Goal: Task Accomplishment & Management: Manage account settings

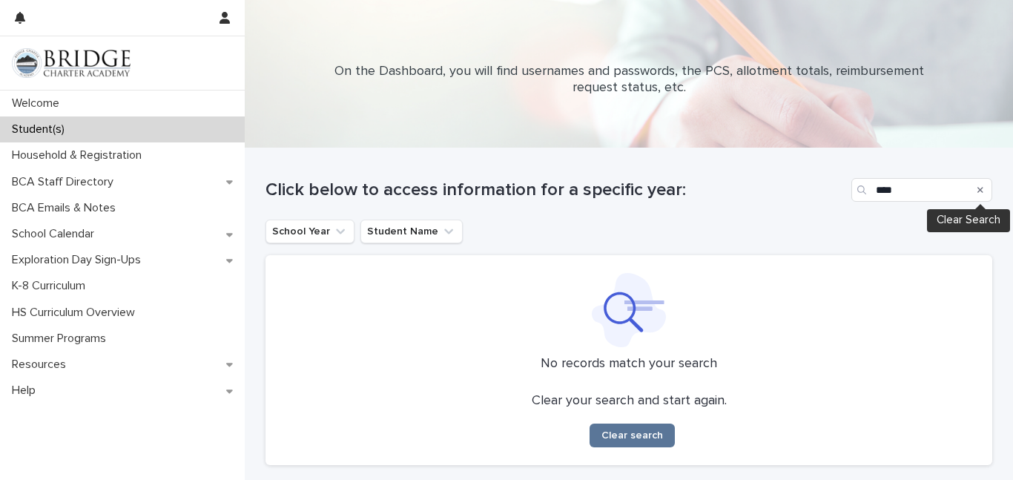
click at [980, 188] on icon "Search" at bounding box center [980, 189] width 6 height 9
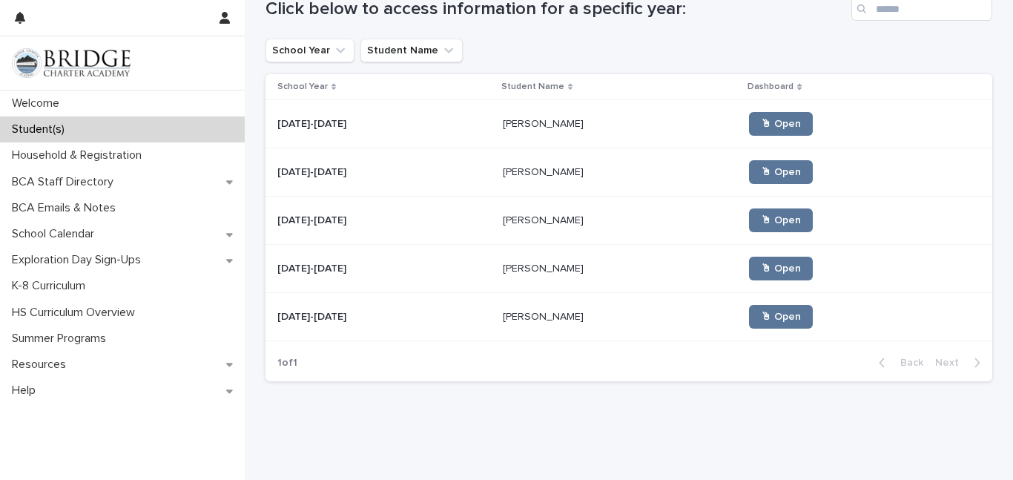
scroll to position [183, 0]
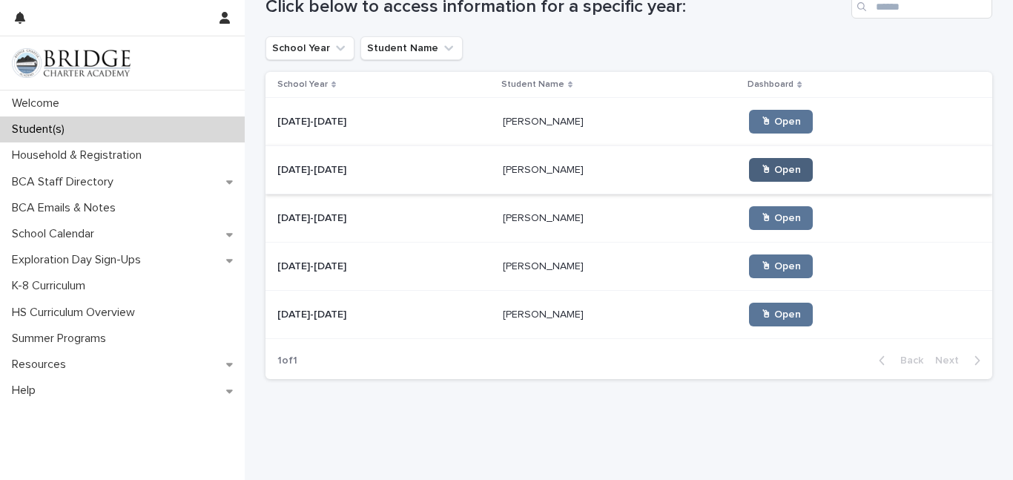
click at [749, 177] on link "🖱 Open" at bounding box center [781, 170] width 64 height 24
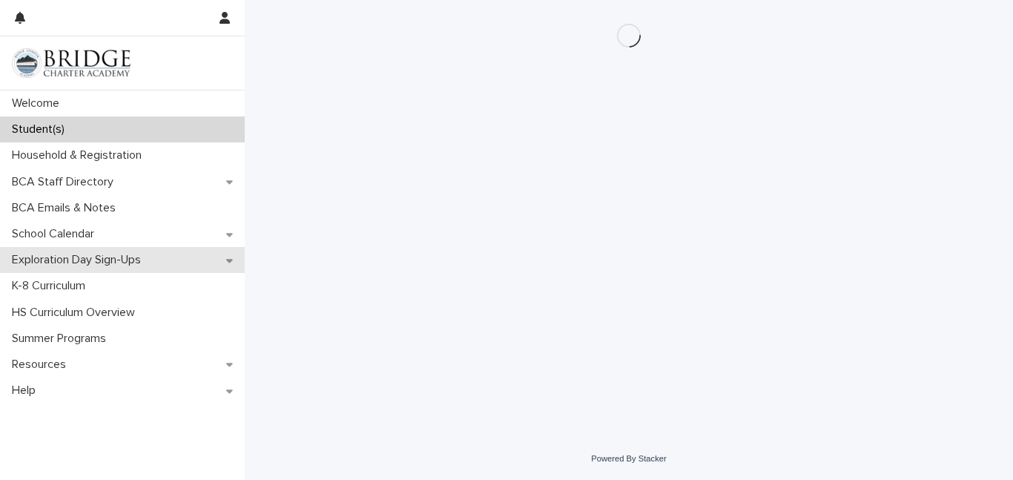
click at [102, 257] on p "Exploration Day Sign-Ups" at bounding box center [79, 260] width 147 height 14
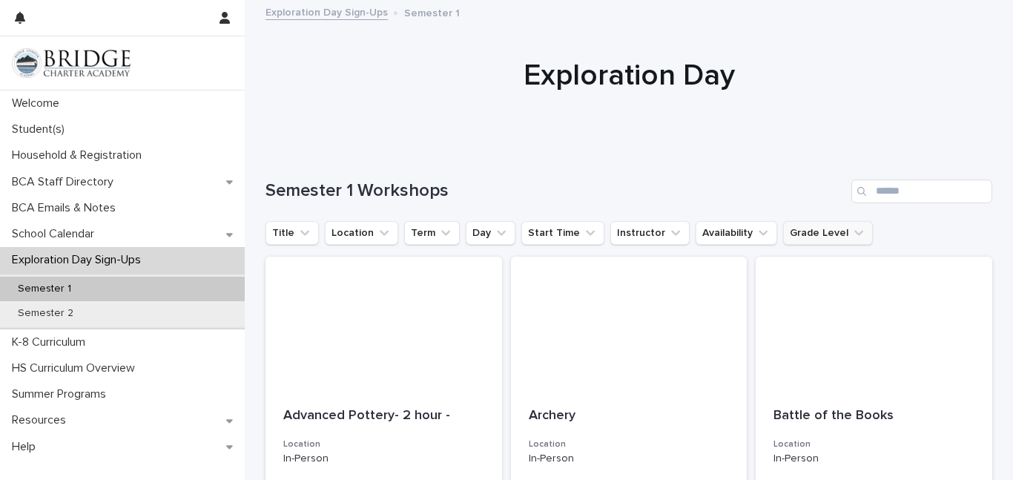
click at [851, 226] on icon "Grade Level" at bounding box center [858, 232] width 15 height 15
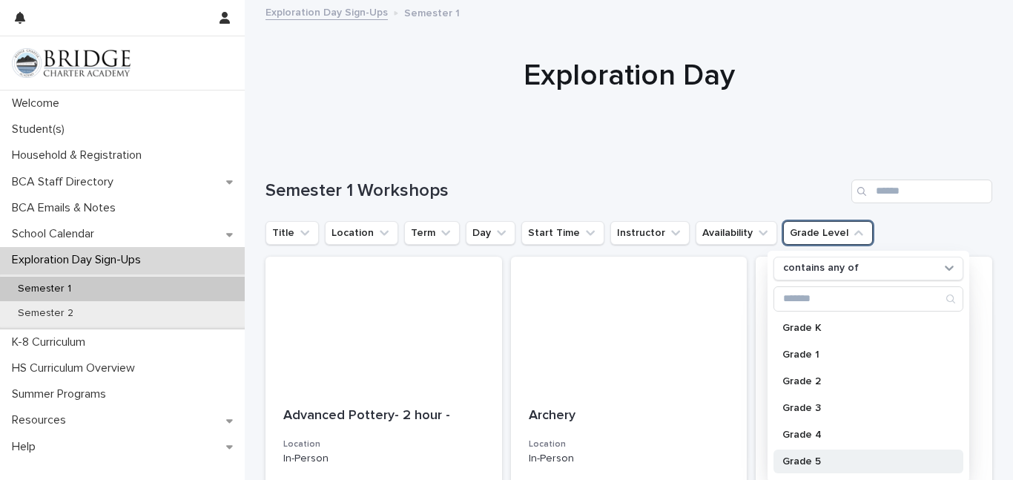
click at [808, 464] on p "Grade 5" at bounding box center [860, 461] width 157 height 10
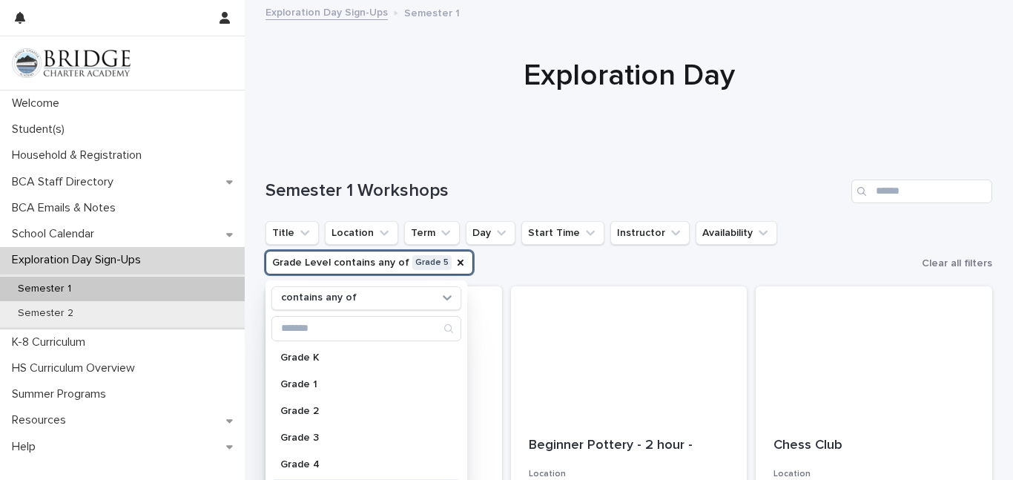
click at [635, 122] on div at bounding box center [629, 75] width 768 height 148
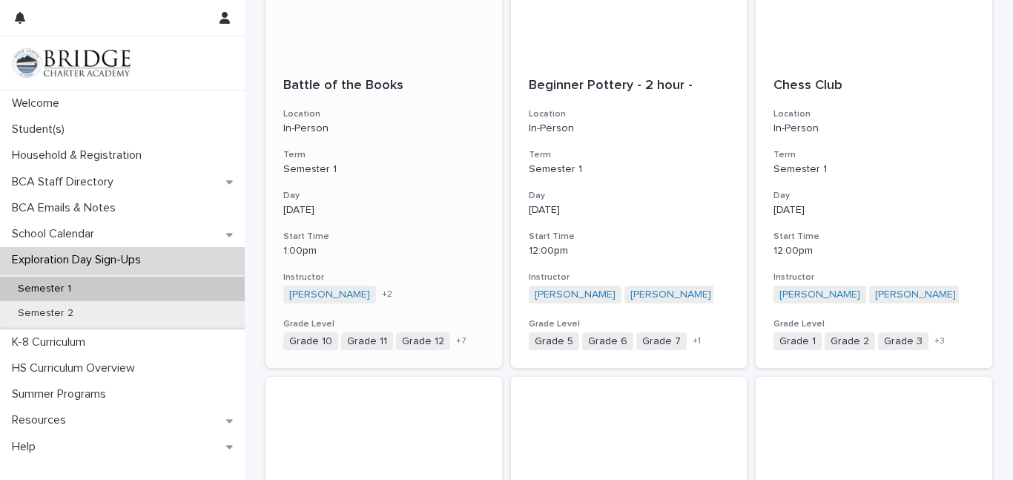
scroll to position [360, 0]
click at [398, 229] on div "Battle of the Books Location In-Person Term Semester 1 Day [DATE] Start Time 1:…" at bounding box center [384, 213] width 237 height 309
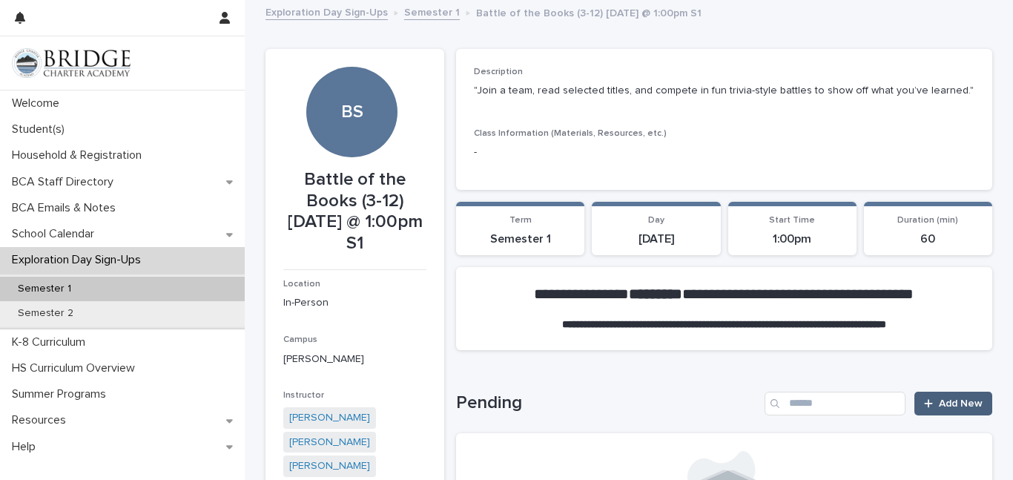
click at [929, 409] on link "Add New" at bounding box center [953, 404] width 78 height 24
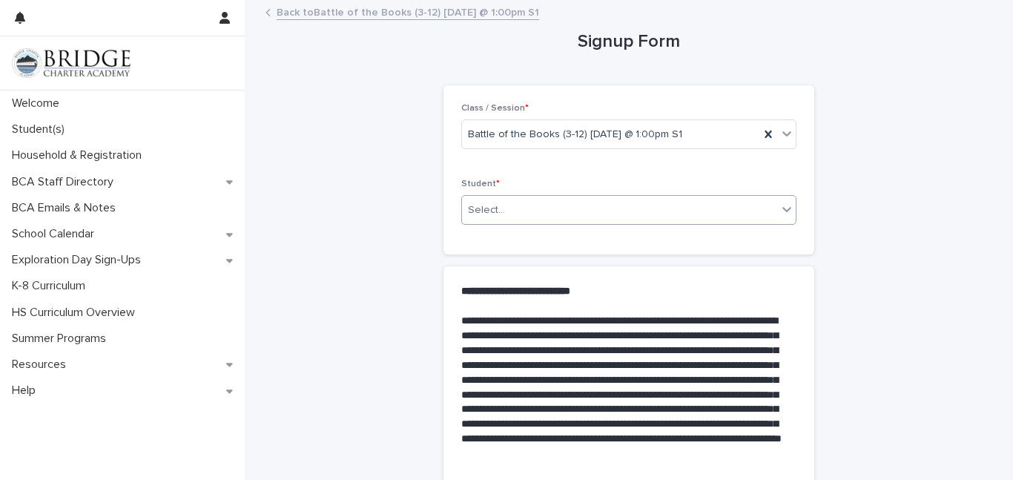
click at [519, 211] on div "Select..." at bounding box center [619, 210] width 315 height 24
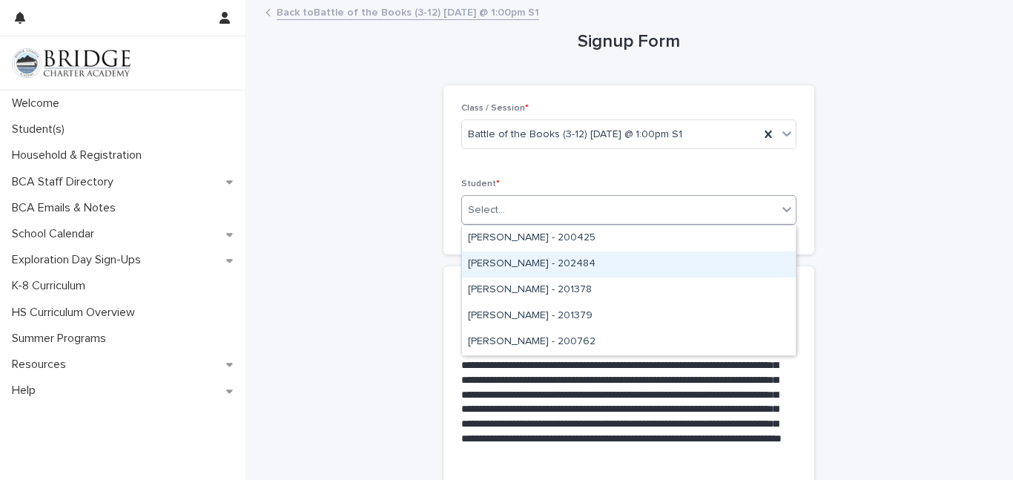
click at [516, 260] on div "[PERSON_NAME] - 202484" at bounding box center [629, 264] width 334 height 26
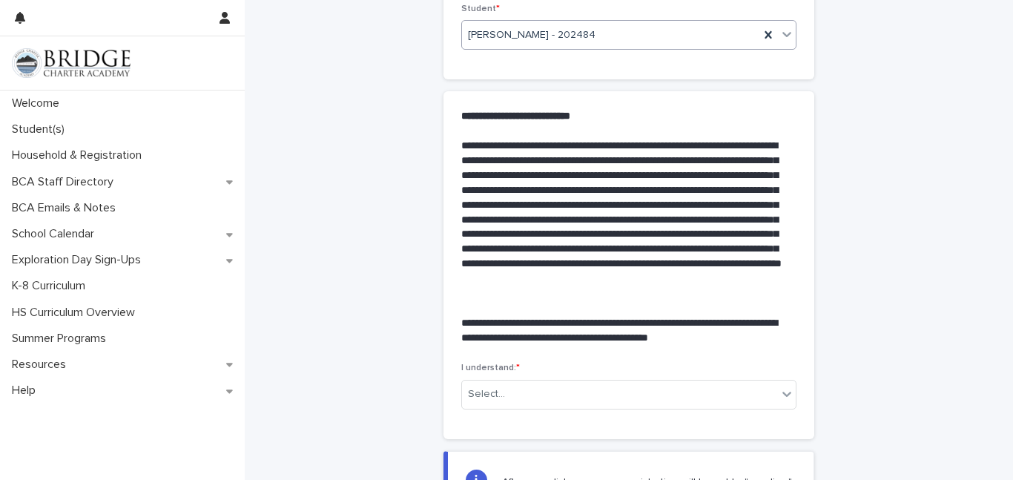
scroll to position [381, 0]
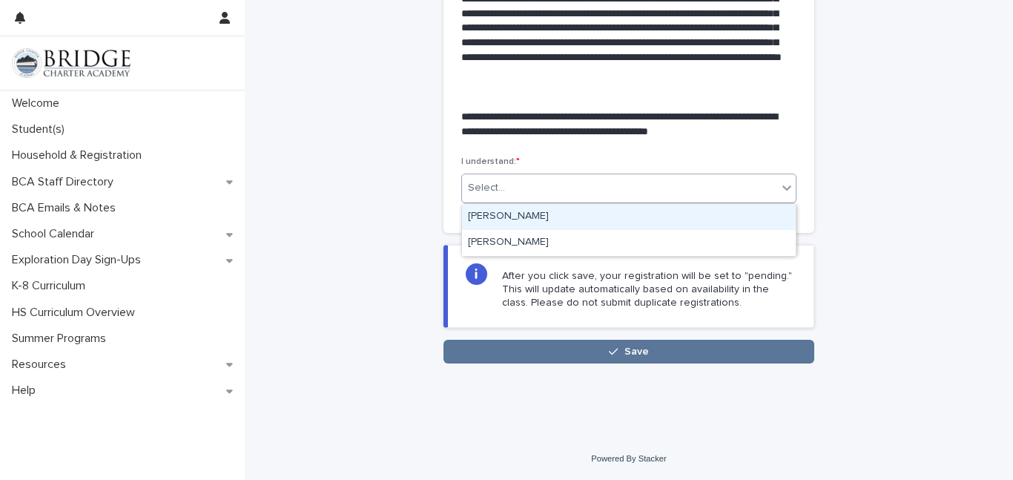
click at [508, 191] on div "Select..." at bounding box center [619, 188] width 315 height 24
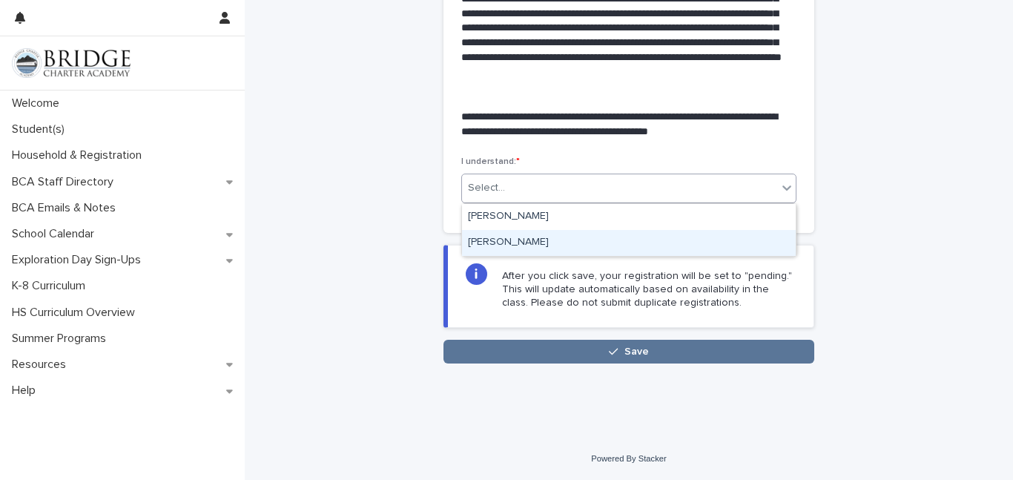
click at [507, 240] on div "[PERSON_NAME]" at bounding box center [629, 243] width 334 height 26
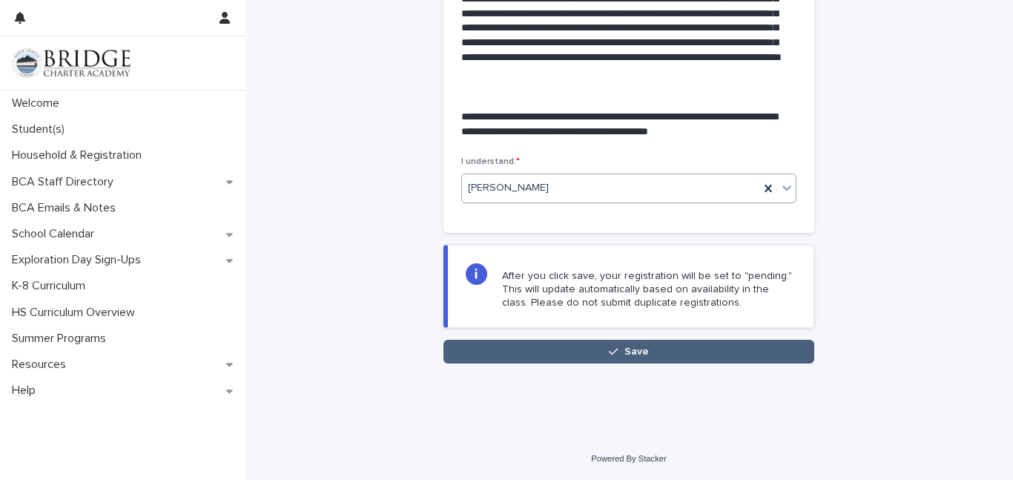
click at [557, 342] on button "Save" at bounding box center [629, 352] width 371 height 24
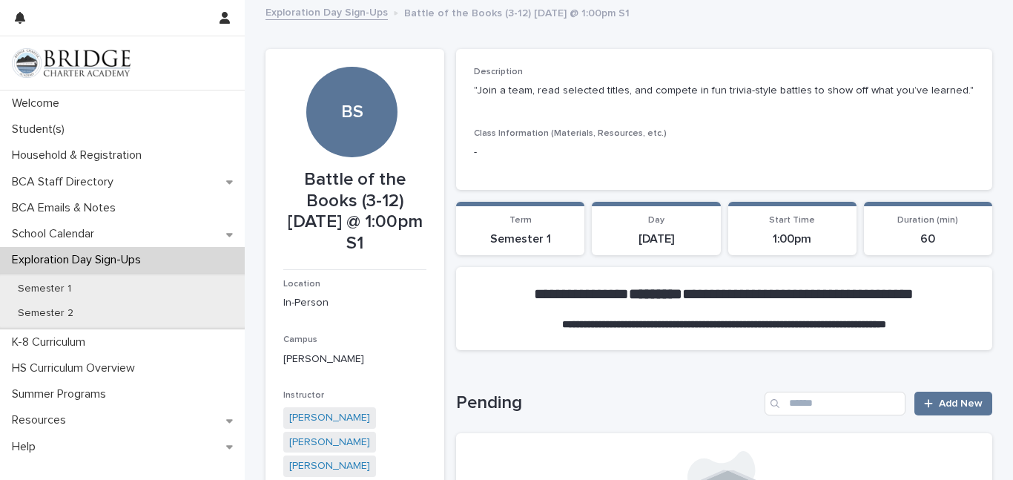
click at [286, 13] on link "Exploration Day Sign-Ups" at bounding box center [327, 11] width 122 height 17
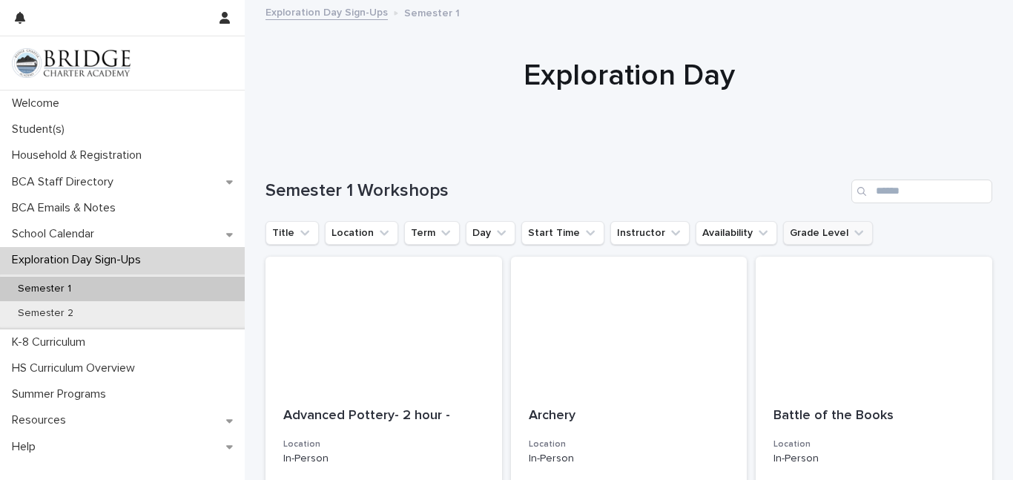
click at [851, 231] on icon "Grade Level" at bounding box center [858, 232] width 15 height 15
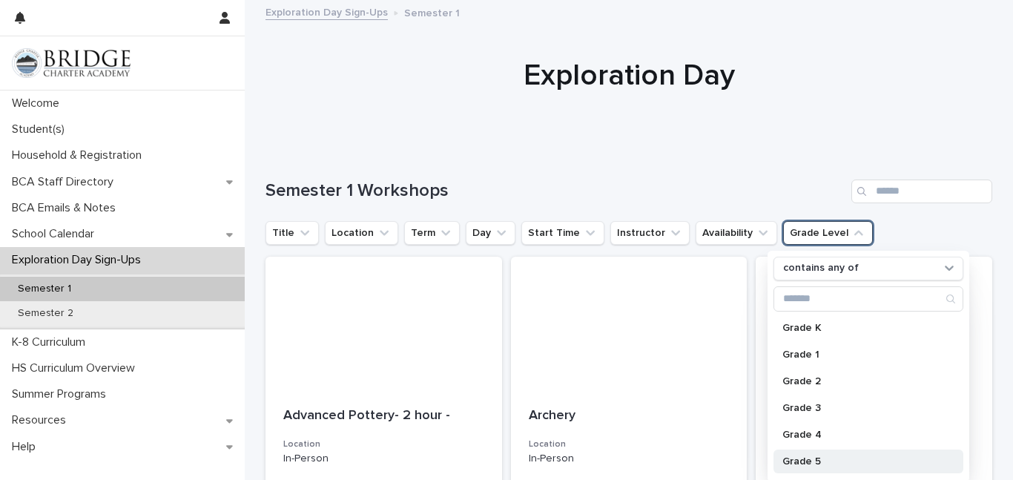
click at [813, 459] on p "Grade 5" at bounding box center [860, 461] width 157 height 10
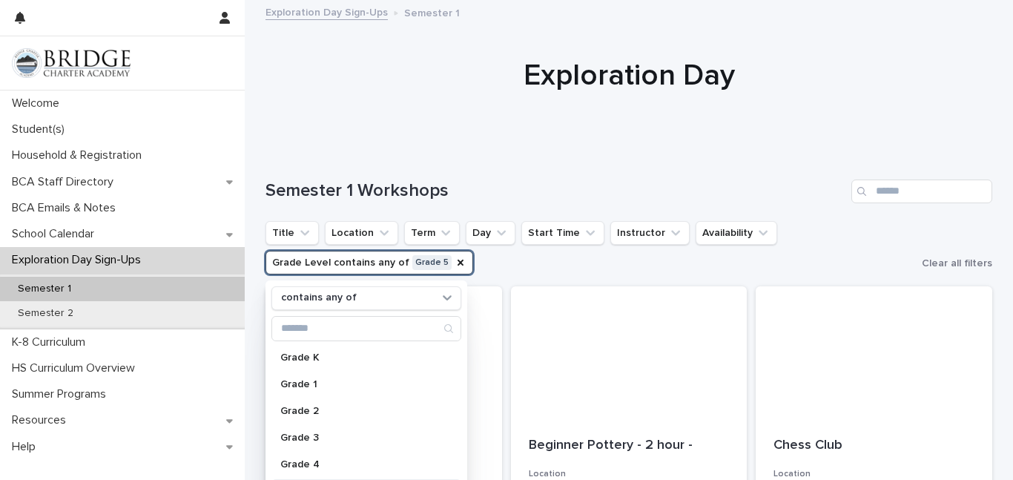
click at [622, 161] on div "Semester 1 Workshops" at bounding box center [629, 185] width 727 height 71
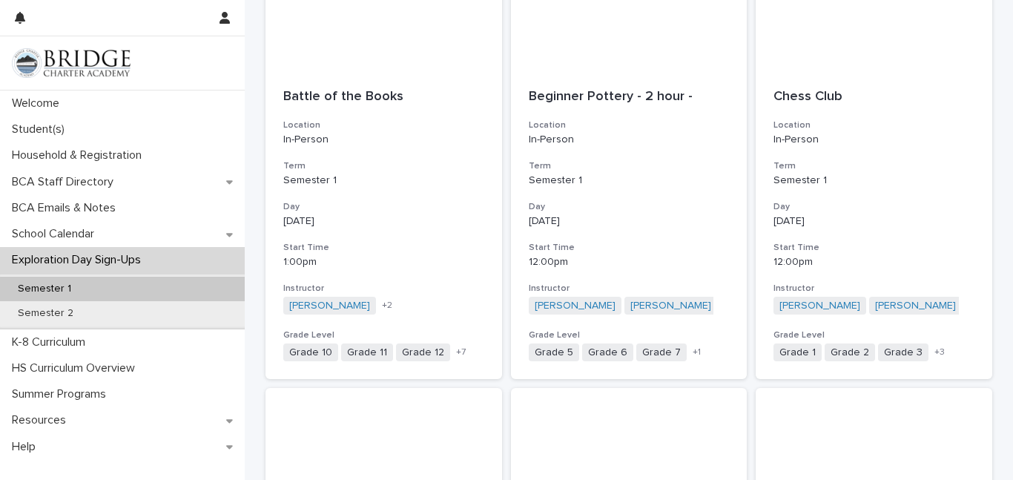
scroll to position [363, 0]
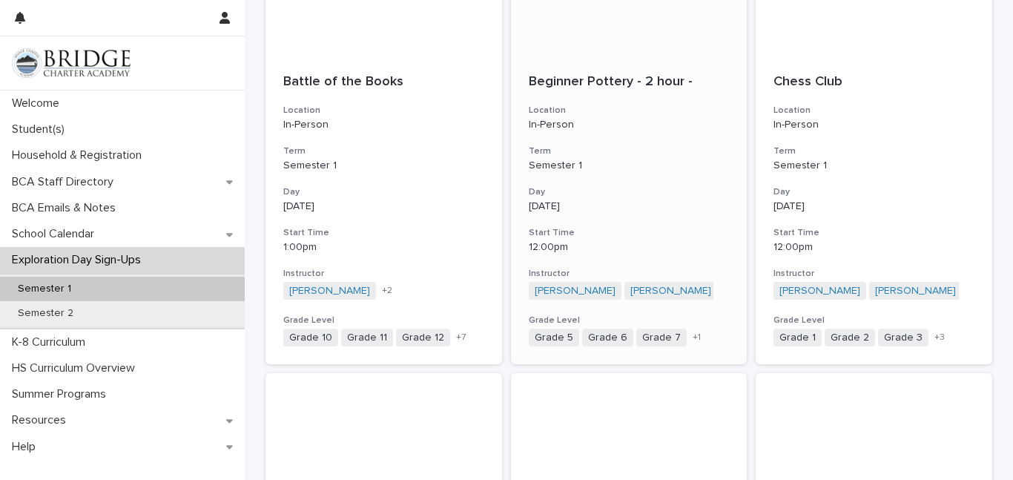
click at [622, 164] on p "Semester 1" at bounding box center [629, 165] width 201 height 13
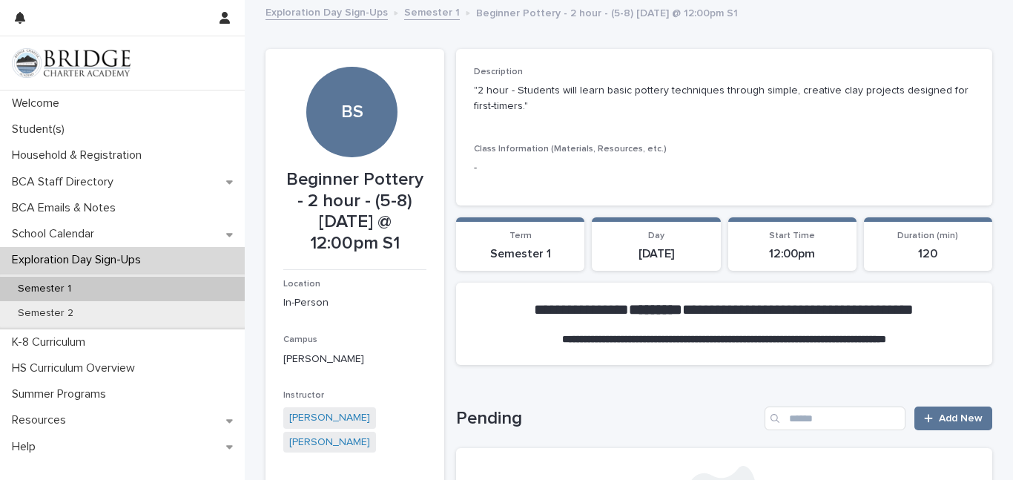
click at [429, 17] on link "Semester 1" at bounding box center [432, 11] width 56 height 17
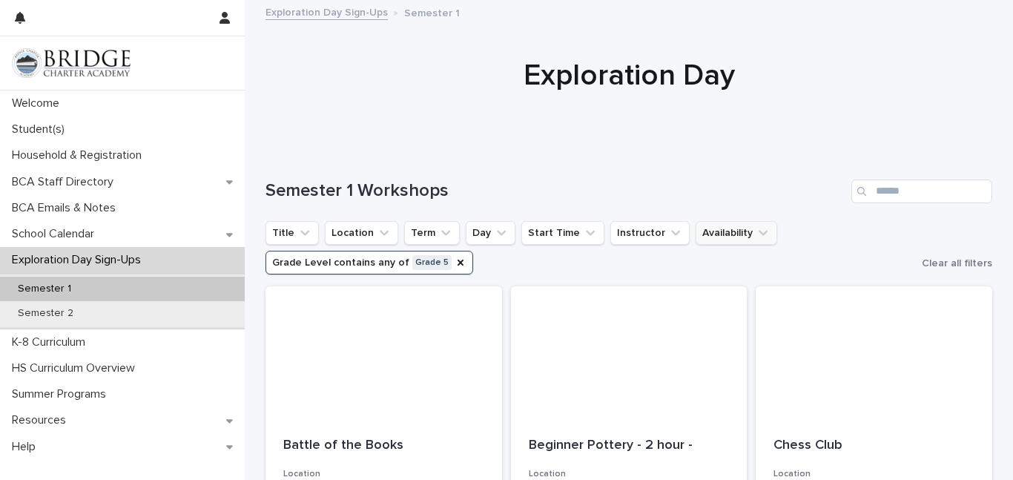
click at [723, 236] on button "Availability" at bounding box center [737, 233] width 82 height 24
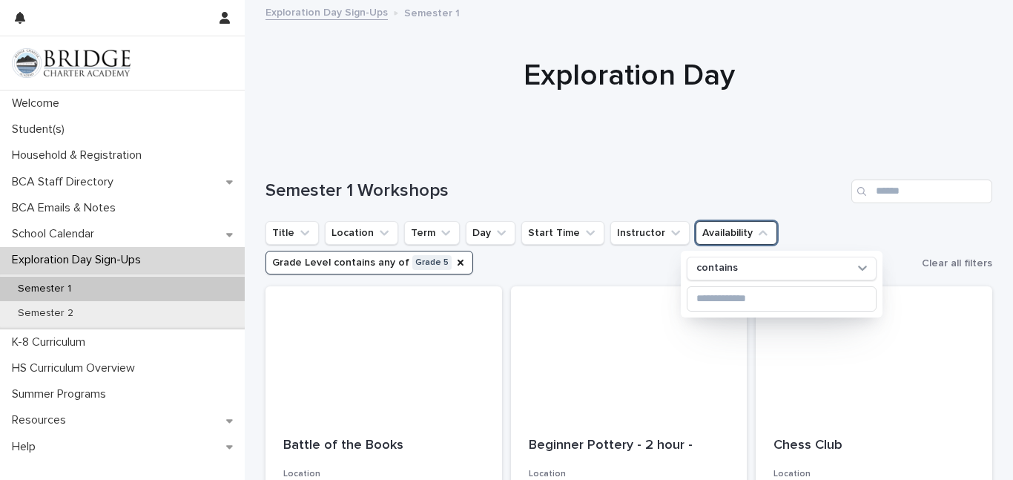
click at [715, 154] on div "Semester 1 Workshops" at bounding box center [629, 185] width 727 height 71
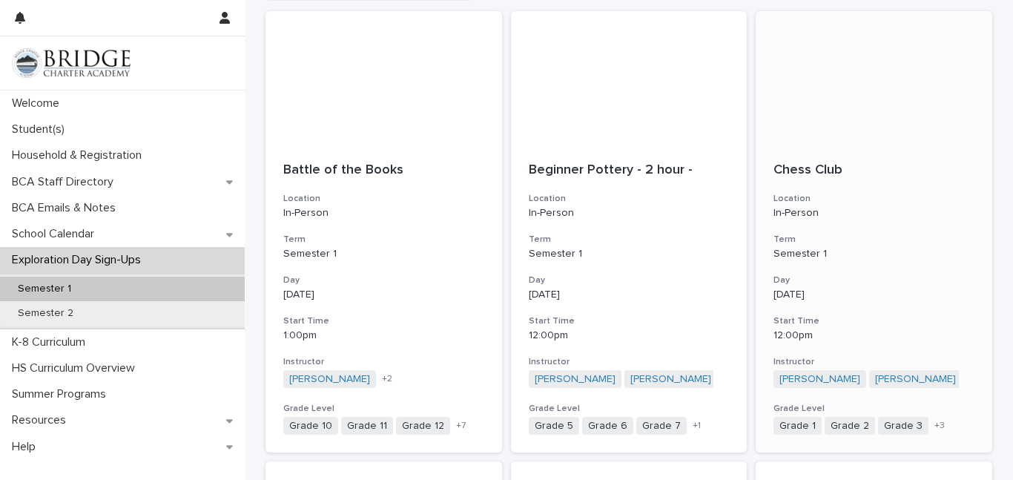
scroll to position [286, 0]
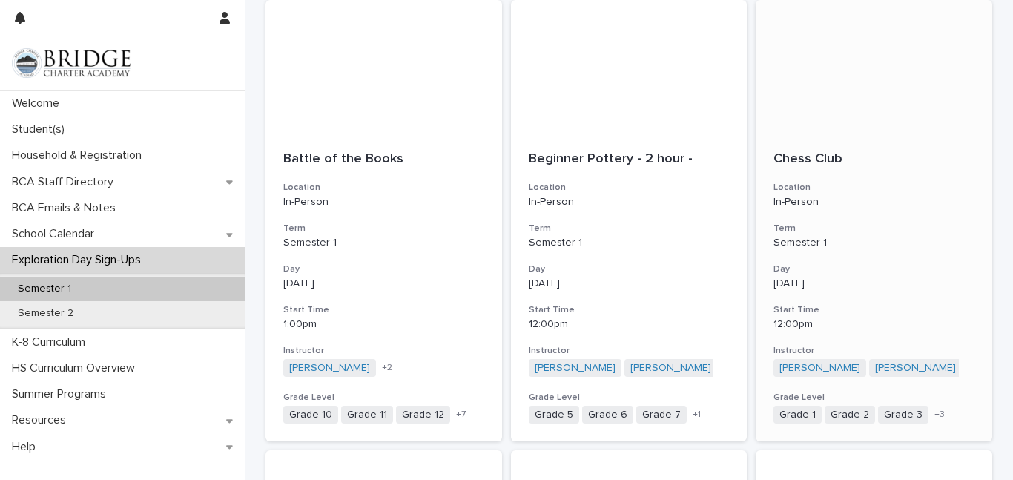
click at [855, 297] on div "Chess Club Location In-Person Term Semester 1 Day [DATE] Start Time 12:00pm Ins…" at bounding box center [874, 287] width 237 height 309
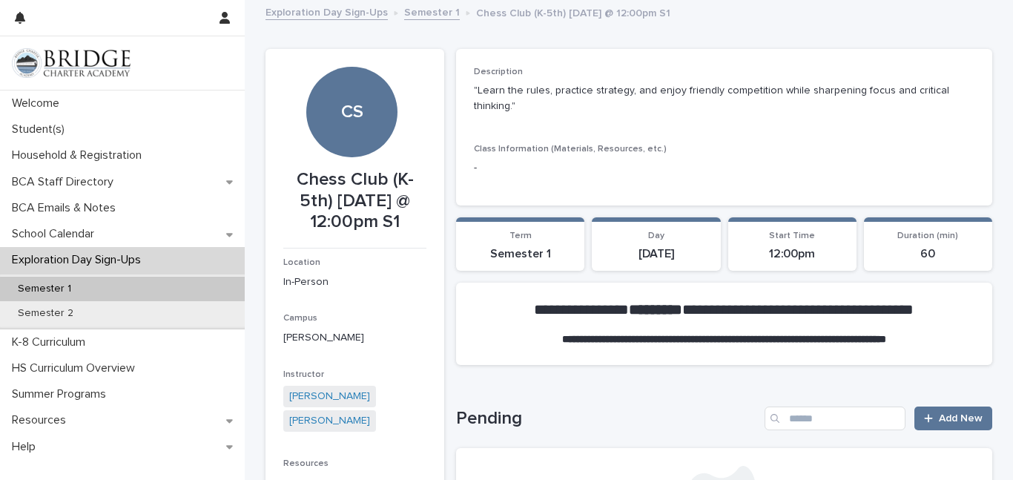
click at [423, 15] on link "Semester 1" at bounding box center [432, 11] width 56 height 17
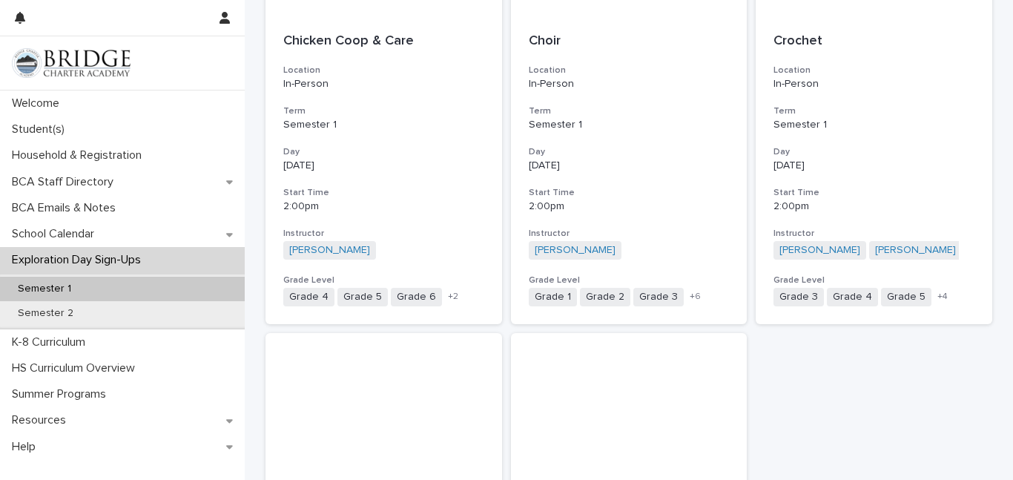
scroll to position [856, 0]
click at [924, 162] on p "[DATE]" at bounding box center [874, 164] width 201 height 13
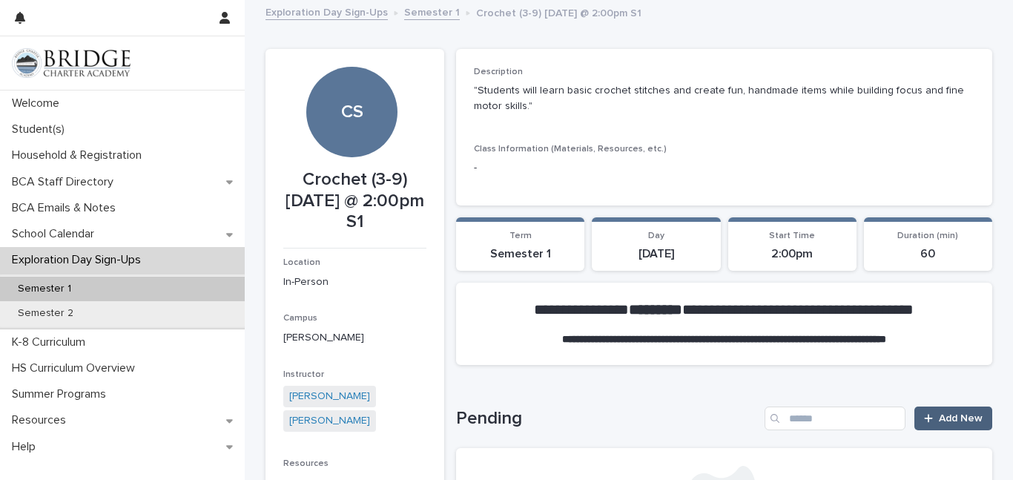
click at [947, 419] on span "Add New" at bounding box center [961, 418] width 44 height 10
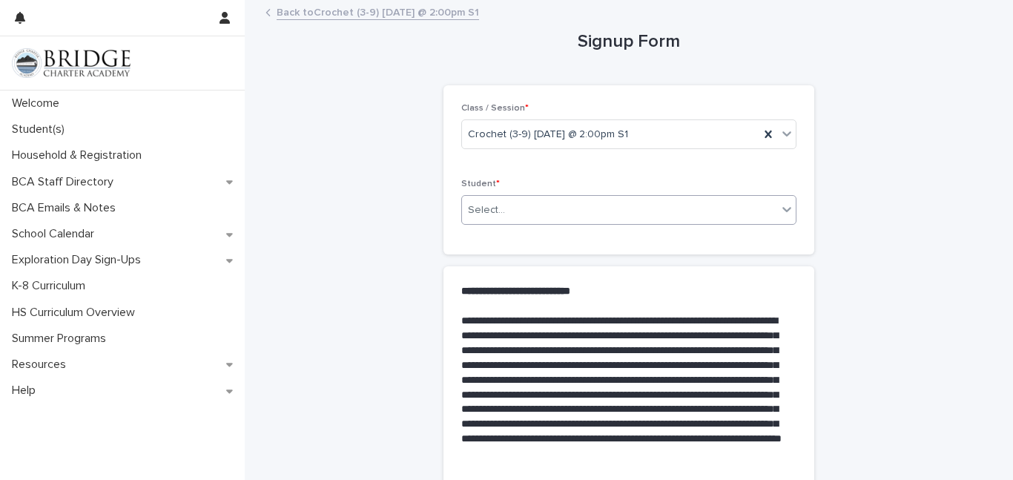
click at [743, 205] on div "Select..." at bounding box center [619, 210] width 315 height 24
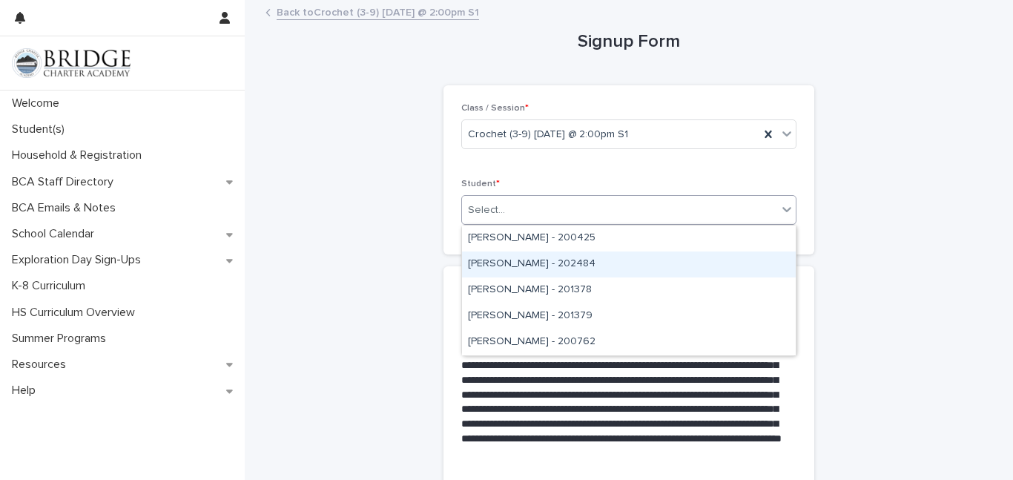
click at [540, 264] on div "[PERSON_NAME] - 202484" at bounding box center [629, 264] width 334 height 26
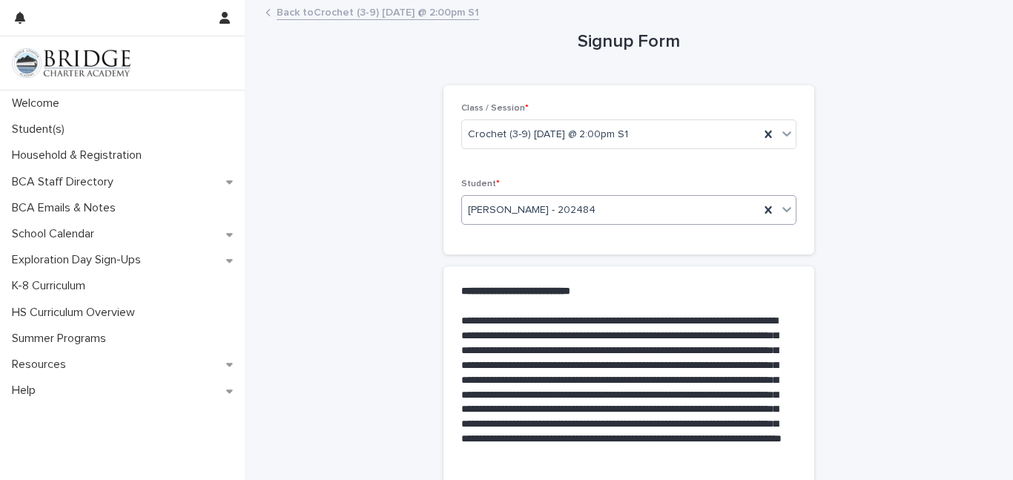
click at [547, 294] on strong "**********" at bounding box center [515, 291] width 109 height 10
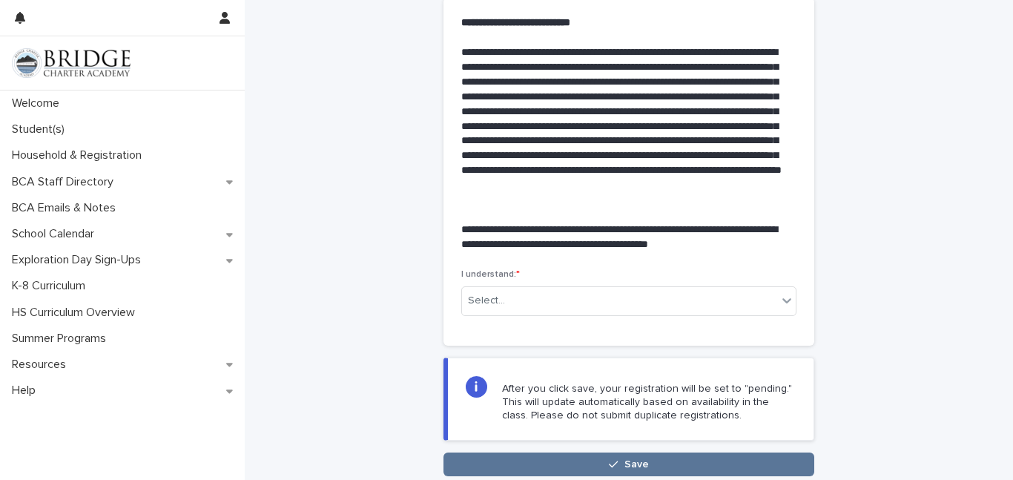
scroll to position [381, 0]
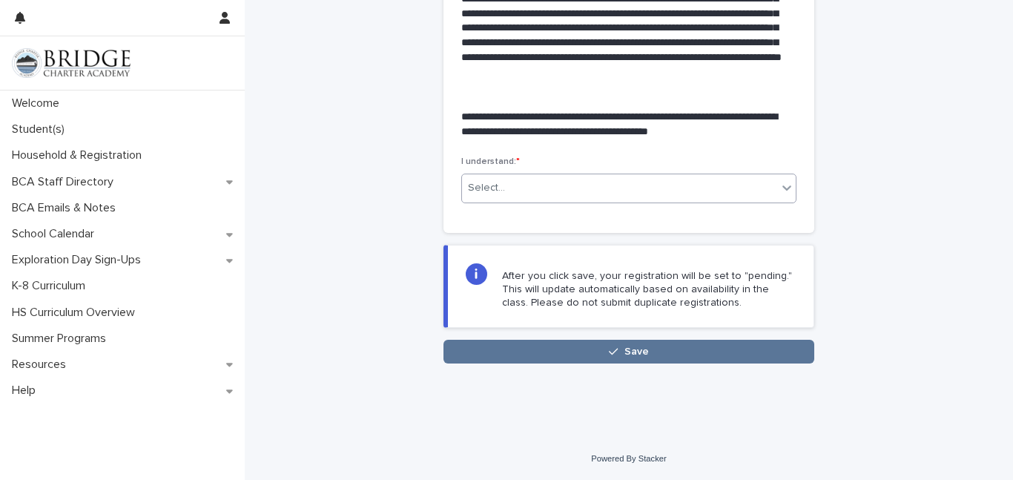
click at [526, 190] on div "Select..." at bounding box center [619, 188] width 315 height 24
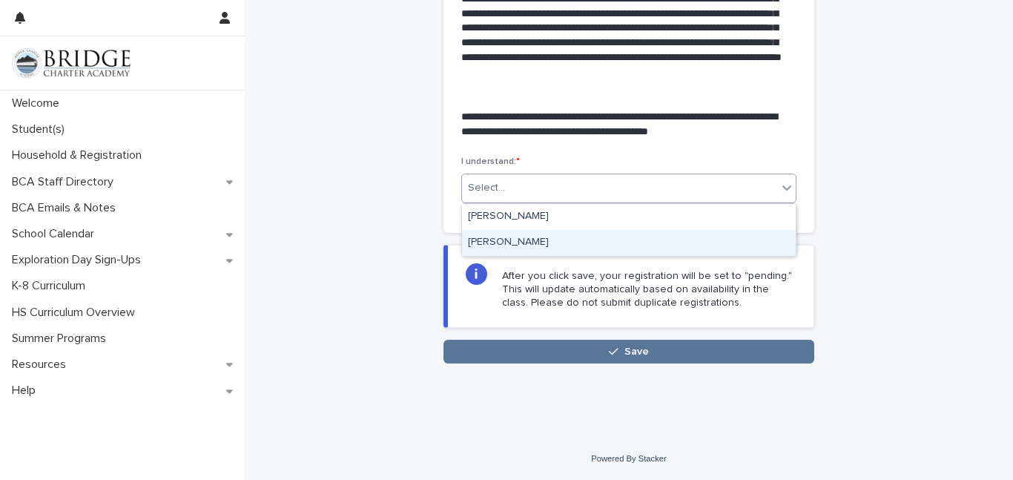
click at [518, 245] on div "[PERSON_NAME]" at bounding box center [629, 243] width 334 height 26
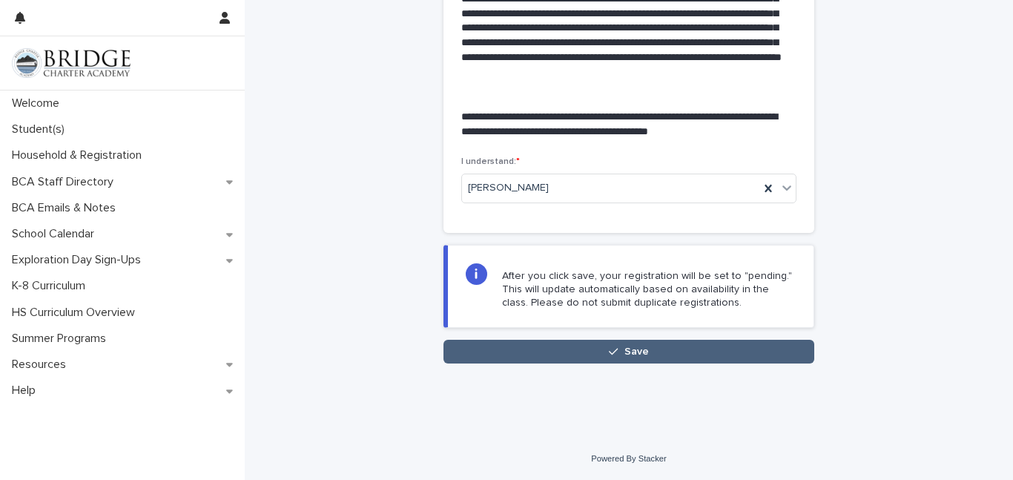
click at [555, 350] on button "Save" at bounding box center [629, 352] width 371 height 24
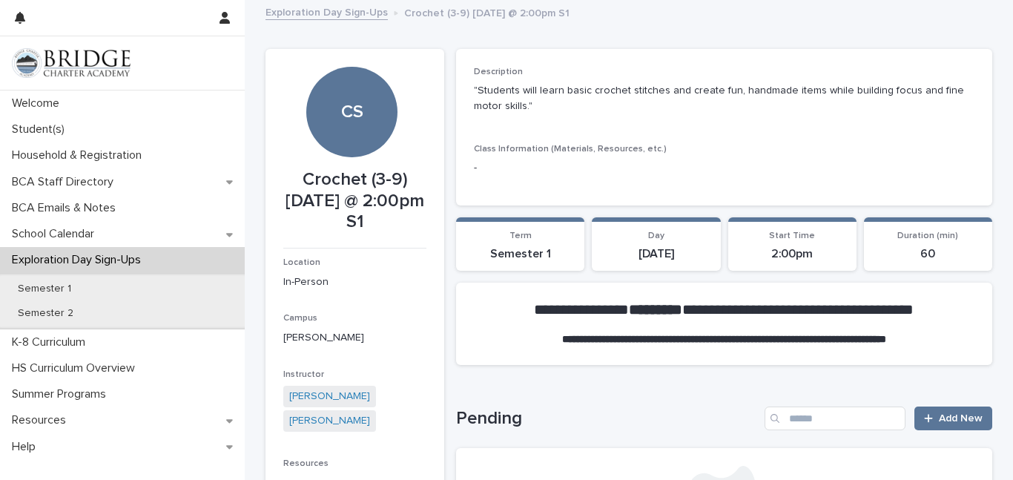
click at [364, 13] on link "Exploration Day Sign-Ups" at bounding box center [327, 11] width 122 height 17
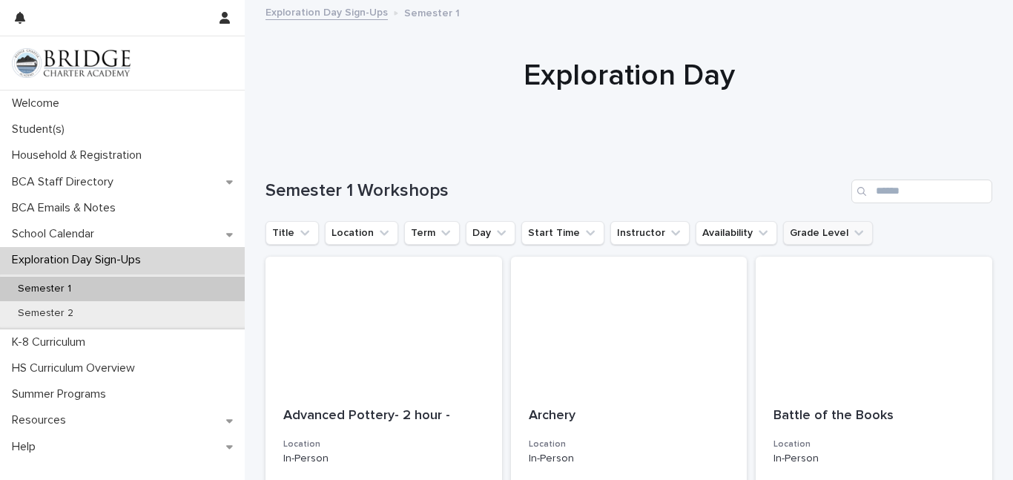
click at [790, 229] on button "Grade Level" at bounding box center [828, 233] width 90 height 24
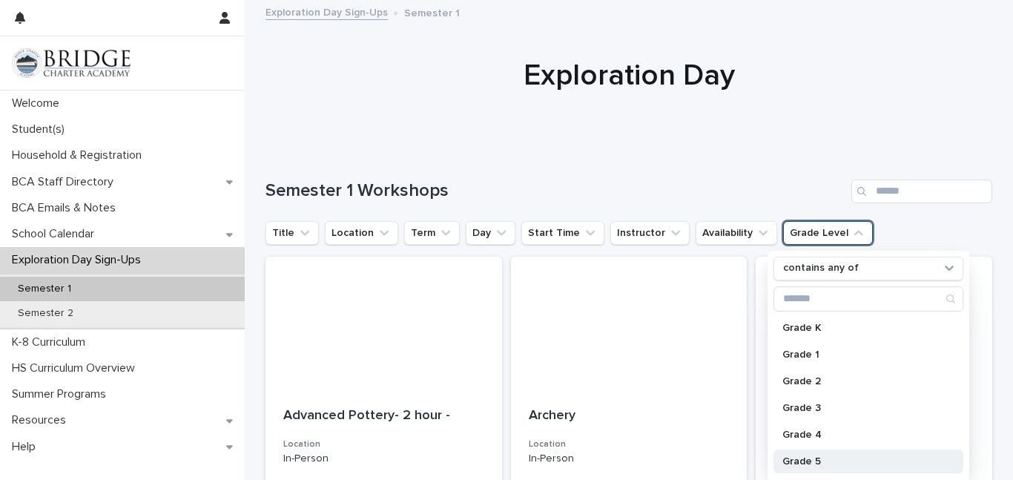
click at [795, 461] on p "Grade 5" at bounding box center [860, 461] width 157 height 10
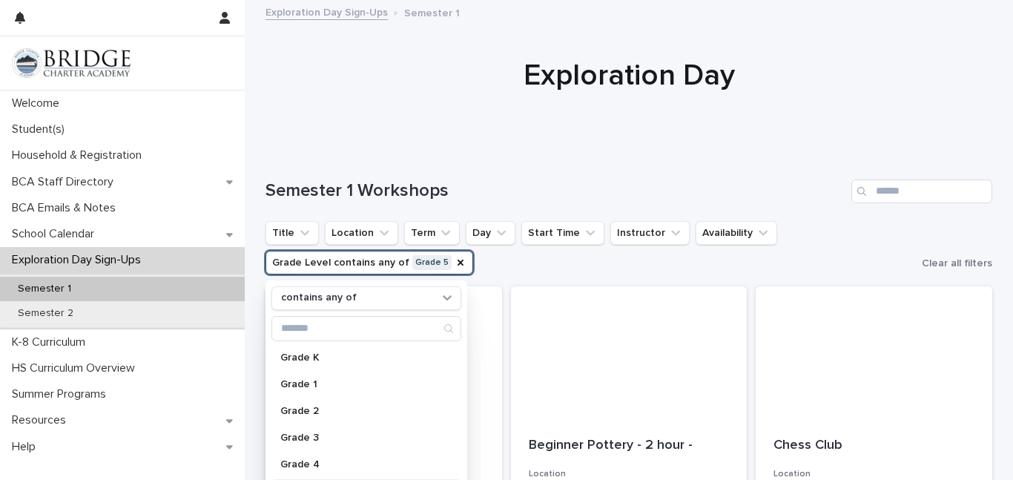
click at [777, 79] on h1 "Exploration Day" at bounding box center [629, 76] width 727 height 36
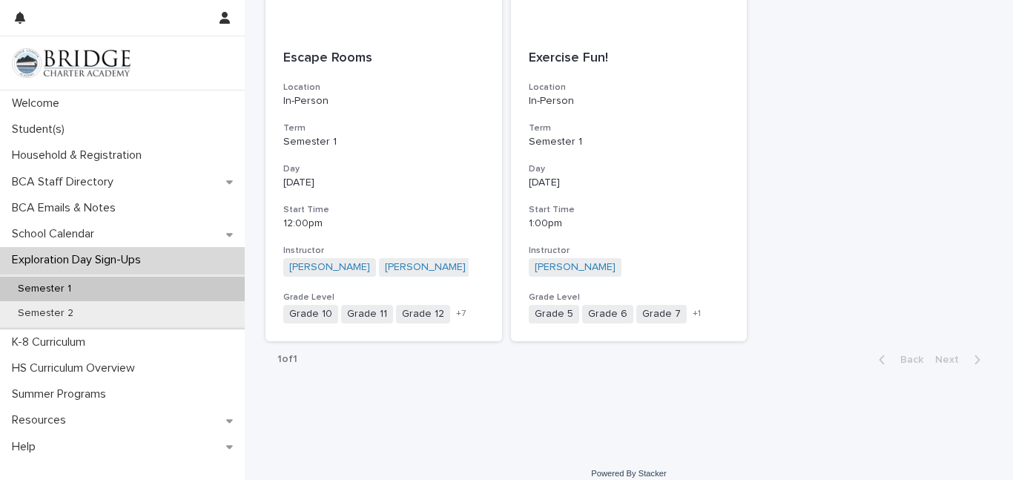
scroll to position [1295, 0]
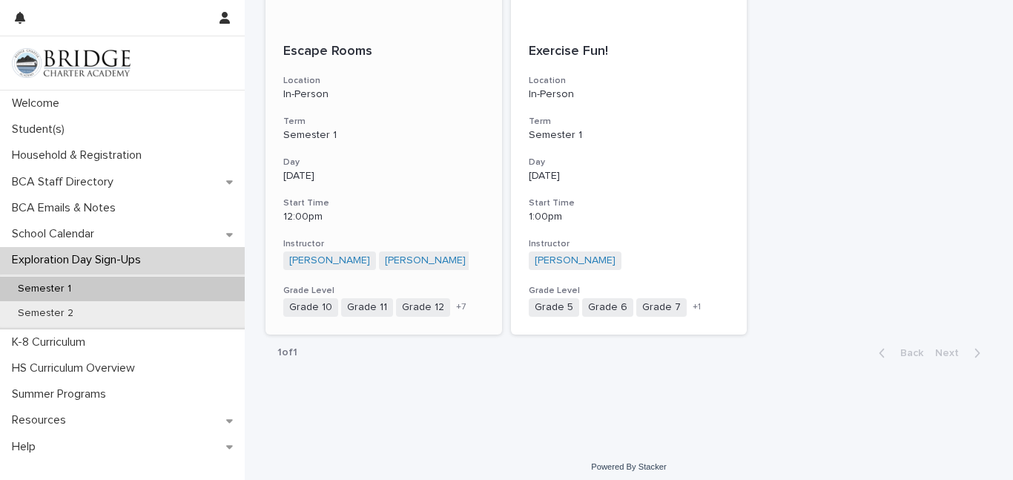
click at [447, 55] on p "Escape Rooms" at bounding box center [383, 52] width 201 height 16
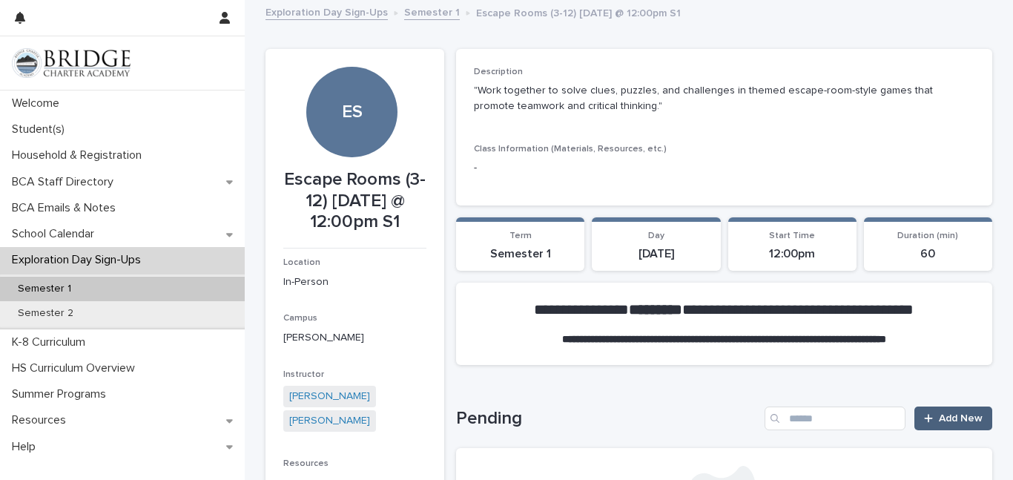
click at [959, 421] on span "Add New" at bounding box center [961, 418] width 44 height 10
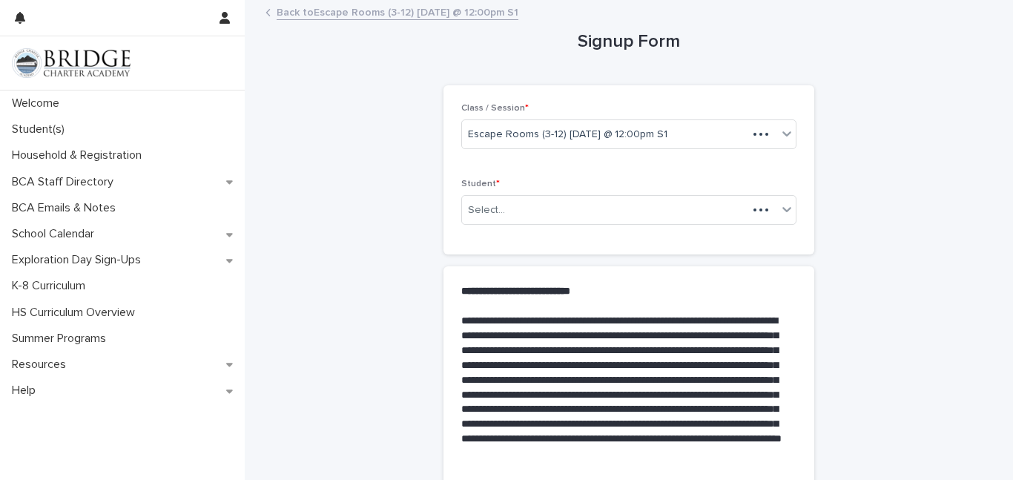
click at [959, 421] on div "**********" at bounding box center [629, 373] width 727 height 744
click at [784, 206] on icon at bounding box center [786, 209] width 15 height 15
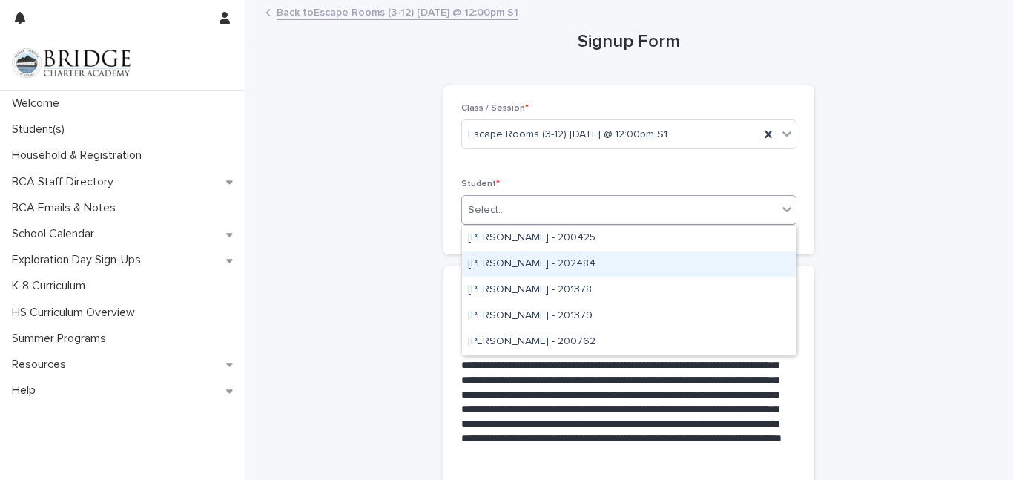
click at [545, 258] on div "[PERSON_NAME] - 202484" at bounding box center [629, 264] width 334 height 26
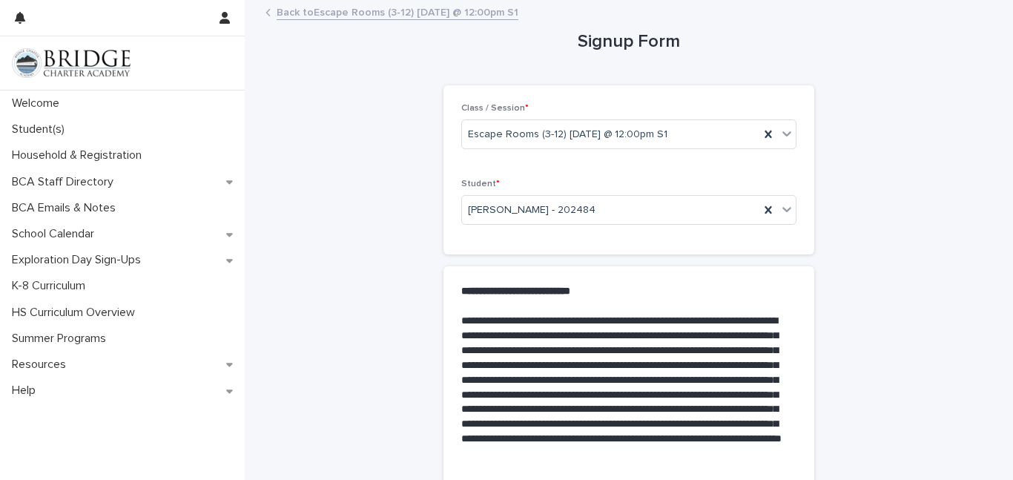
click at [585, 303] on p at bounding box center [625, 306] width 329 height 15
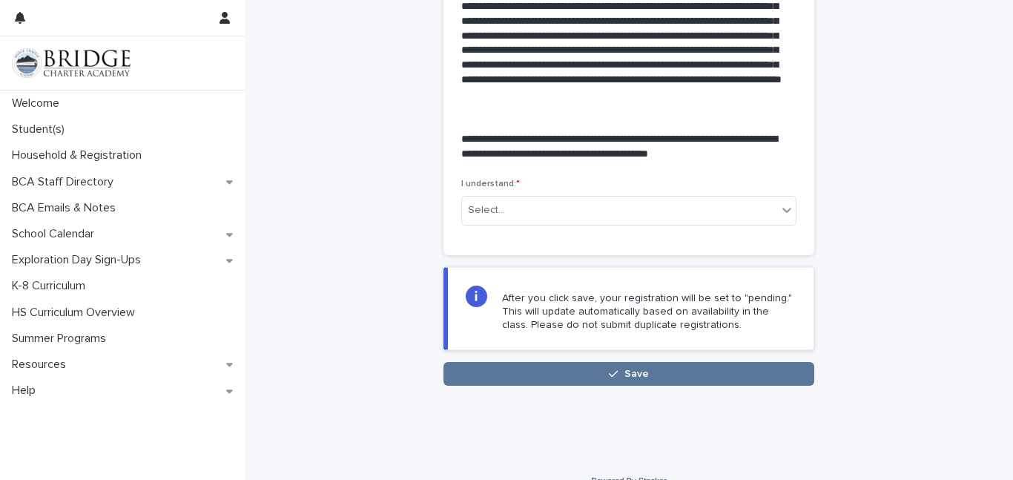
scroll to position [381, 0]
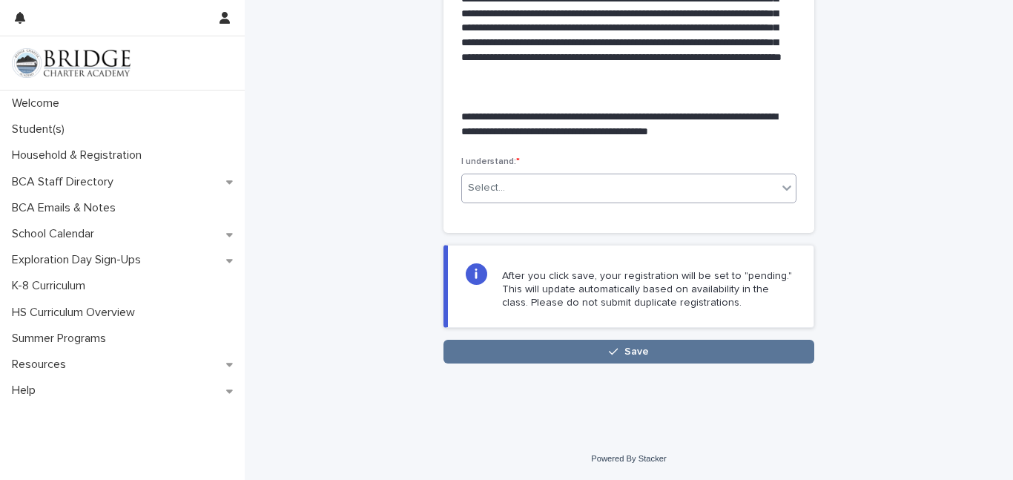
click at [553, 191] on div "Select..." at bounding box center [619, 188] width 315 height 24
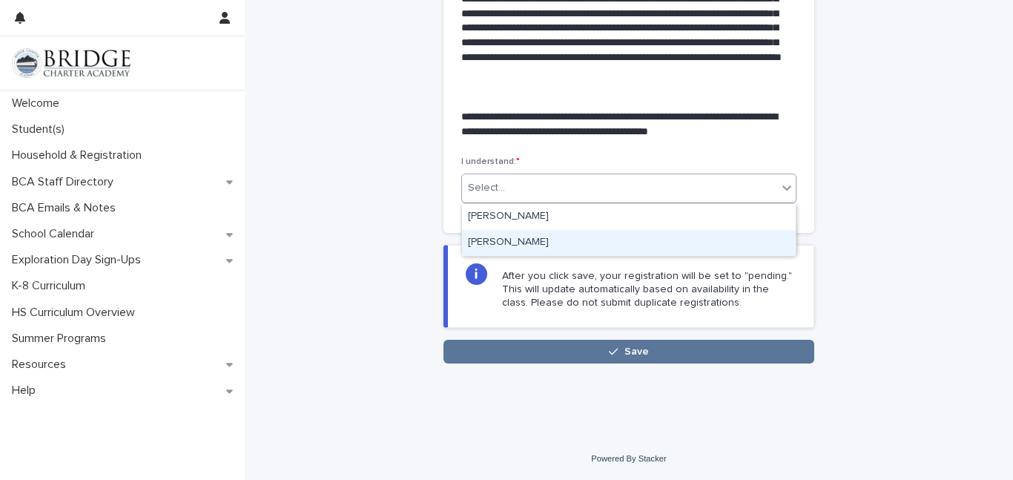
click at [551, 248] on div "[PERSON_NAME]" at bounding box center [629, 243] width 334 height 26
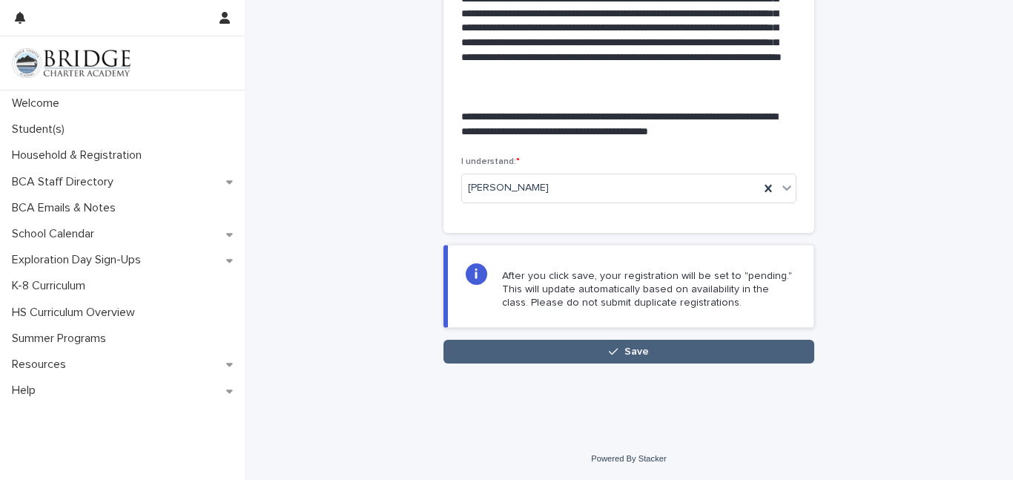
click at [593, 352] on button "Save" at bounding box center [629, 352] width 371 height 24
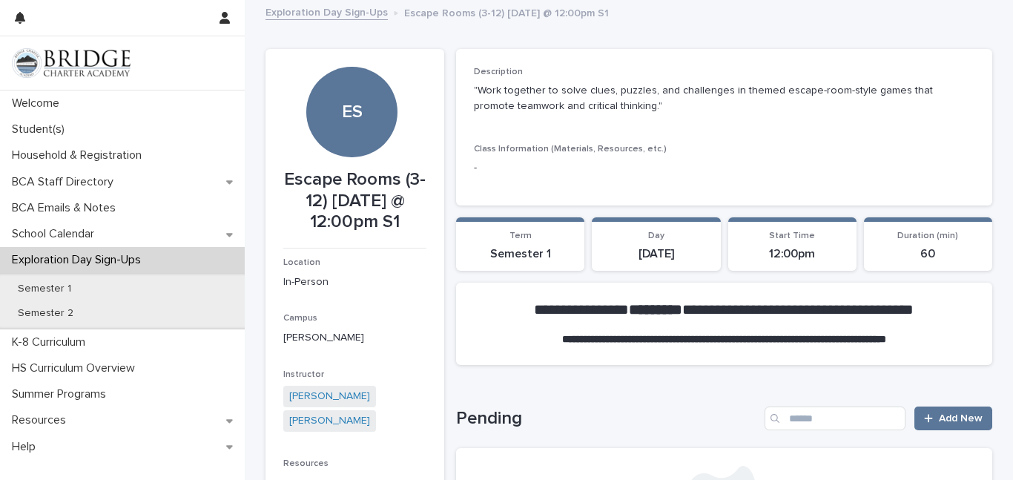
click at [323, 13] on link "Exploration Day Sign-Ups" at bounding box center [327, 11] width 122 height 17
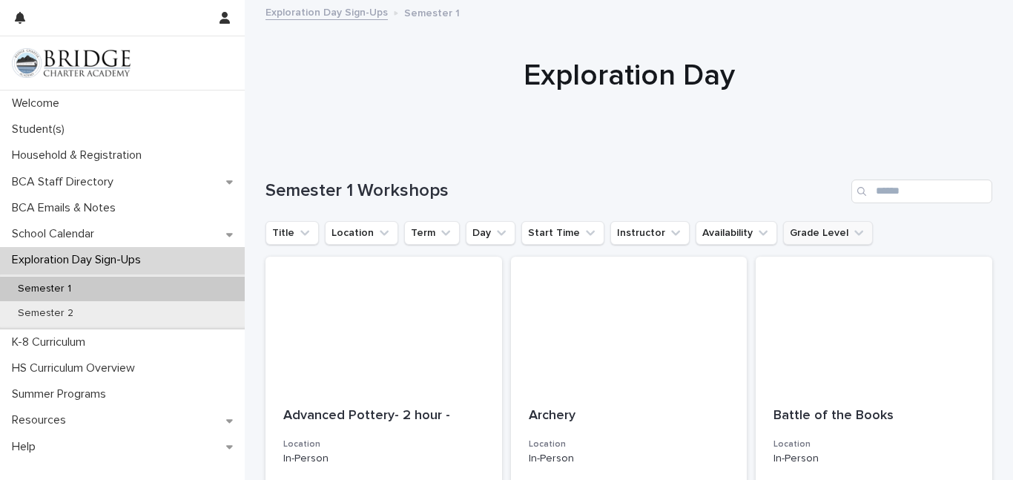
click at [804, 232] on button "Grade Level" at bounding box center [828, 233] width 90 height 24
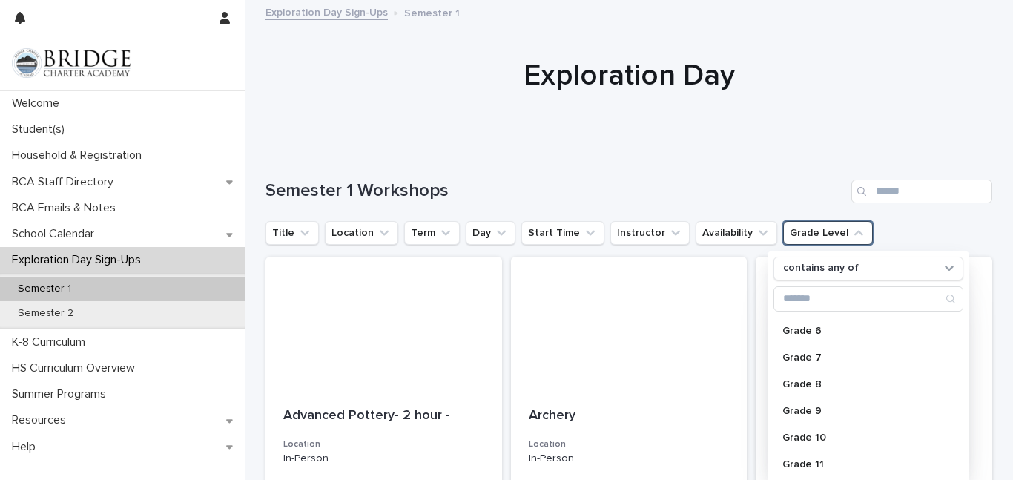
scroll to position [159, 0]
click at [794, 357] on p "Grade 7" at bounding box center [860, 356] width 157 height 10
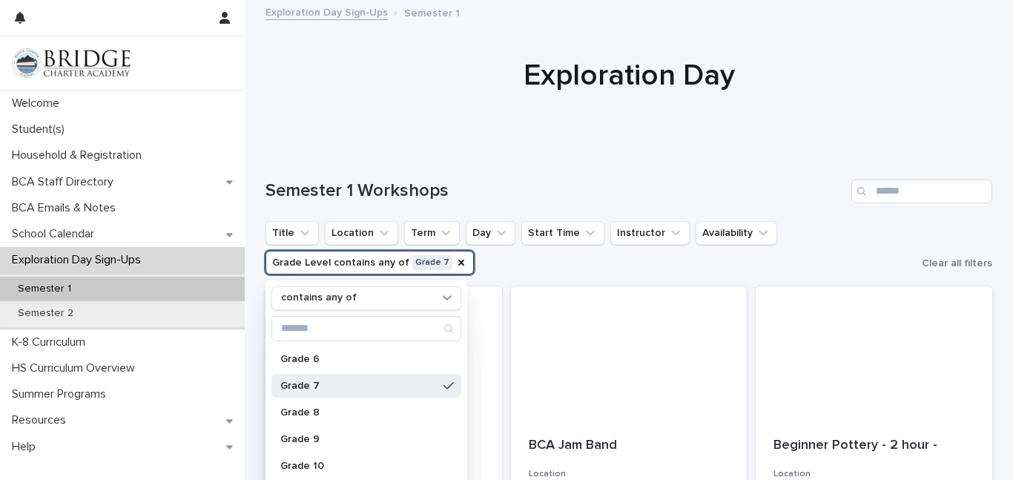
click at [615, 125] on div at bounding box center [629, 75] width 768 height 148
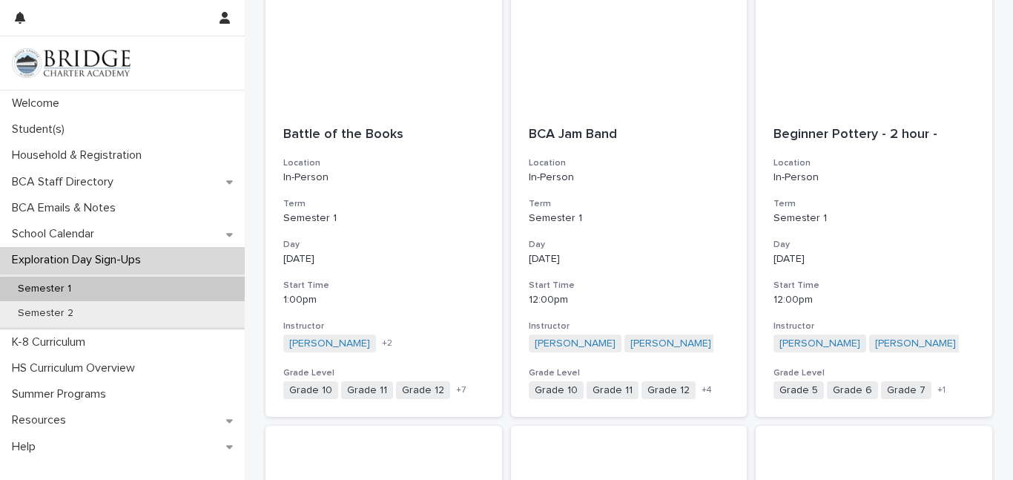
scroll to position [311, 0]
click at [911, 191] on div "Beginner Pottery - 2 hour - Location In-Person Term Semester 1 Day [DATE] Start…" at bounding box center [874, 262] width 237 height 309
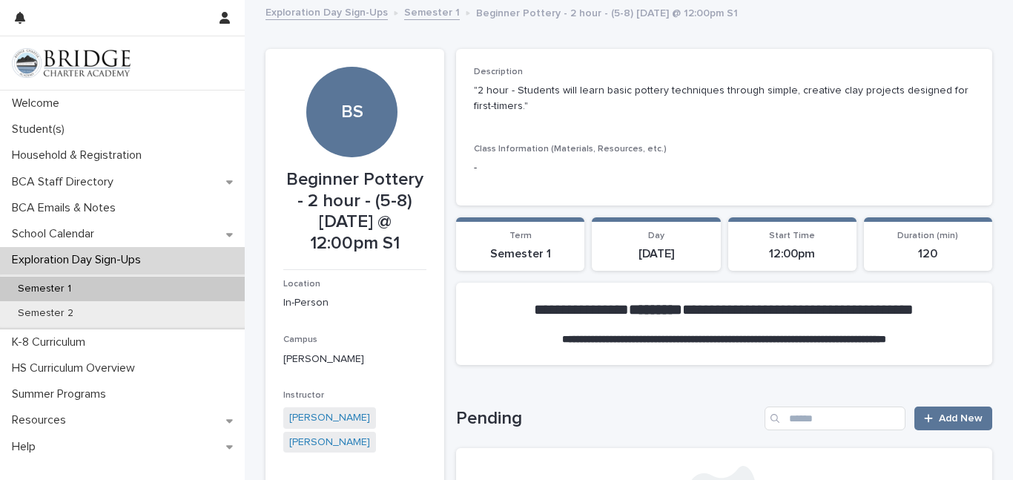
click at [431, 15] on link "Semester 1" at bounding box center [432, 11] width 56 height 17
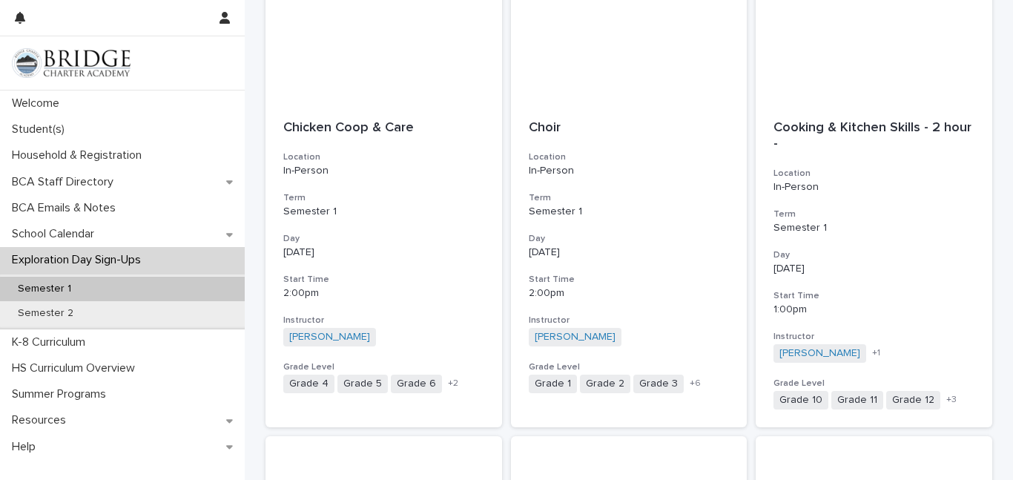
scroll to position [787, 0]
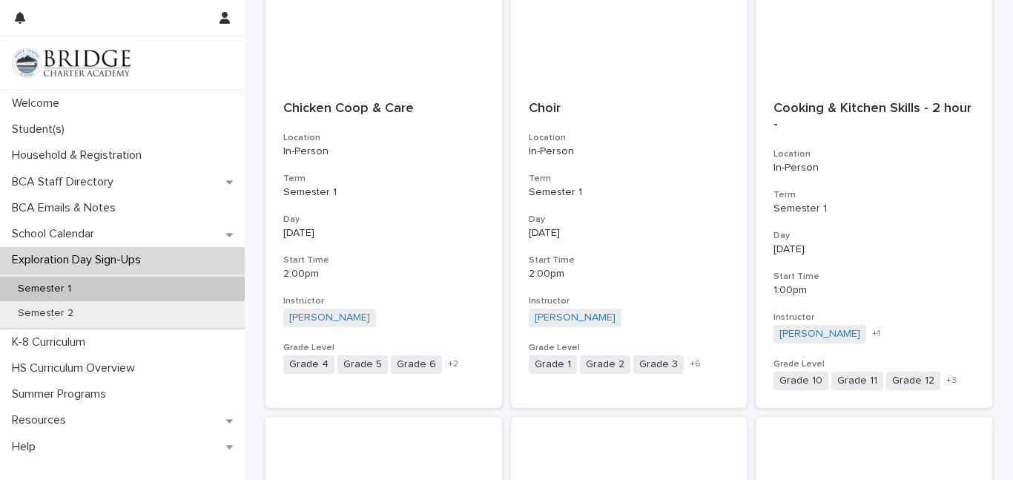
click at [396, 189] on p "Semester 1" at bounding box center [383, 192] width 201 height 13
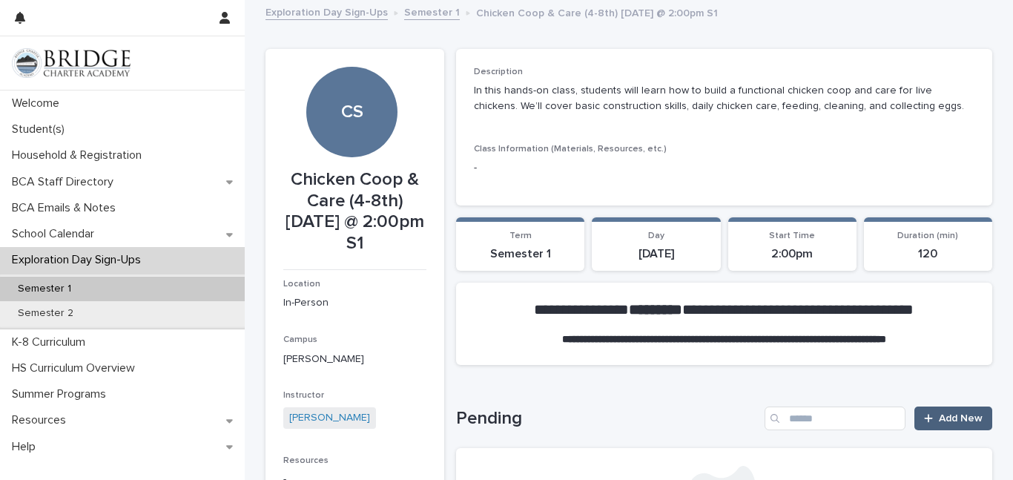
click at [948, 410] on link "Add New" at bounding box center [953, 418] width 78 height 24
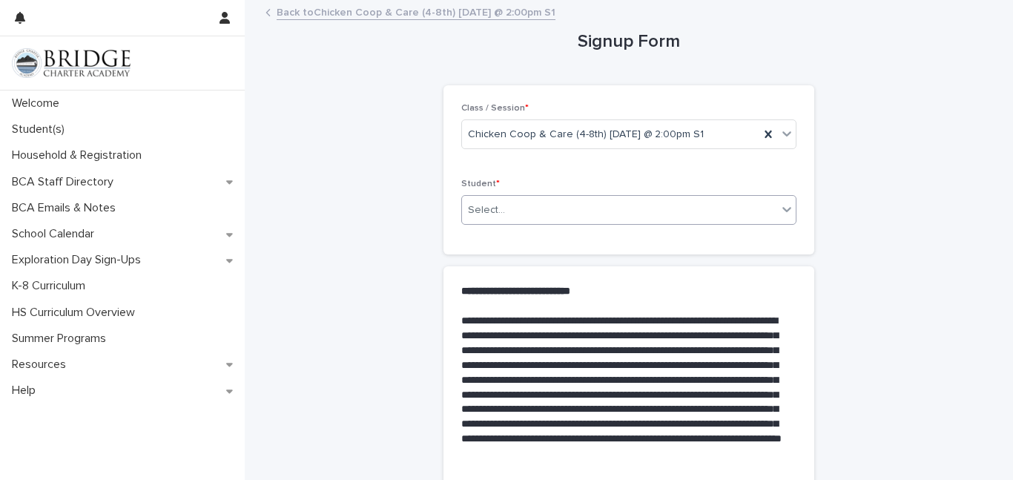
click at [785, 213] on icon at bounding box center [786, 209] width 15 height 15
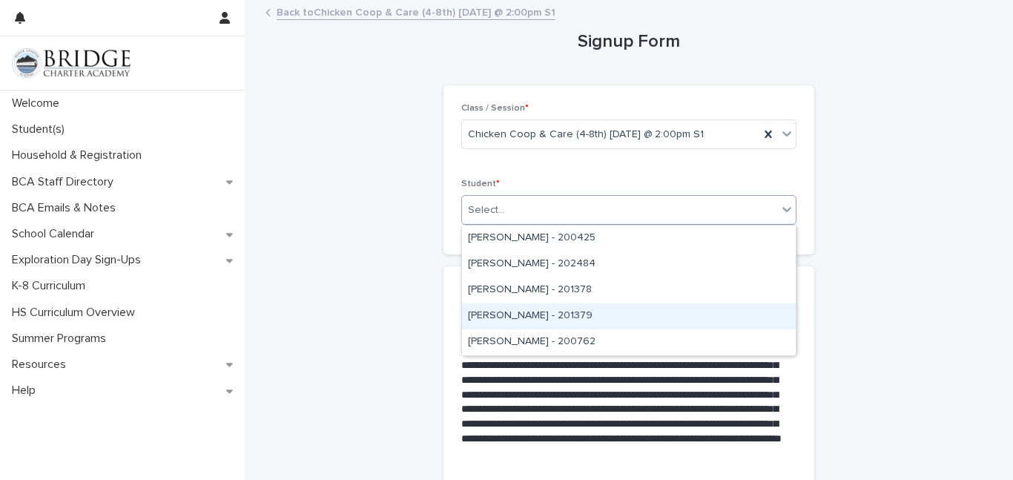
click at [548, 311] on div "[PERSON_NAME] - 201379" at bounding box center [629, 316] width 334 height 26
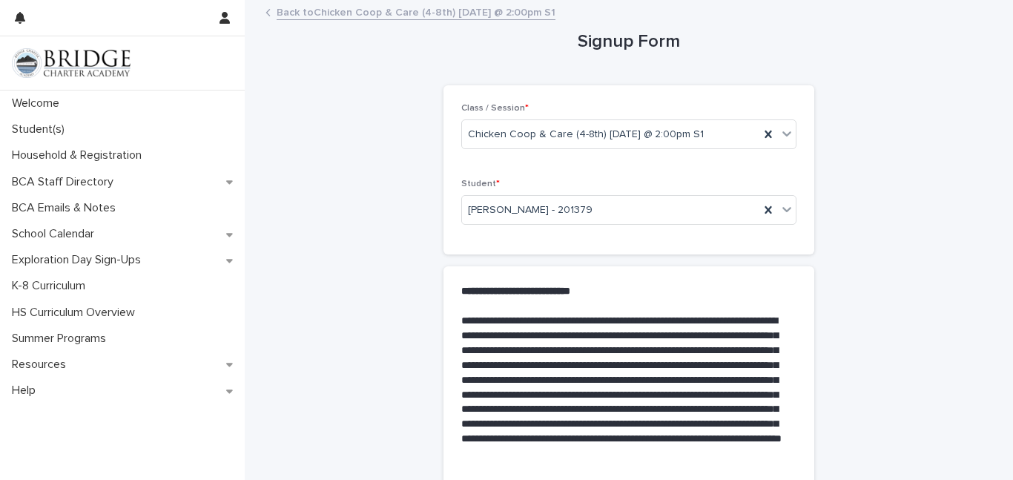
click at [563, 352] on p "**********" at bounding box center [625, 395] width 329 height 162
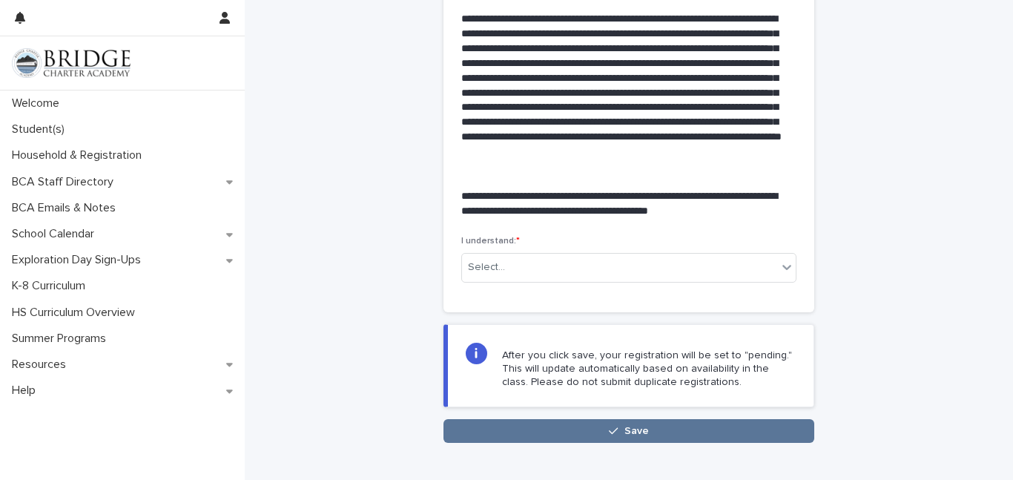
scroll to position [381, 0]
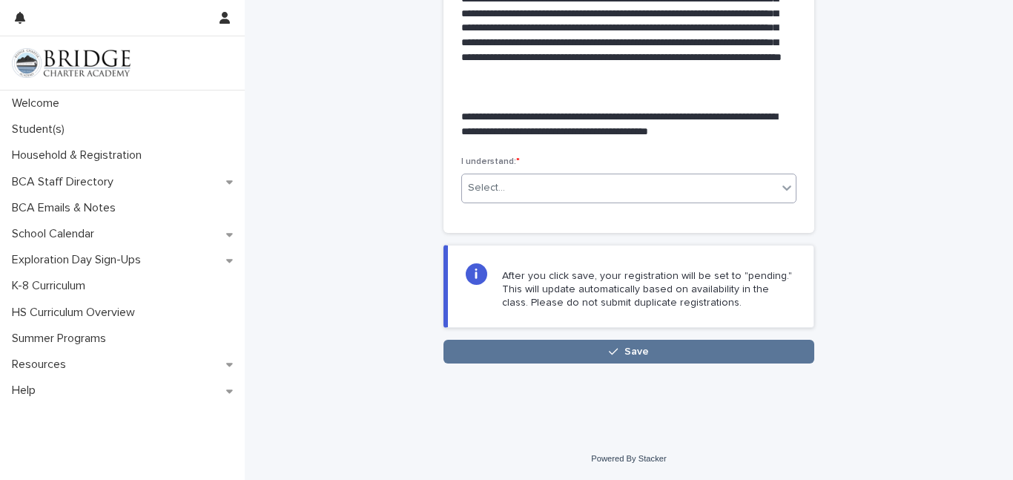
click at [507, 193] on input "text" at bounding box center [507, 188] width 1 height 13
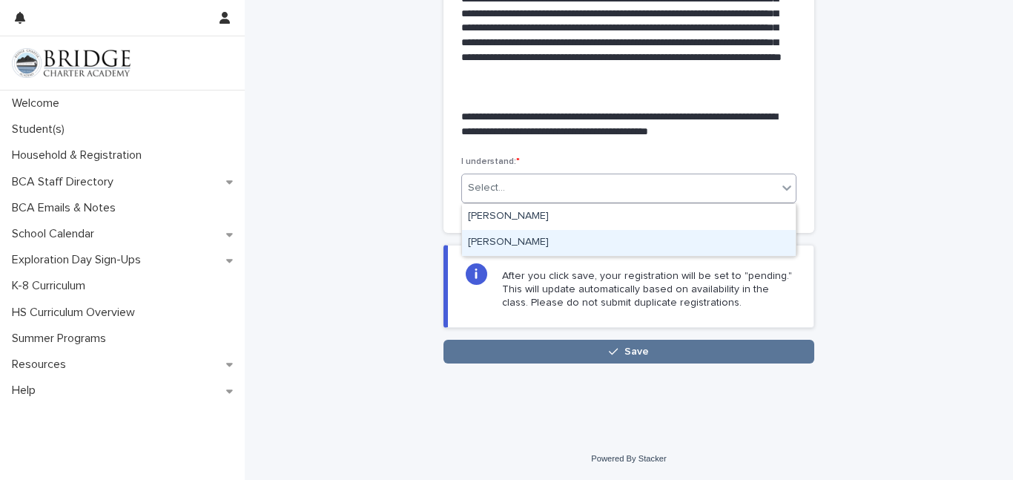
click at [509, 243] on div "[PERSON_NAME]" at bounding box center [629, 243] width 334 height 26
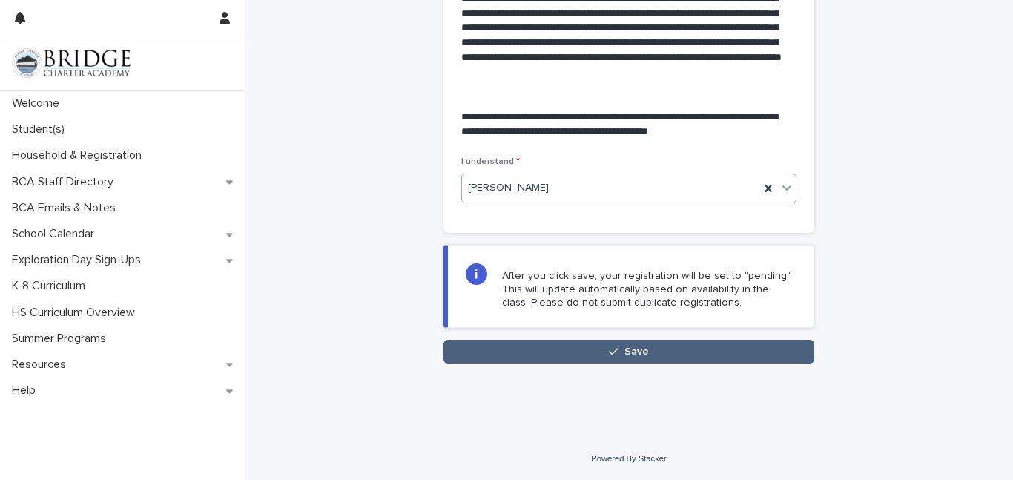
click at [546, 349] on button "Save" at bounding box center [629, 352] width 371 height 24
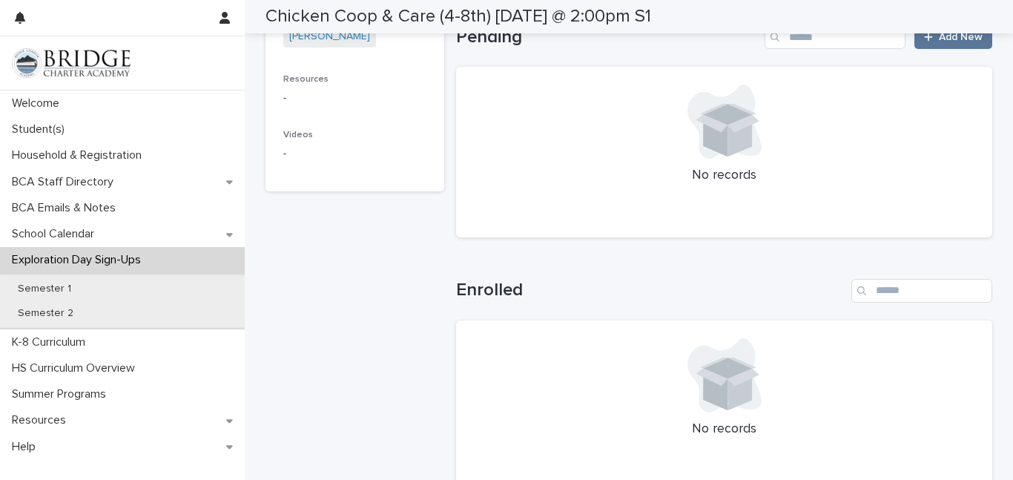
scroll to position [537, 0]
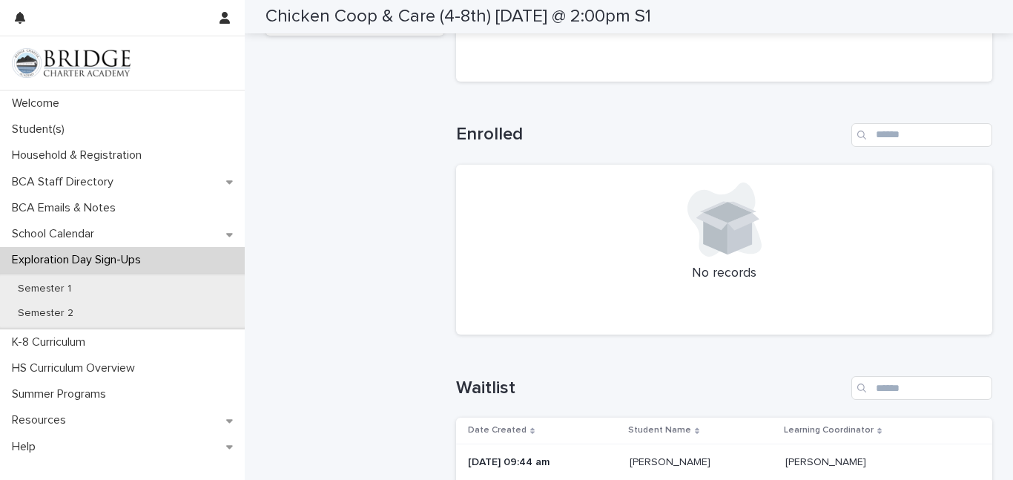
click at [546, 349] on div "Loading... Saving… Waitlist Date Created Student Name Learning Coordinator [DAT…" at bounding box center [724, 476] width 536 height 260
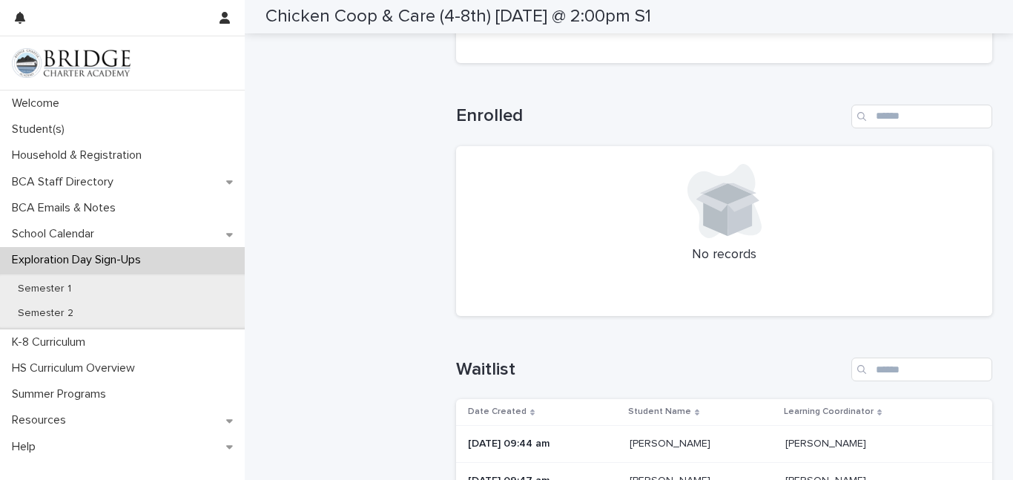
scroll to position [0, 0]
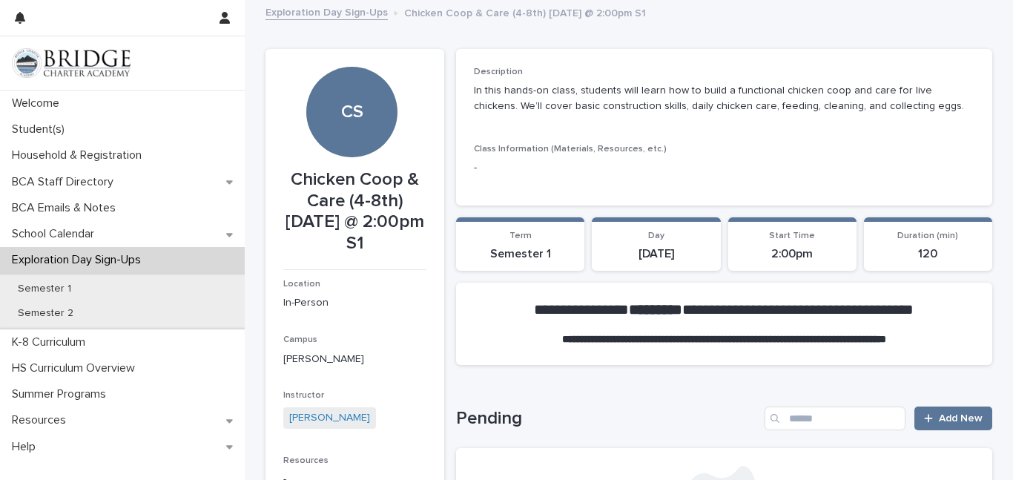
click at [367, 13] on link "Exploration Day Sign-Ups" at bounding box center [327, 11] width 122 height 17
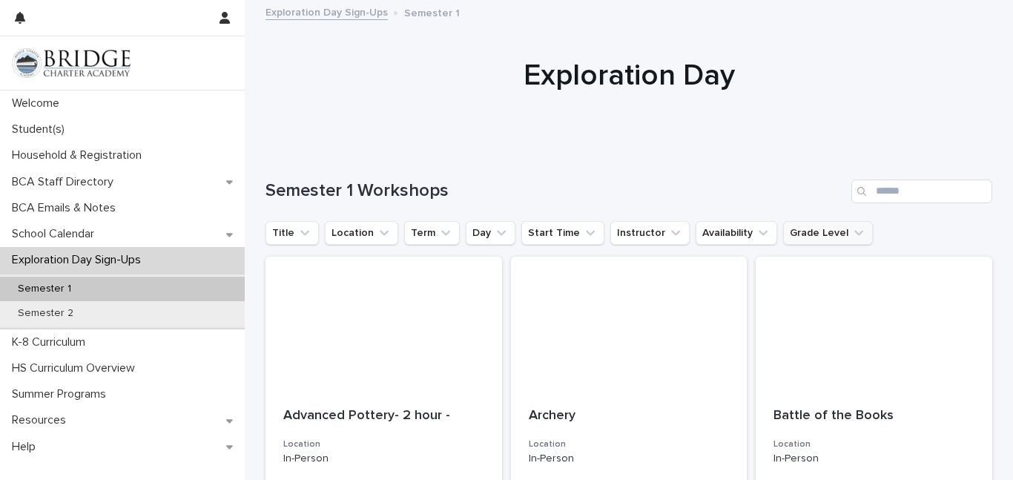
click at [851, 228] on icon "Grade Level" at bounding box center [858, 232] width 15 height 15
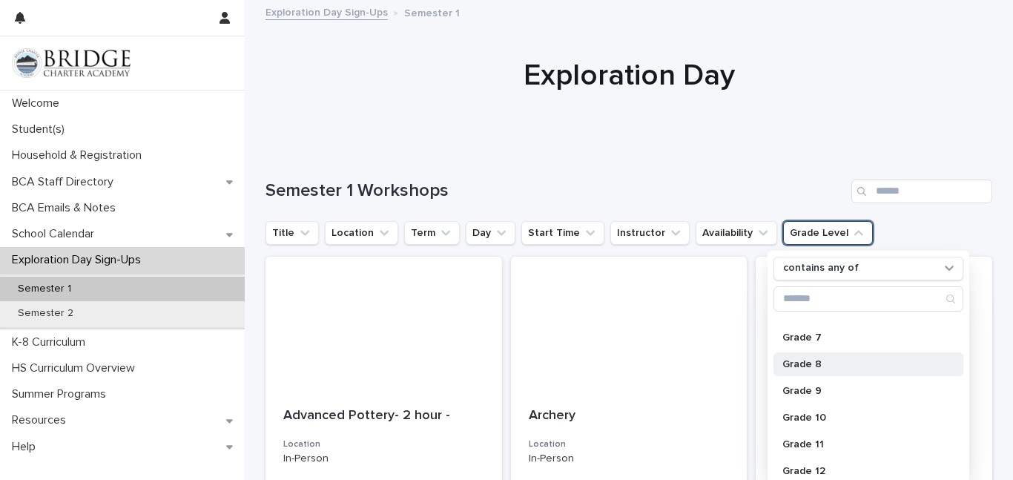
scroll to position [180, 0]
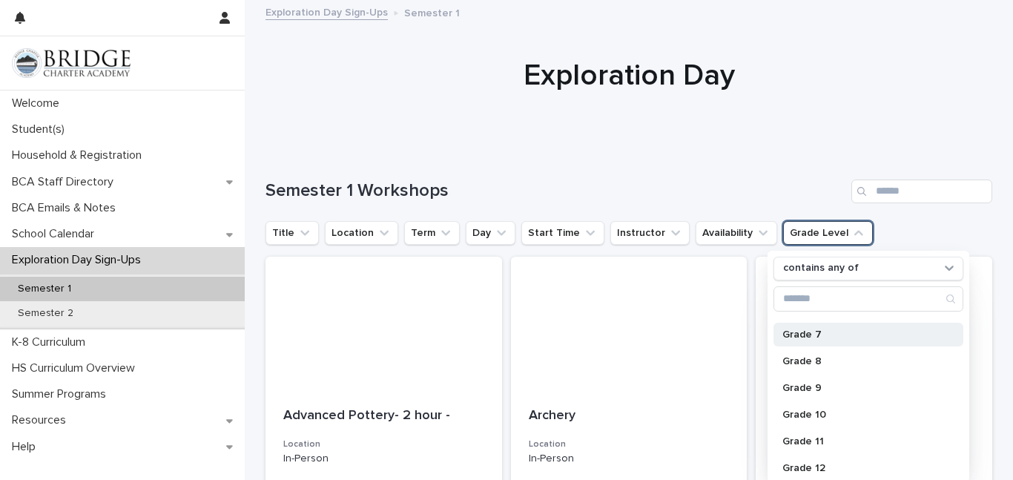
click at [813, 337] on p "Grade 7" at bounding box center [860, 334] width 157 height 10
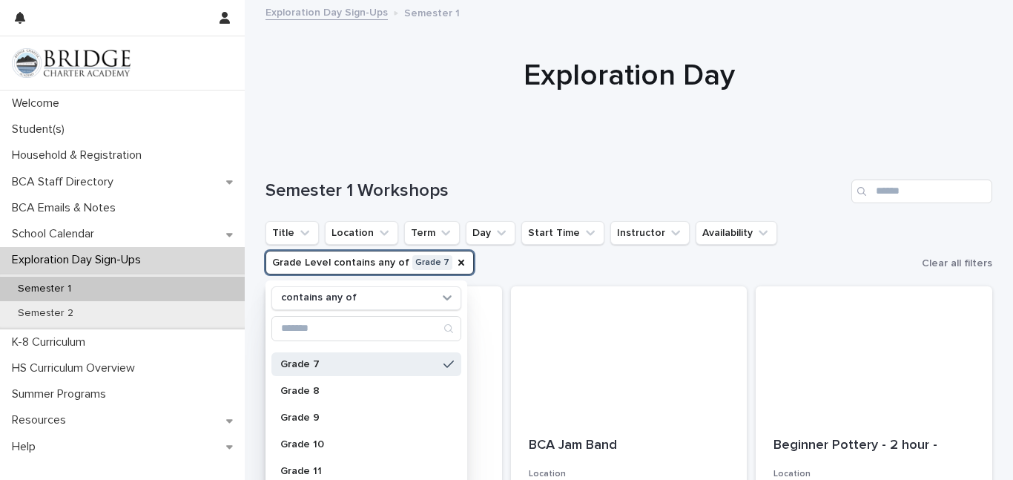
click at [714, 126] on div at bounding box center [629, 75] width 768 height 148
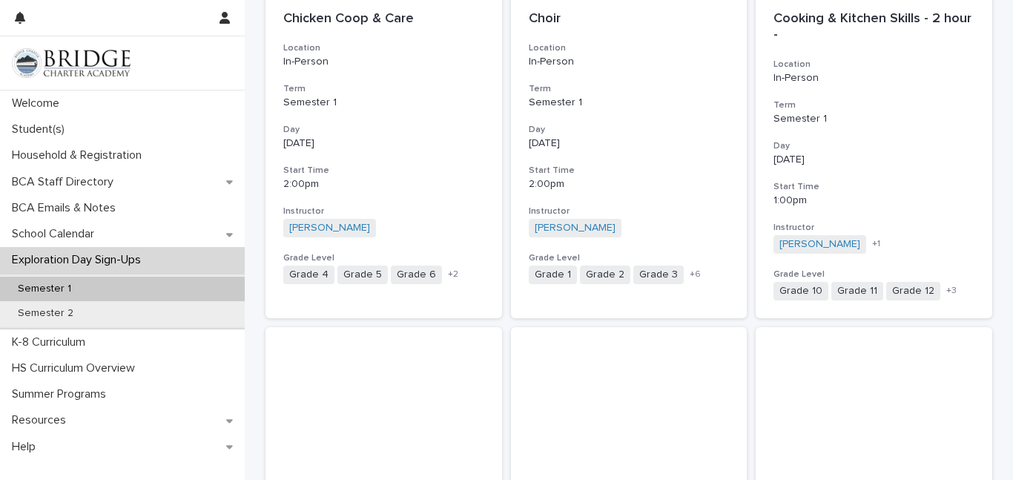
scroll to position [877, 0]
click at [876, 126] on div "Cooking & Kitchen Skills - 2 hour - Location In-Person Term Semester 1 Day [DAT…" at bounding box center [874, 155] width 237 height 324
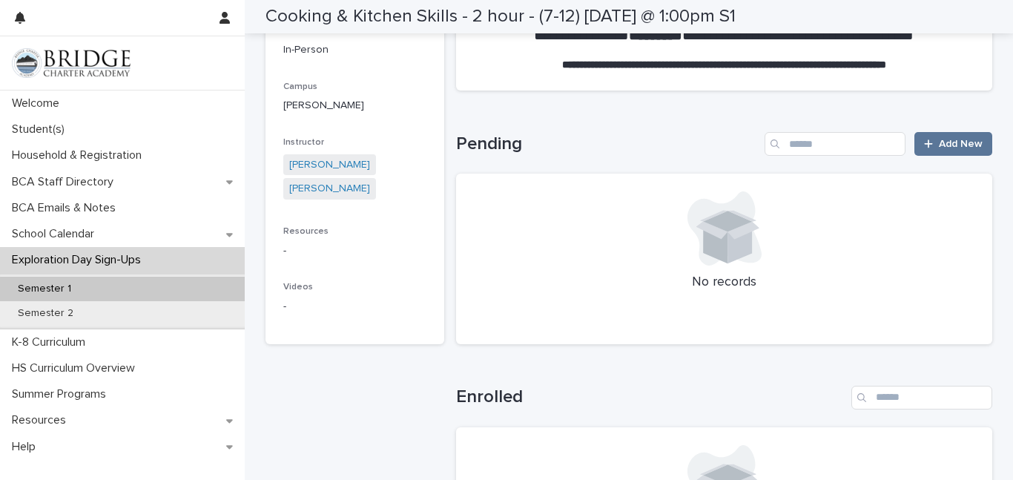
scroll to position [272, 0]
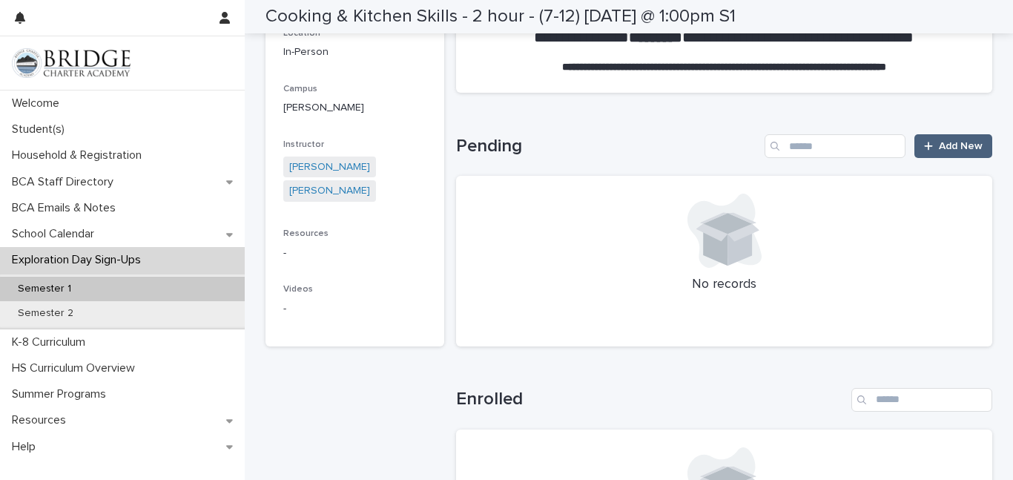
click at [955, 149] on span "Add New" at bounding box center [961, 146] width 44 height 10
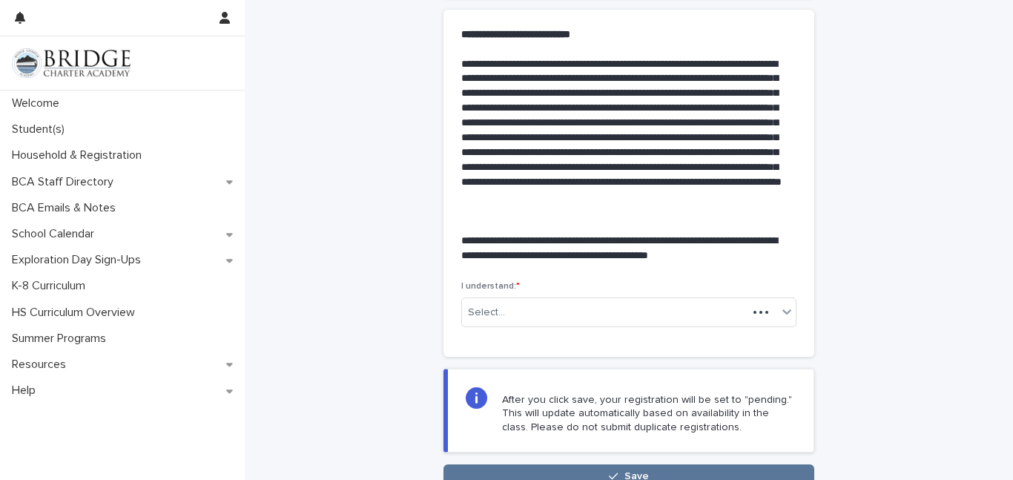
scroll to position [271, 0]
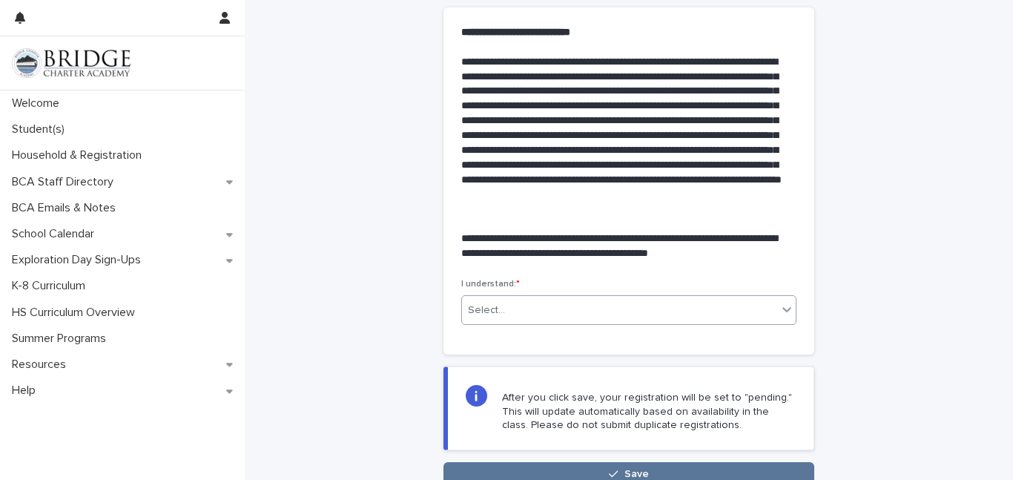
click at [661, 303] on div "Select..." at bounding box center [619, 310] width 315 height 24
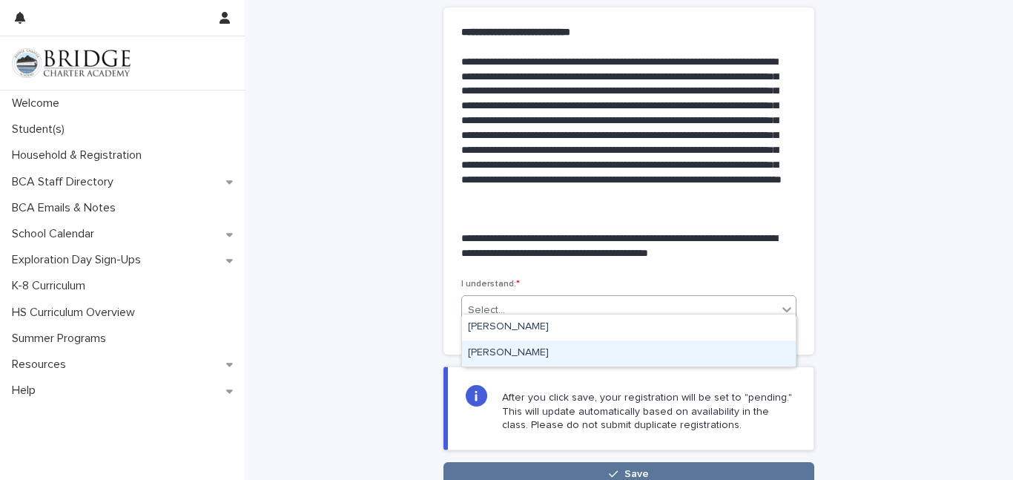
click at [538, 352] on div "[PERSON_NAME]" at bounding box center [629, 353] width 334 height 26
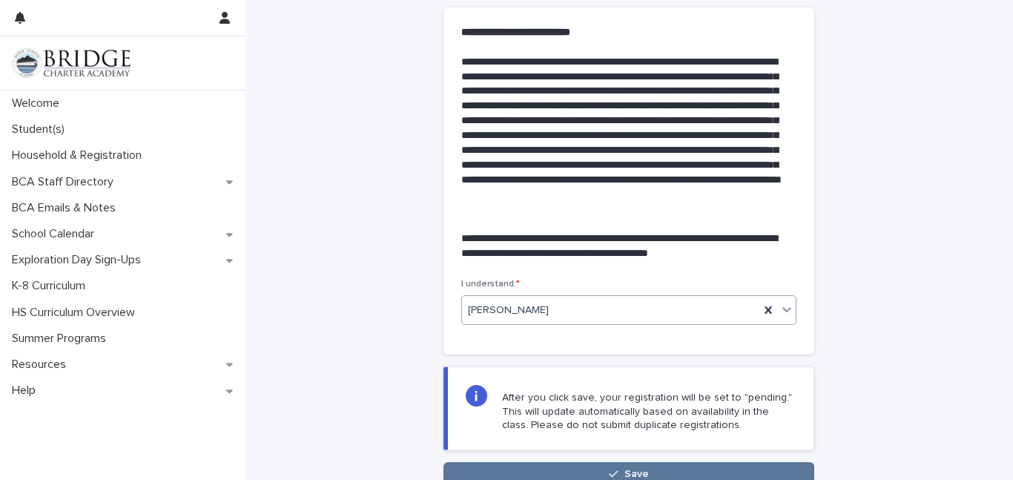
scroll to position [0, 0]
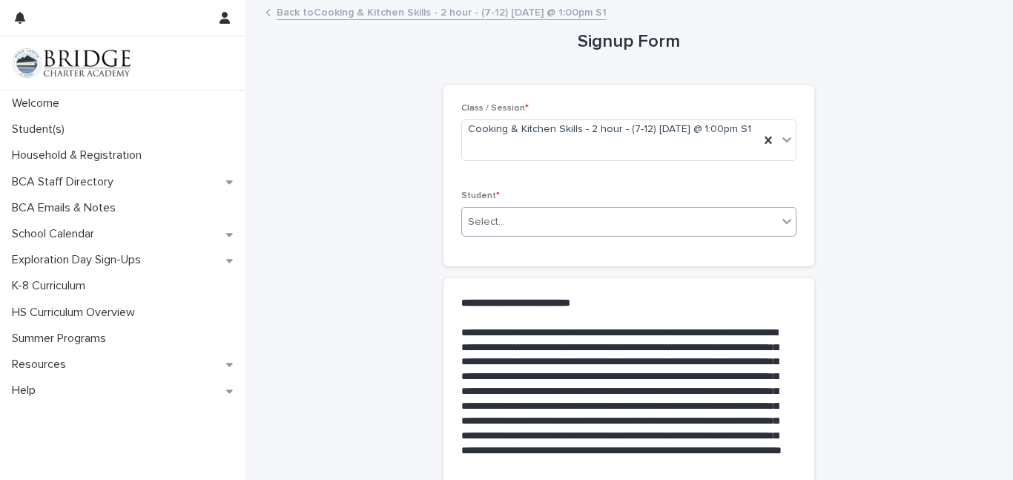
click at [568, 210] on div "Select..." at bounding box center [619, 222] width 315 height 24
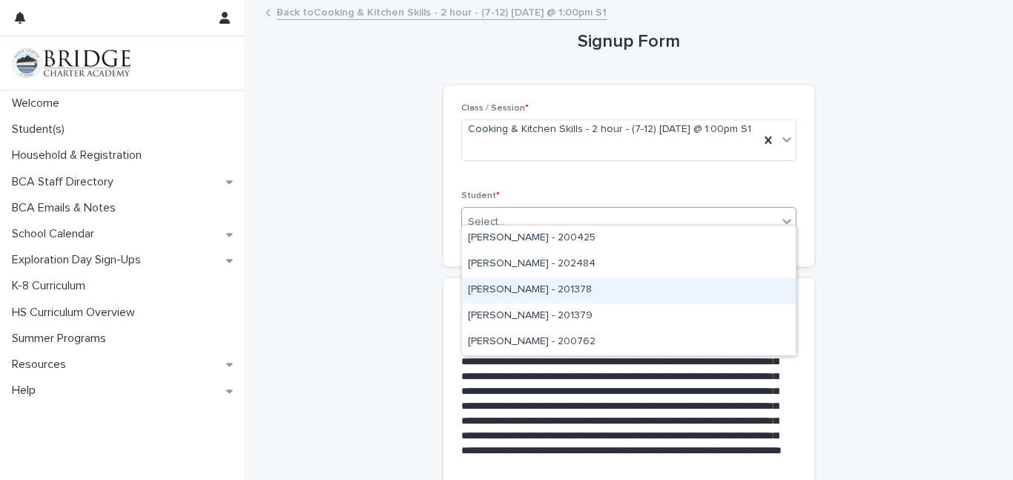
click at [546, 287] on div "[PERSON_NAME] - 201378" at bounding box center [629, 290] width 334 height 26
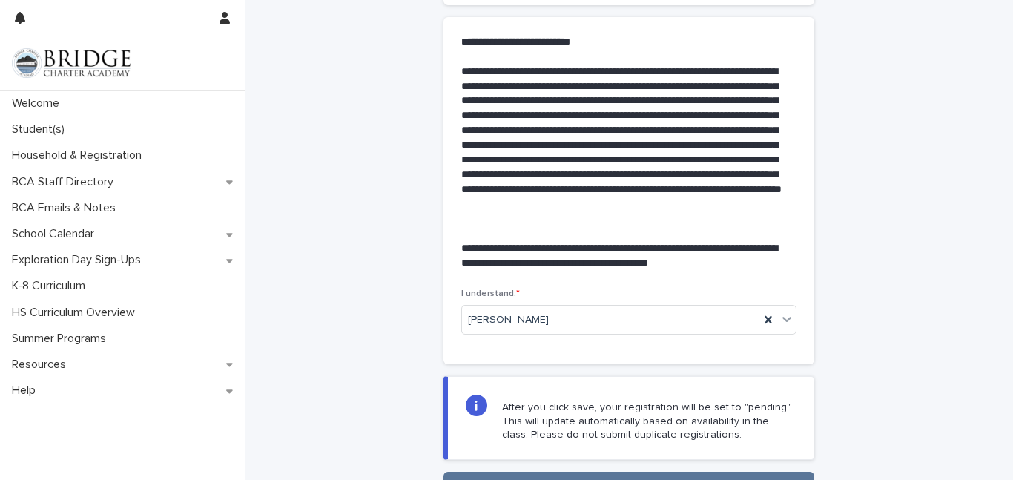
scroll to position [381, 0]
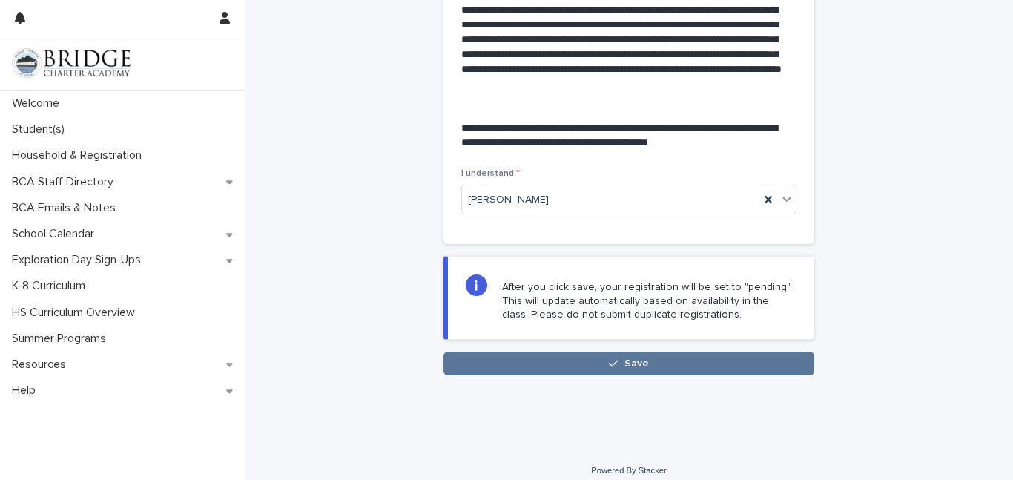
click at [562, 357] on button "Save" at bounding box center [629, 364] width 371 height 24
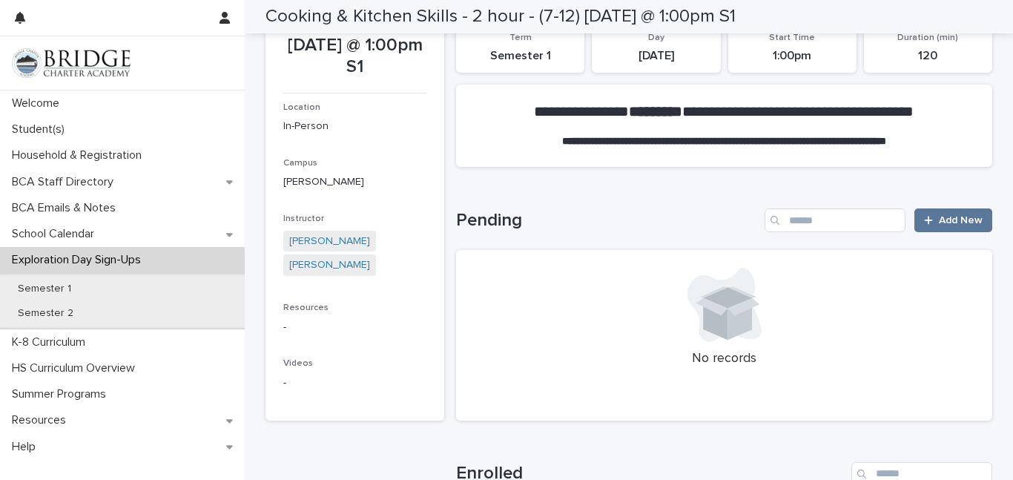
scroll to position [165, 0]
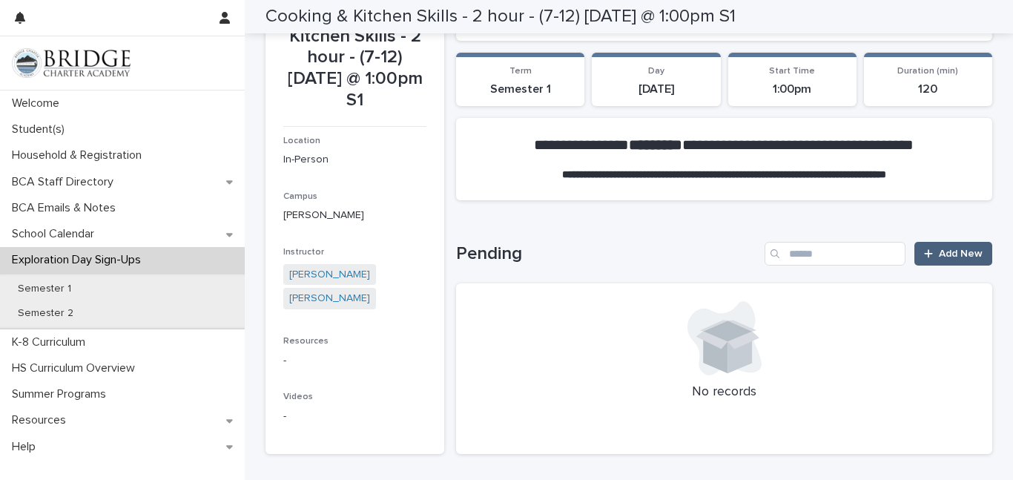
click at [921, 251] on link "Add New" at bounding box center [953, 254] width 78 height 24
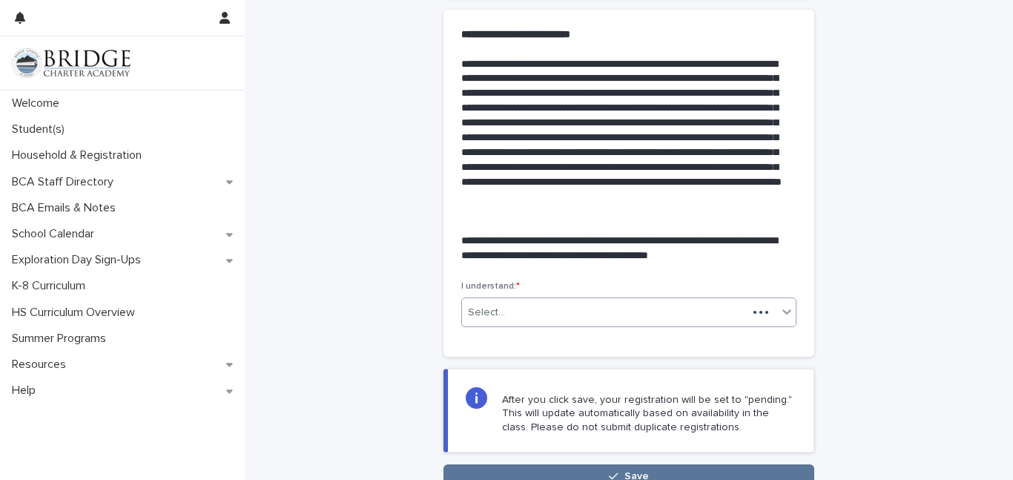
scroll to position [271, 0]
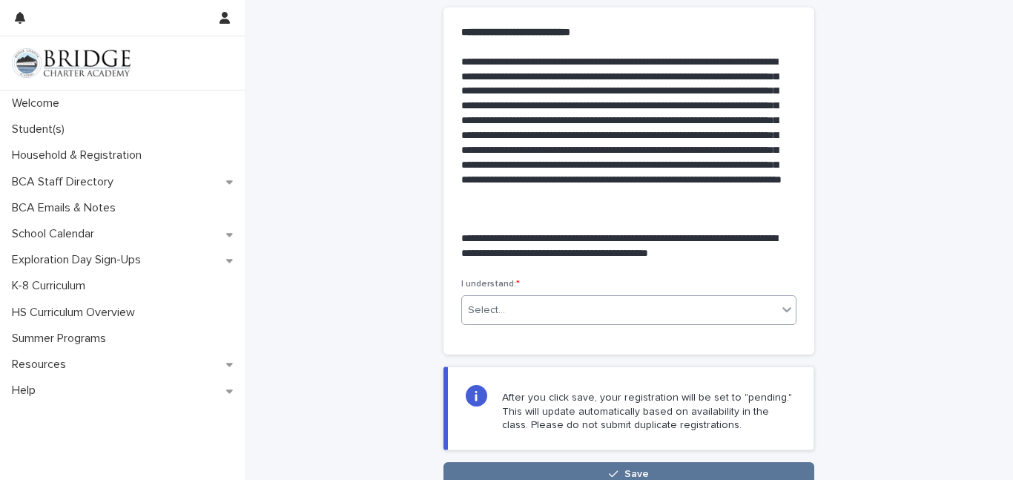
click at [759, 298] on div "Select..." at bounding box center [619, 310] width 315 height 24
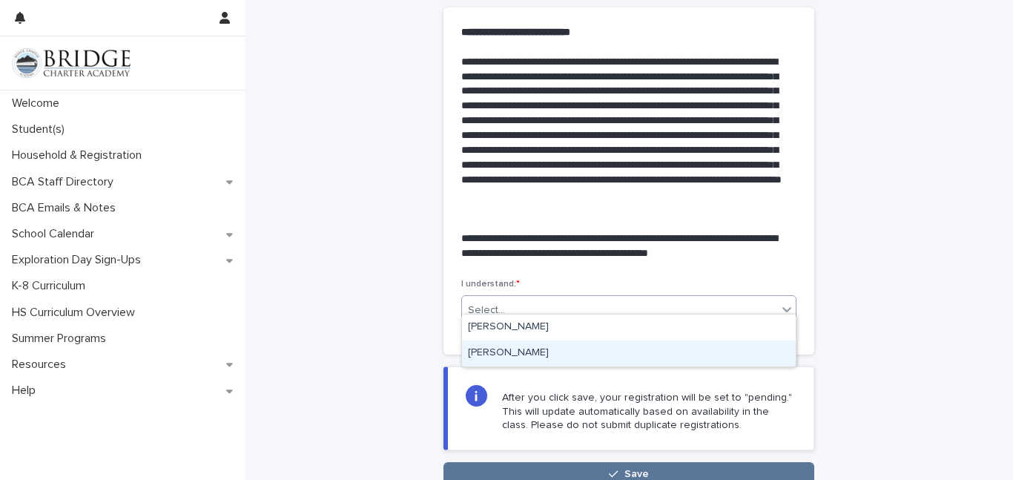
click at [523, 356] on div "[PERSON_NAME]" at bounding box center [629, 353] width 334 height 26
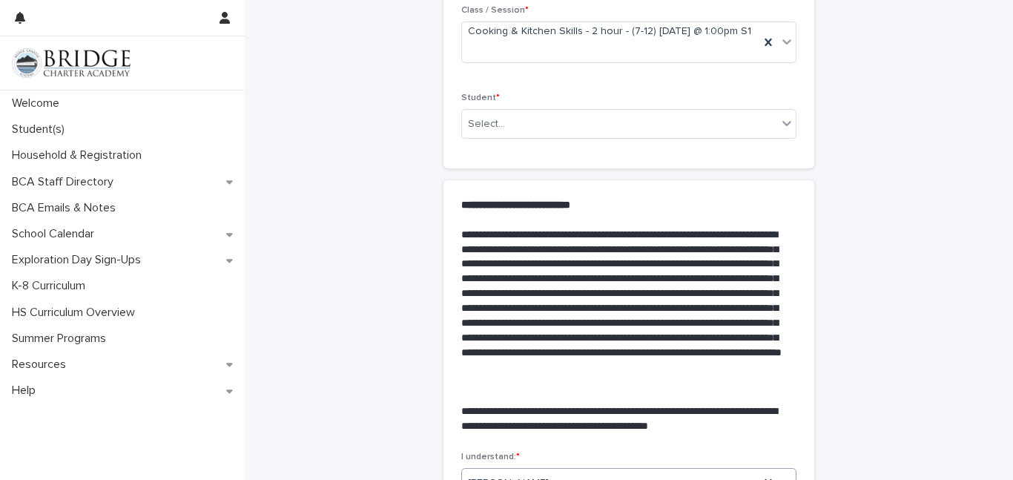
scroll to position [0, 0]
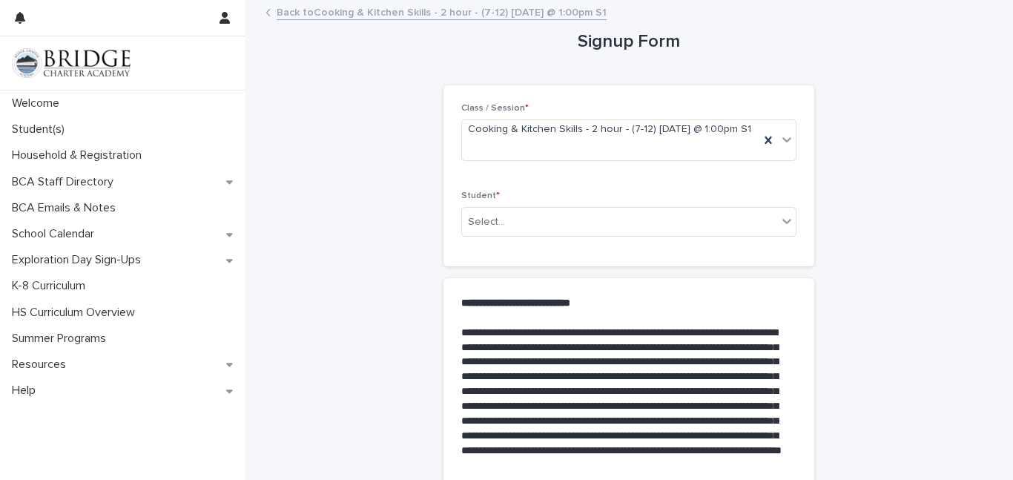
click at [503, 214] on div "Select..." at bounding box center [486, 222] width 37 height 16
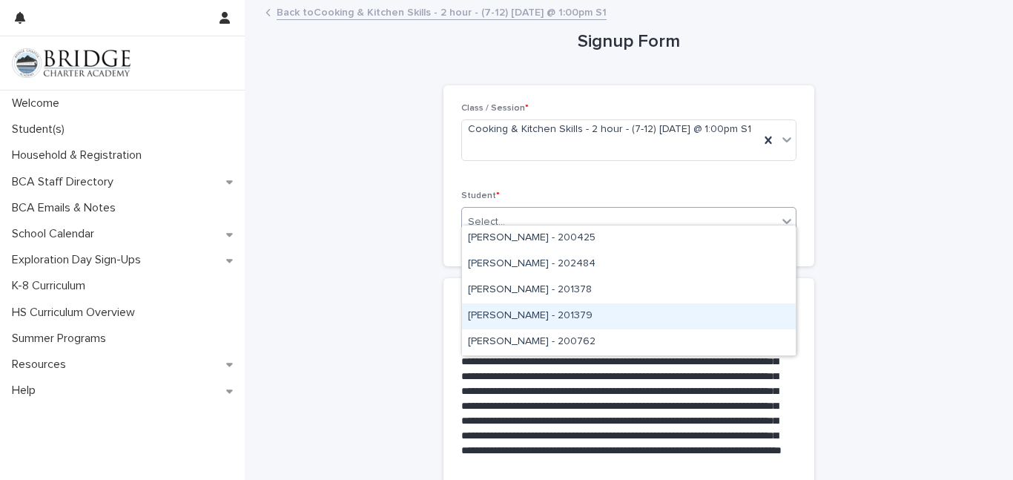
click at [509, 315] on div "[PERSON_NAME] - 201379" at bounding box center [629, 316] width 334 height 26
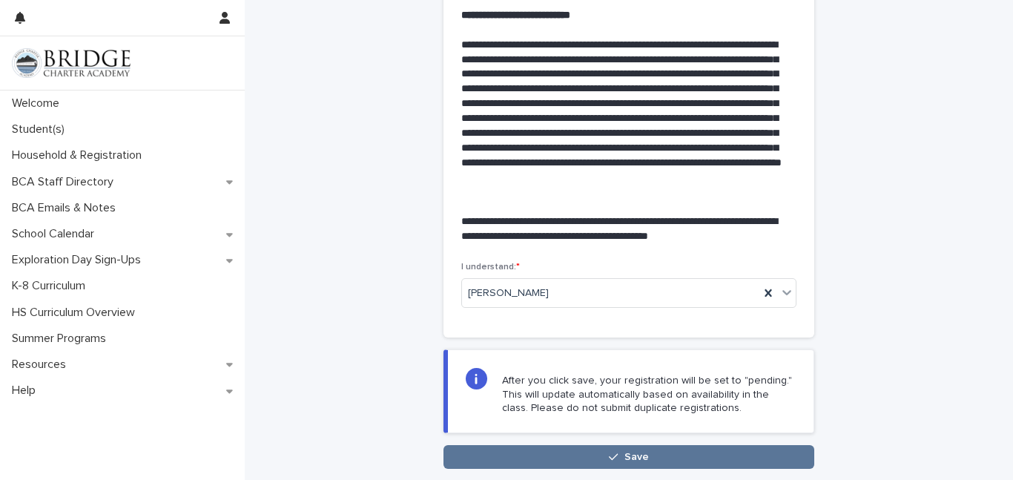
scroll to position [381, 0]
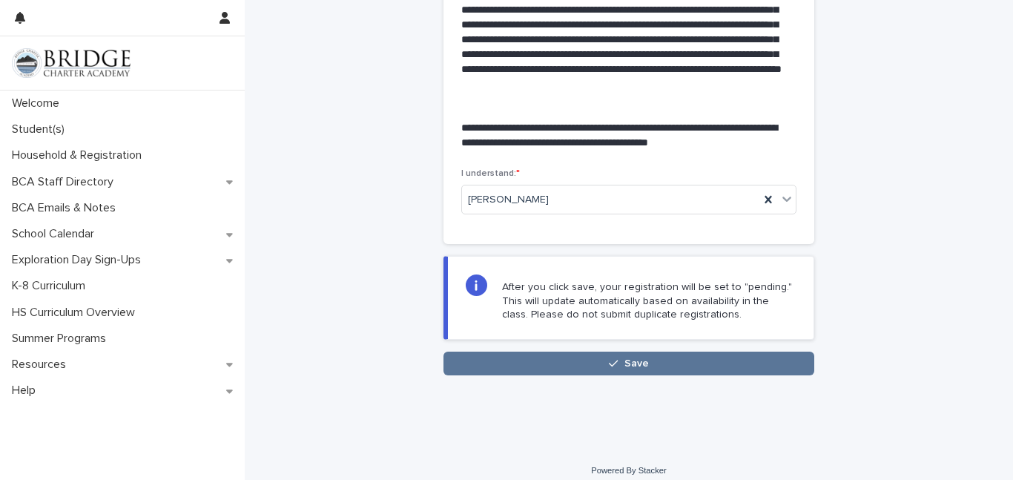
click at [524, 355] on button "Save" at bounding box center [629, 364] width 371 height 24
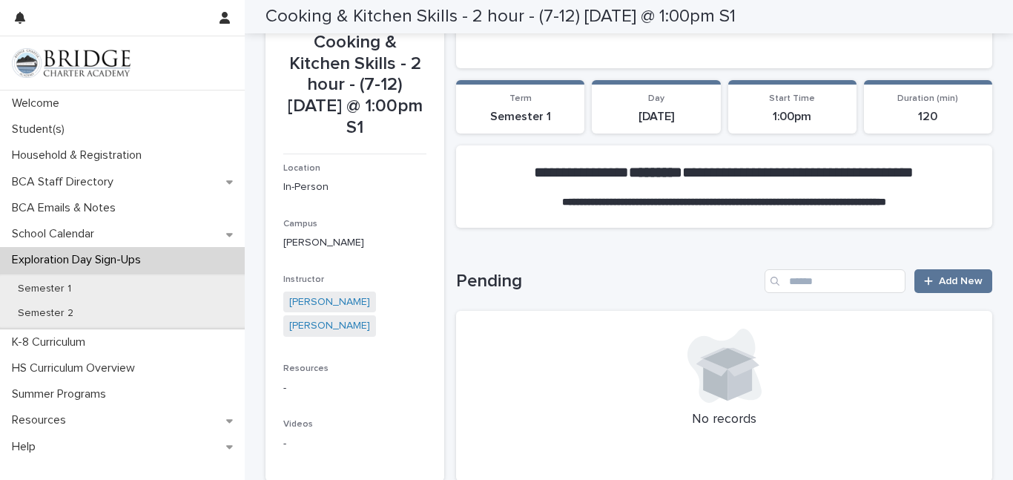
scroll to position [156, 0]
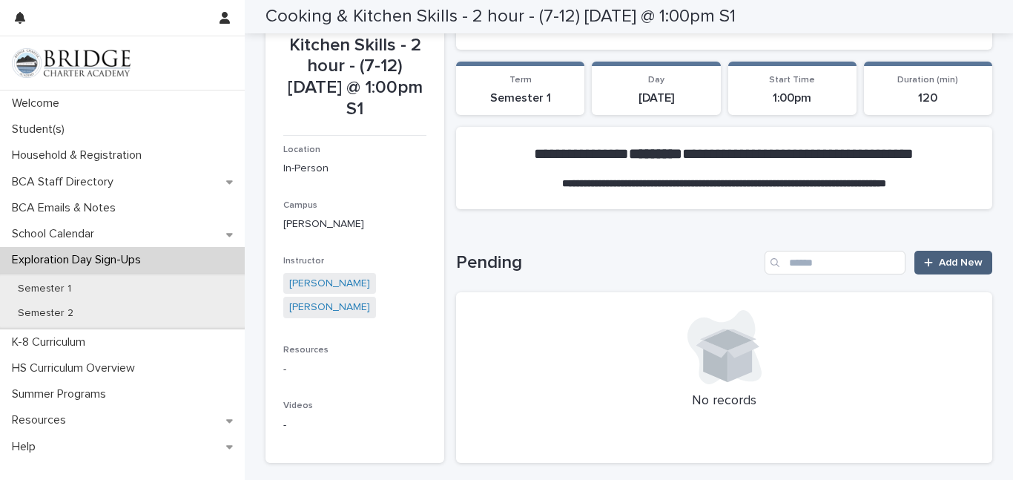
click at [932, 268] on link "Add New" at bounding box center [953, 263] width 78 height 24
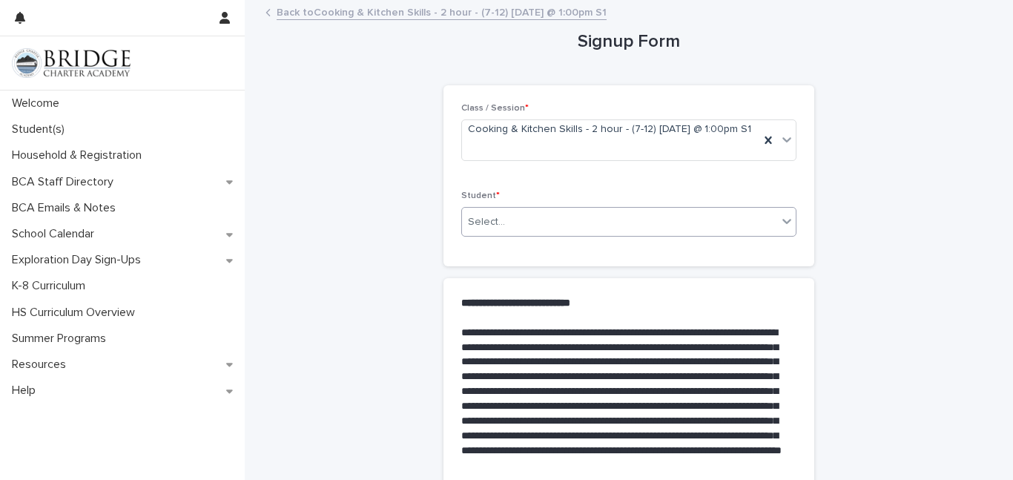
click at [769, 214] on div "Select..." at bounding box center [619, 222] width 315 height 24
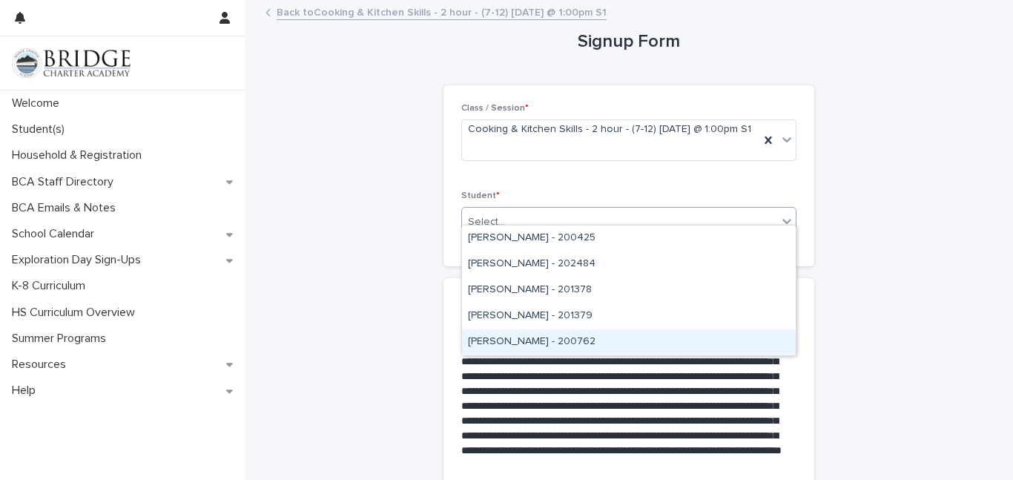
click at [518, 340] on div "[PERSON_NAME] - 200762" at bounding box center [629, 342] width 334 height 26
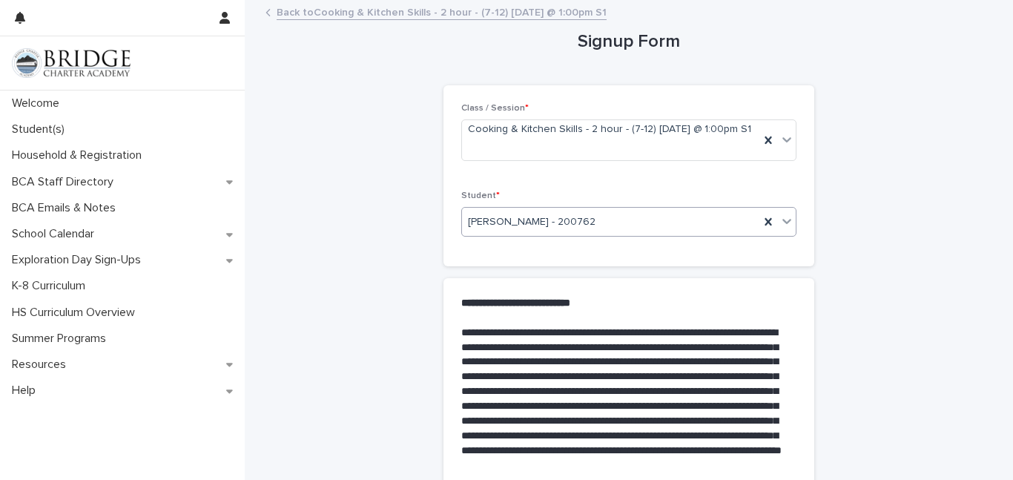
click at [518, 340] on p "**********" at bounding box center [625, 407] width 329 height 162
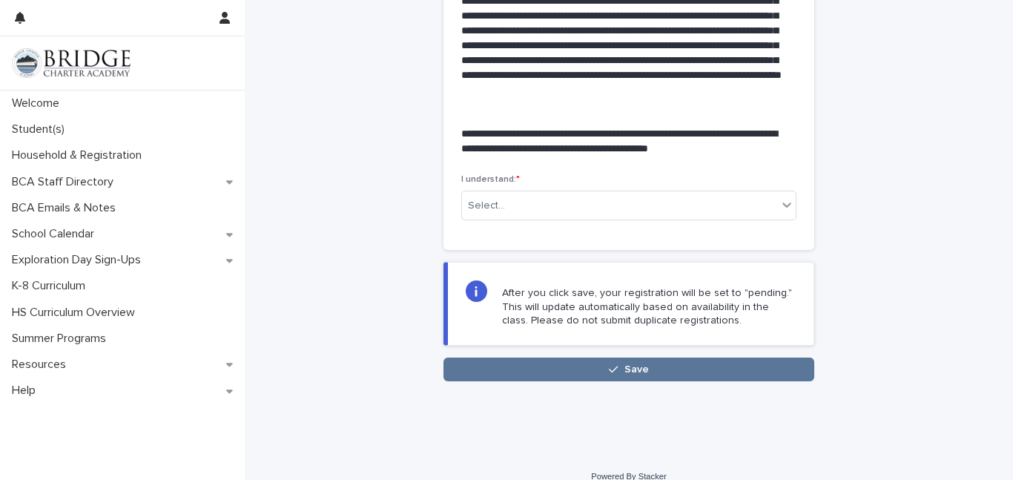
scroll to position [381, 0]
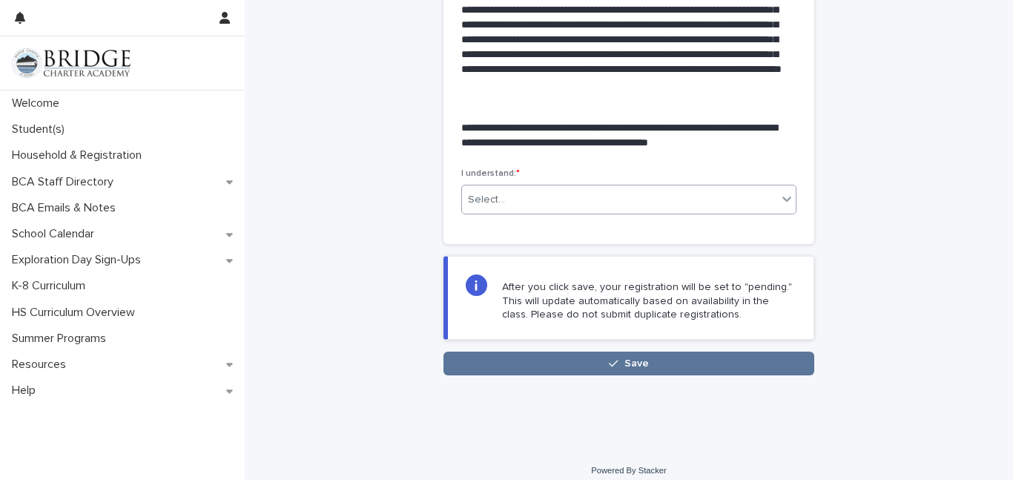
click at [492, 193] on div "Select..." at bounding box center [486, 200] width 37 height 16
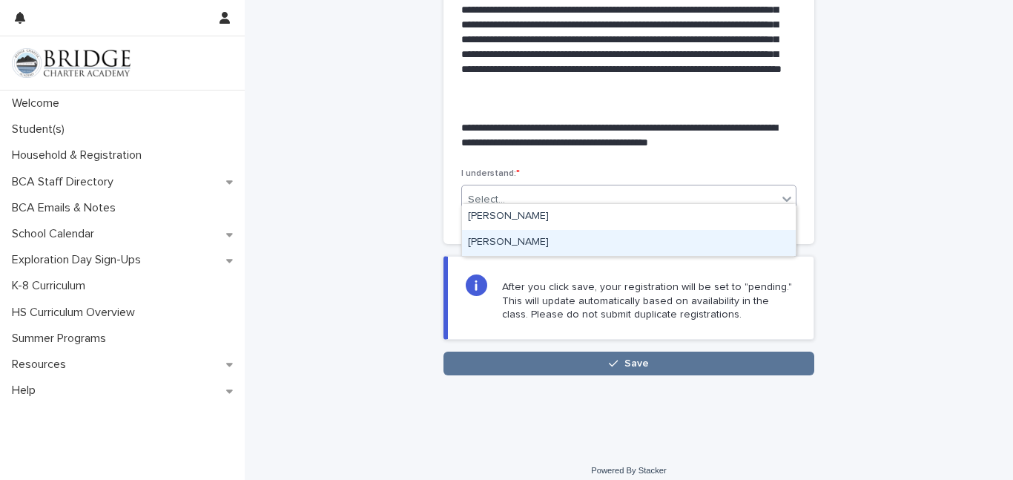
click at [500, 243] on div "[PERSON_NAME]" at bounding box center [629, 243] width 334 height 26
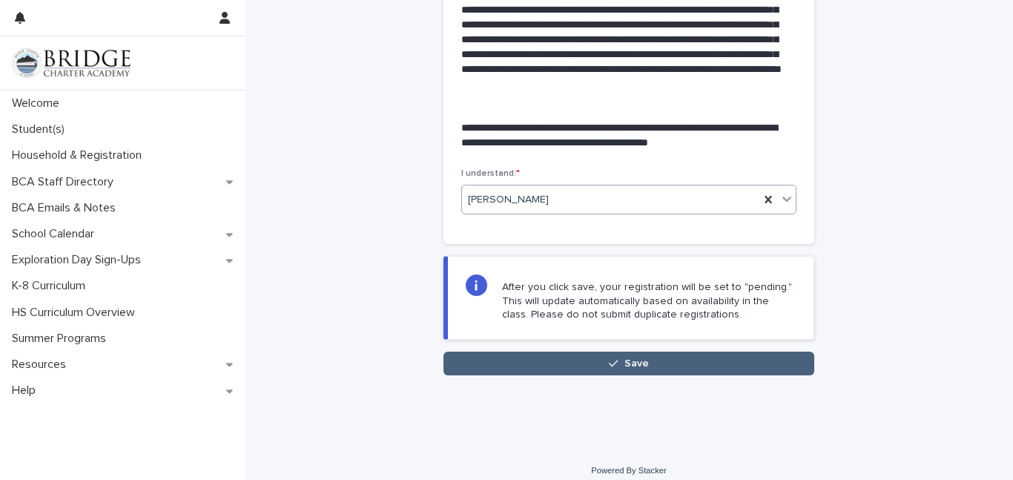
click at [554, 352] on button "Save" at bounding box center [629, 364] width 371 height 24
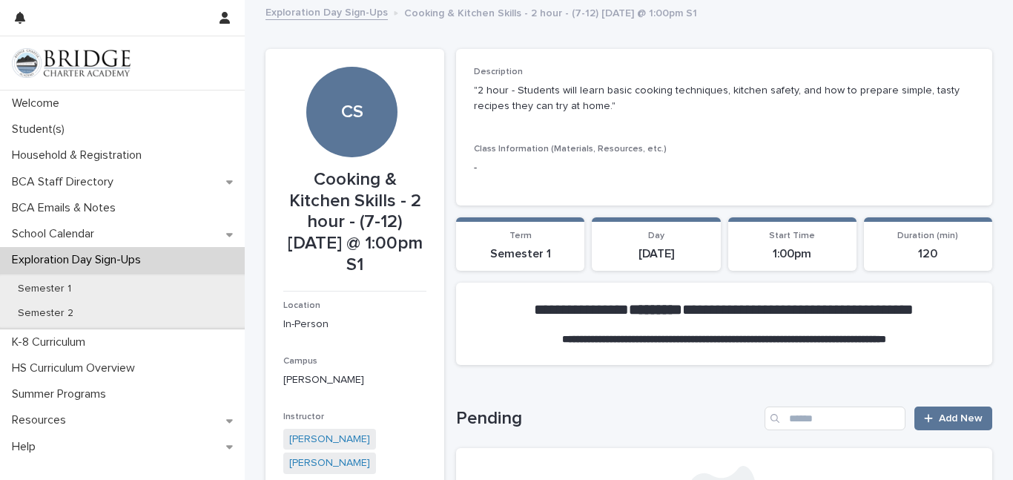
click at [371, 12] on link "Exploration Day Sign-Ups" at bounding box center [327, 11] width 122 height 17
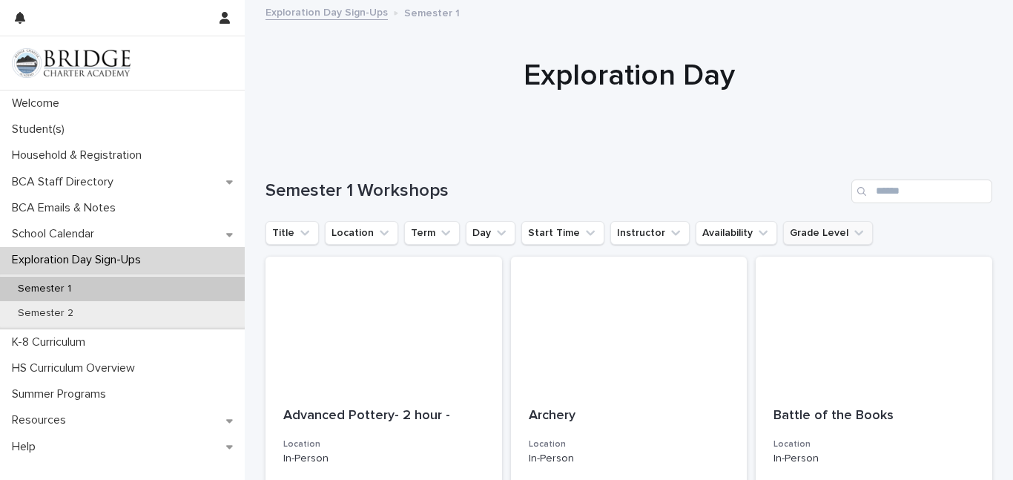
click at [851, 231] on icon "Grade Level" at bounding box center [858, 232] width 15 height 15
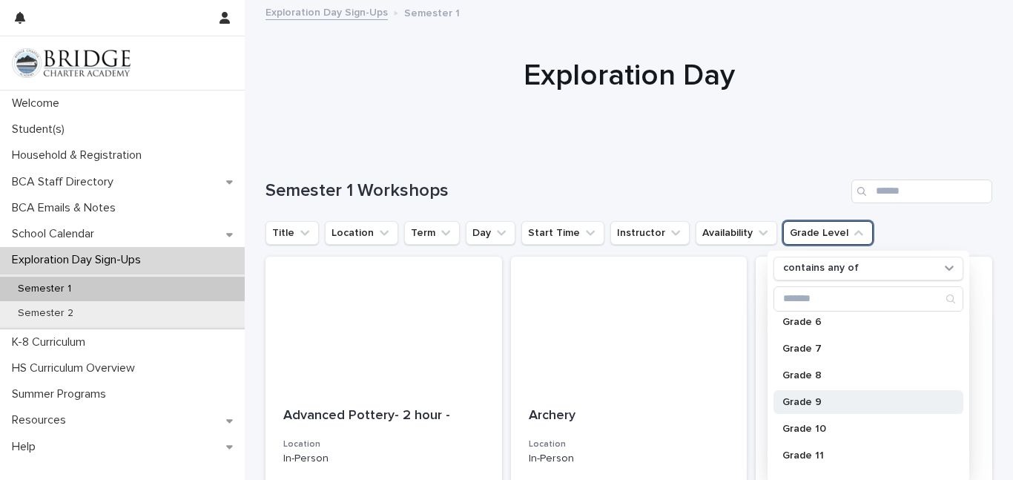
scroll to position [165, 0]
click at [808, 349] on p "Grade 7" at bounding box center [860, 349] width 157 height 10
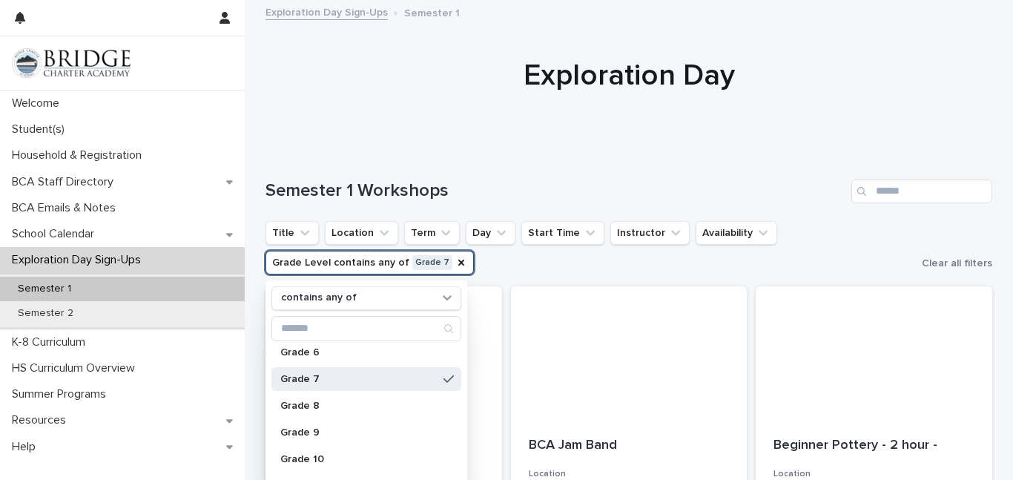
click at [657, 122] on div at bounding box center [629, 75] width 768 height 148
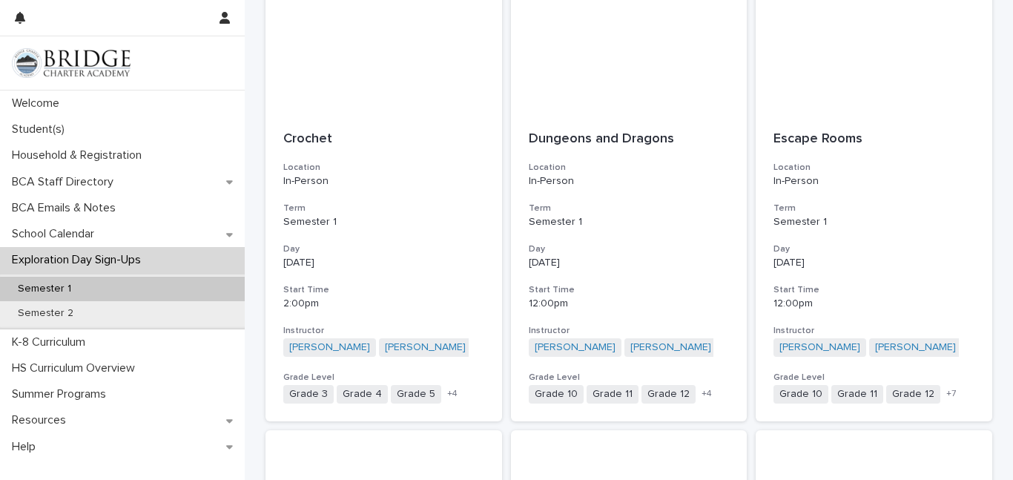
scroll to position [1224, 0]
click at [657, 122] on div "Dungeons and Dragons Location In-Person Term Semester 1 Day [DATE] Start Time 1…" at bounding box center [629, 267] width 237 height 309
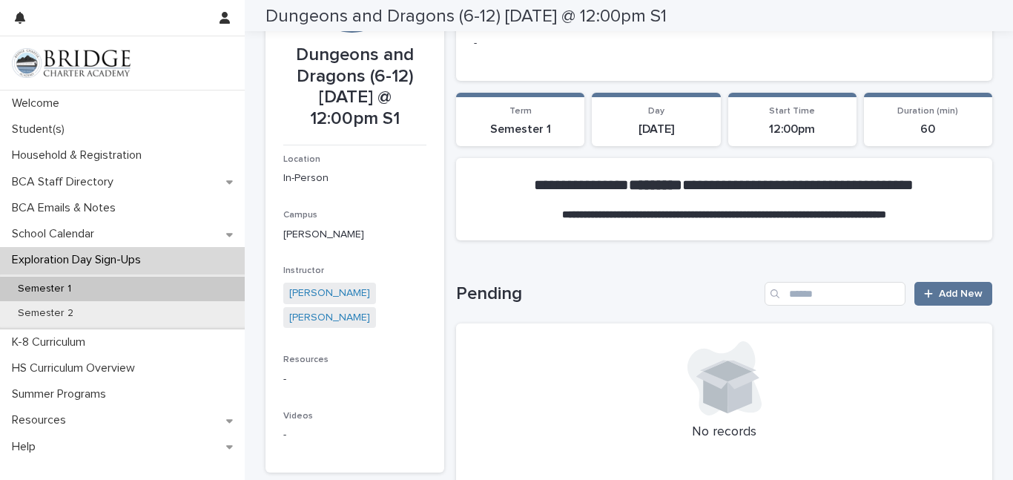
scroll to position [128, 0]
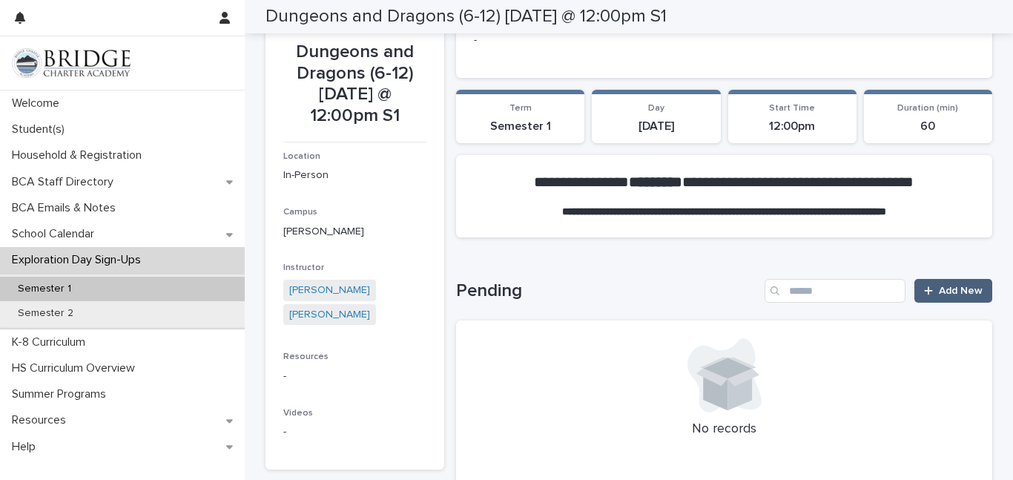
click at [934, 291] on div at bounding box center [931, 291] width 15 height 10
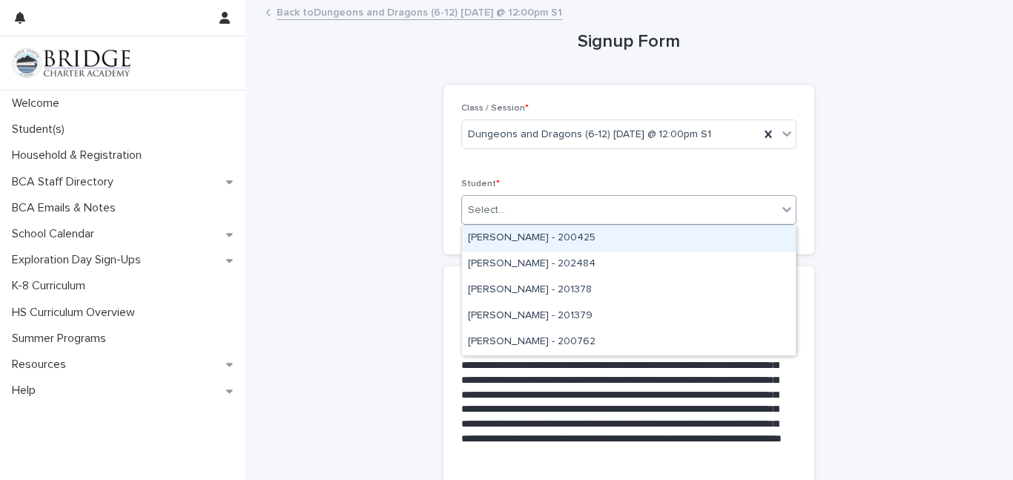
click at [691, 205] on div "Select..." at bounding box center [619, 210] width 315 height 24
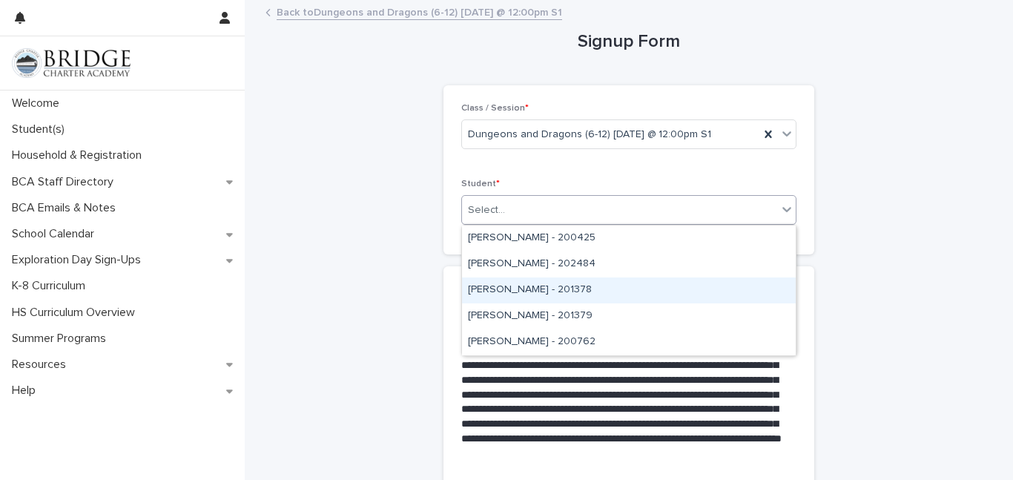
click at [505, 291] on div "[PERSON_NAME] - 201378" at bounding box center [629, 290] width 334 height 26
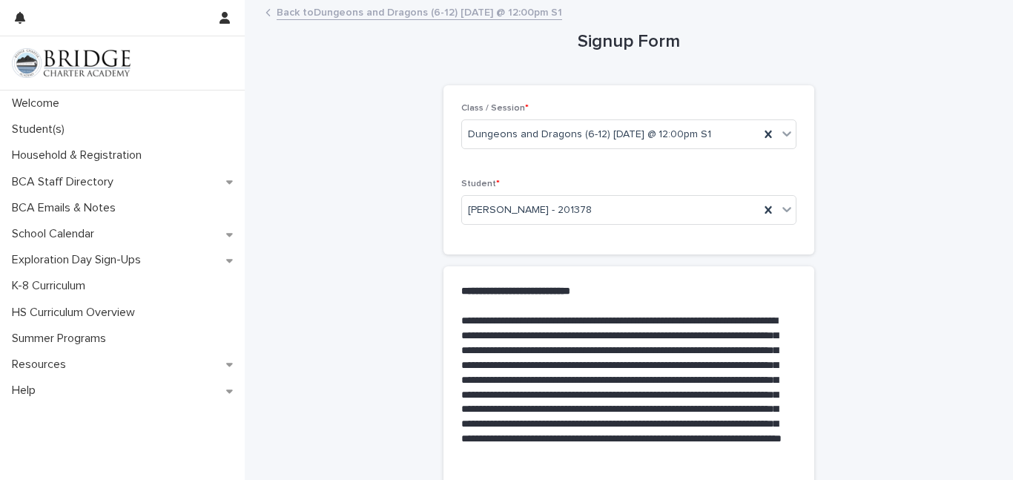
click at [505, 291] on strong "**********" at bounding box center [515, 291] width 109 height 10
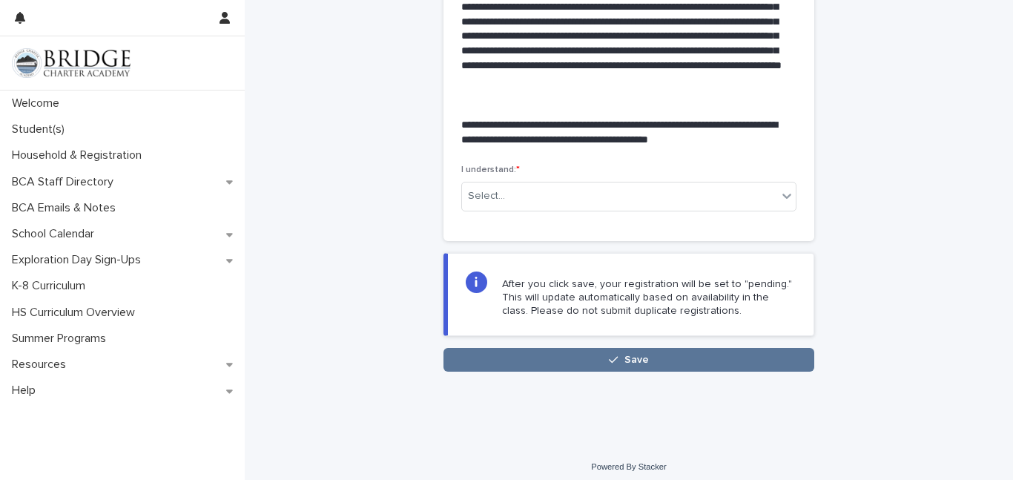
scroll to position [381, 0]
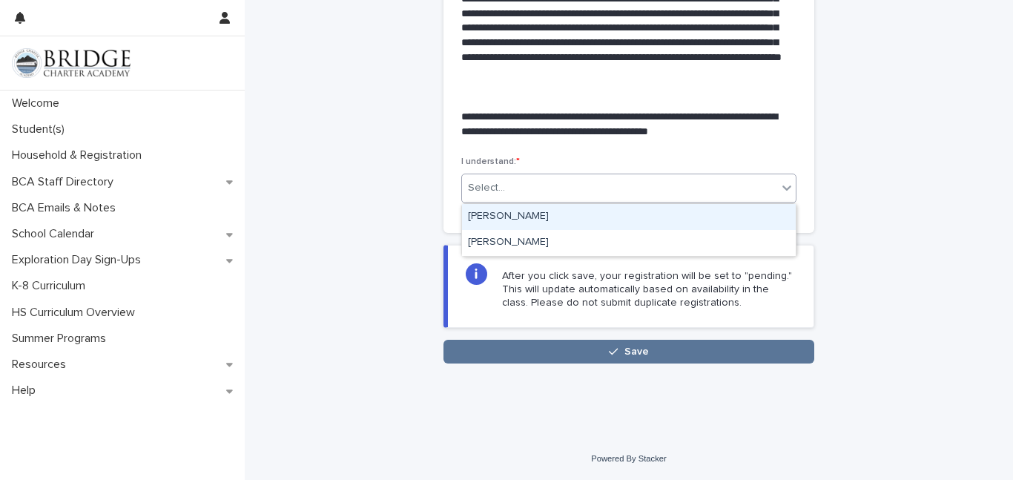
click at [478, 185] on div "Select..." at bounding box center [486, 188] width 37 height 16
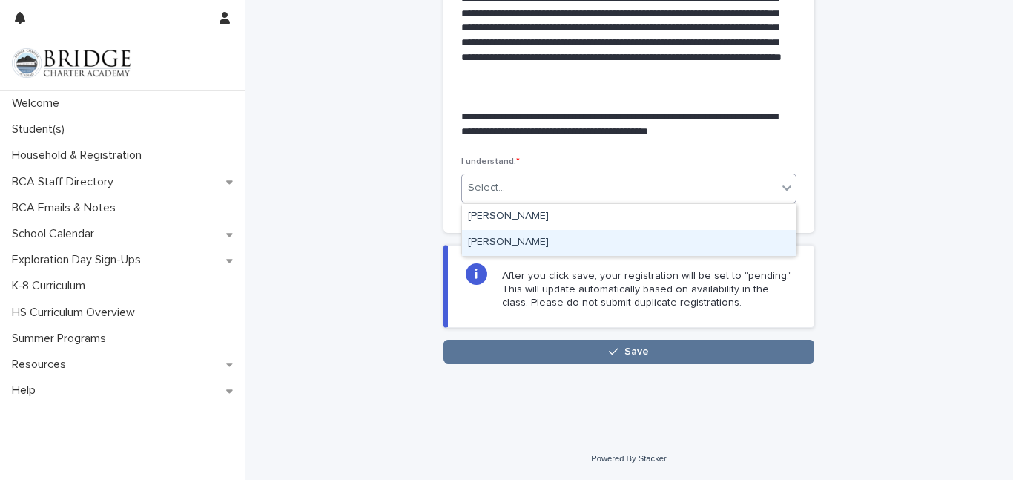
click at [487, 243] on div "[PERSON_NAME]" at bounding box center [629, 243] width 334 height 26
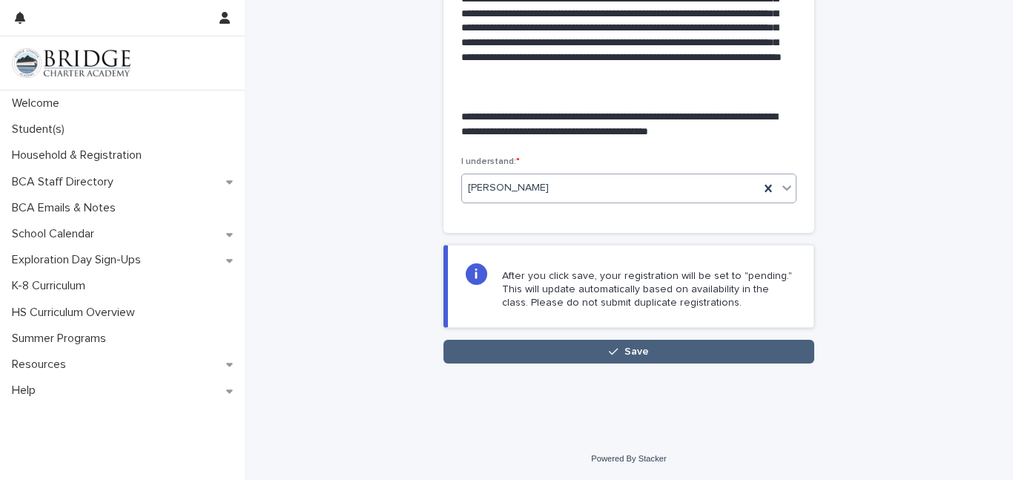
click at [532, 349] on button "Save" at bounding box center [629, 352] width 371 height 24
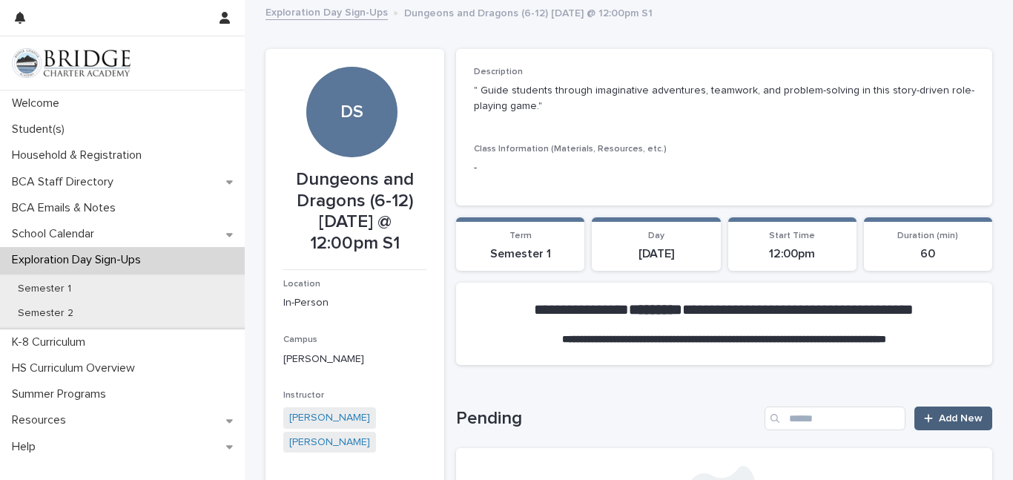
click at [955, 426] on link "Add New" at bounding box center [953, 418] width 78 height 24
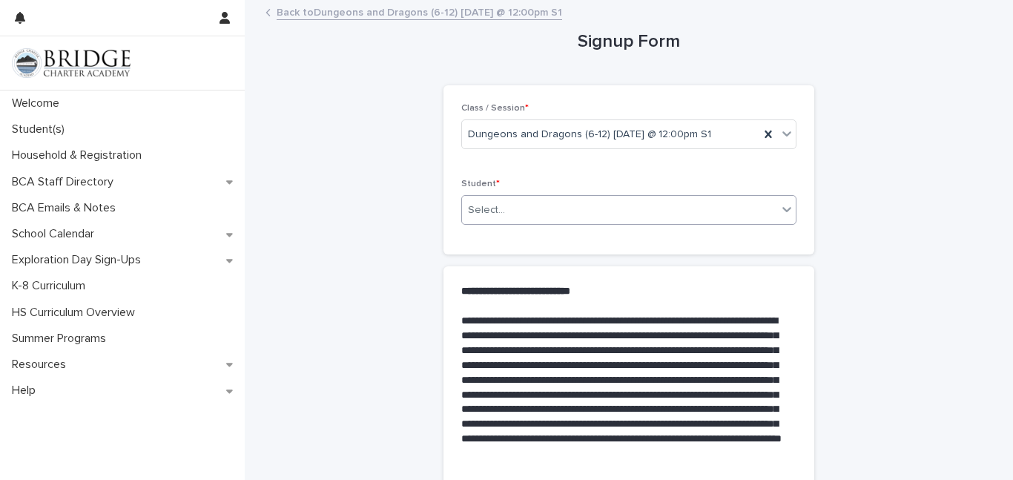
click at [601, 212] on div "Select..." at bounding box center [619, 210] width 315 height 24
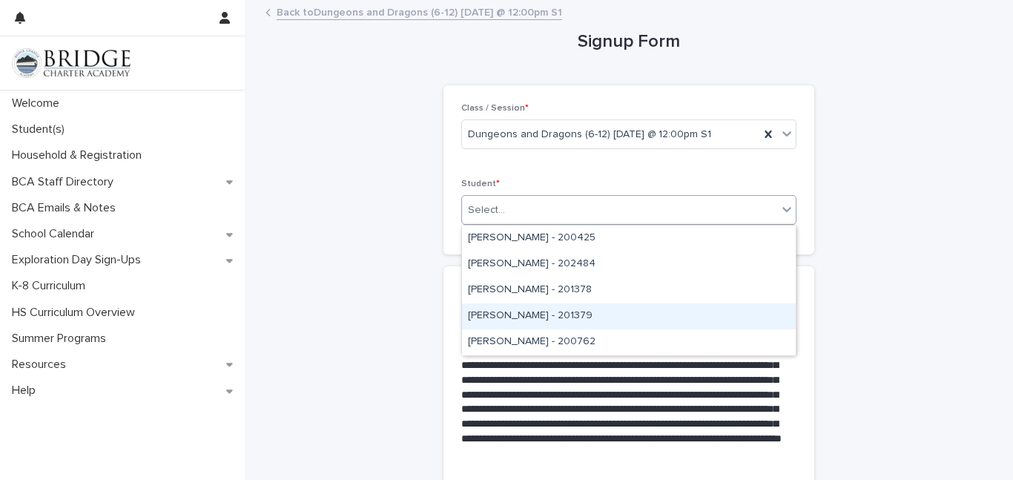
click at [493, 317] on div "[PERSON_NAME] - 201379" at bounding box center [629, 316] width 334 height 26
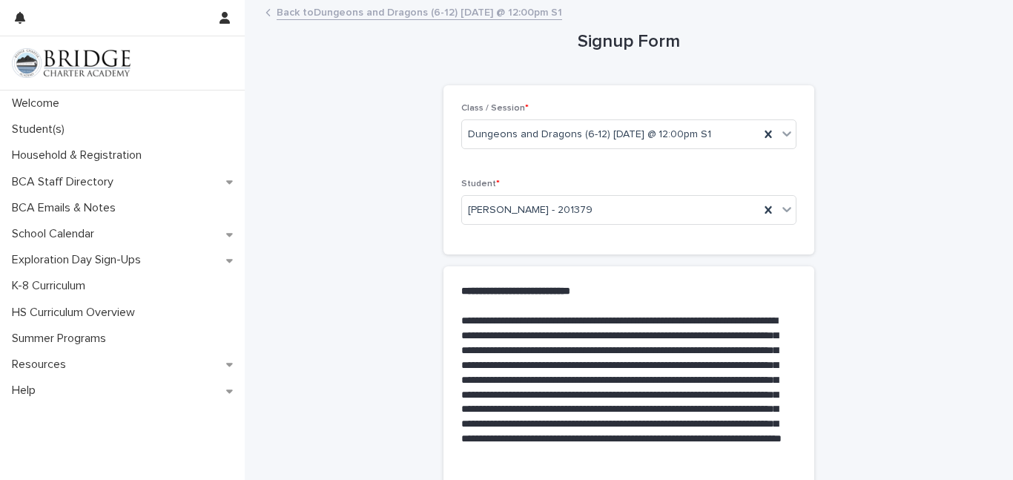
click at [493, 317] on p "**********" at bounding box center [625, 395] width 329 height 162
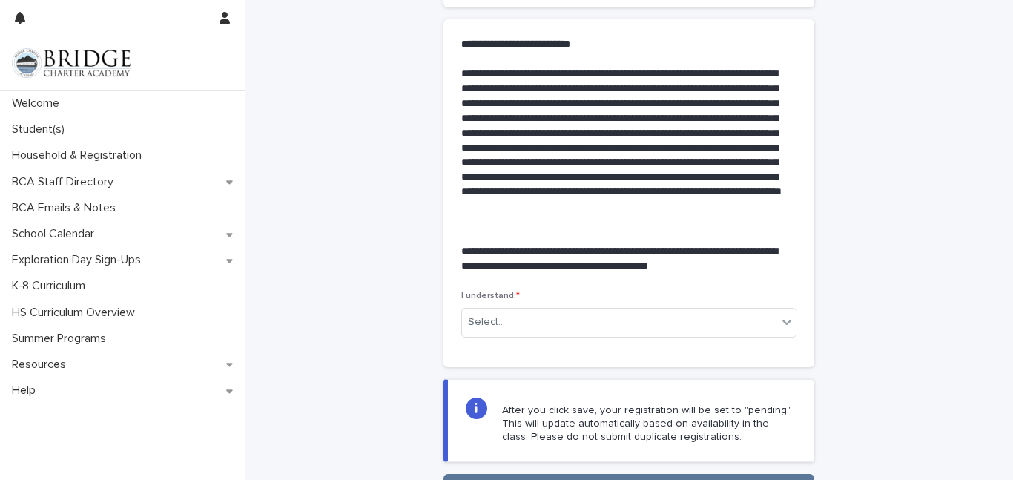
scroll to position [381, 0]
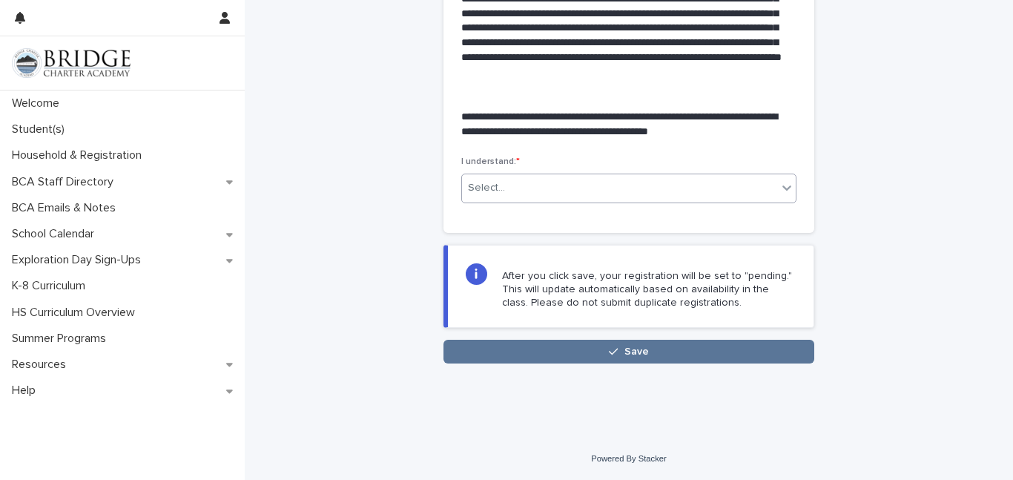
click at [479, 188] on div "Select..." at bounding box center [486, 188] width 37 height 16
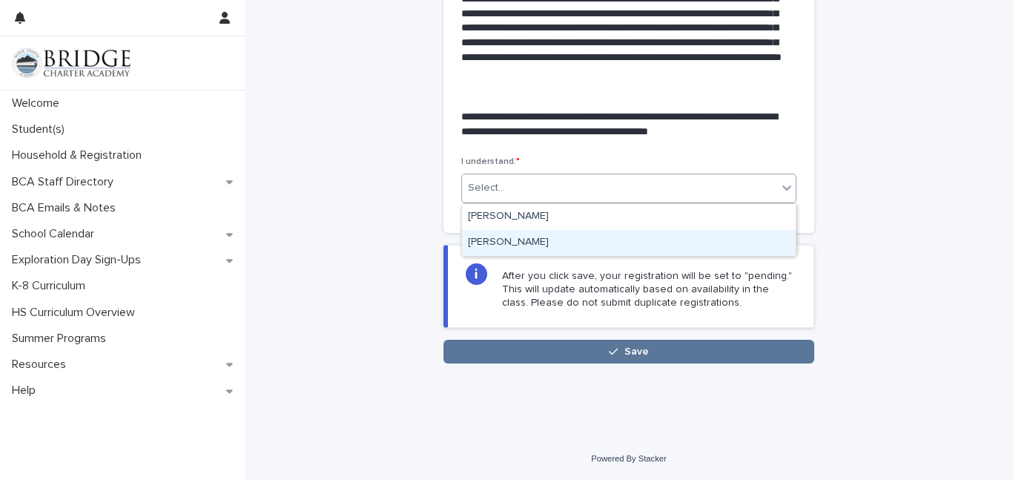
click at [487, 241] on div "[PERSON_NAME]" at bounding box center [629, 243] width 334 height 26
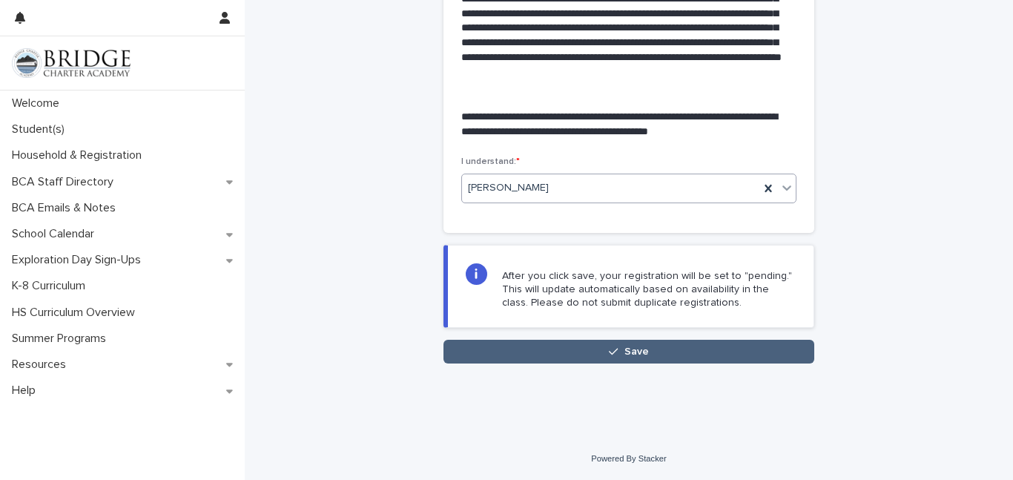
click at [537, 349] on button "Save" at bounding box center [629, 352] width 371 height 24
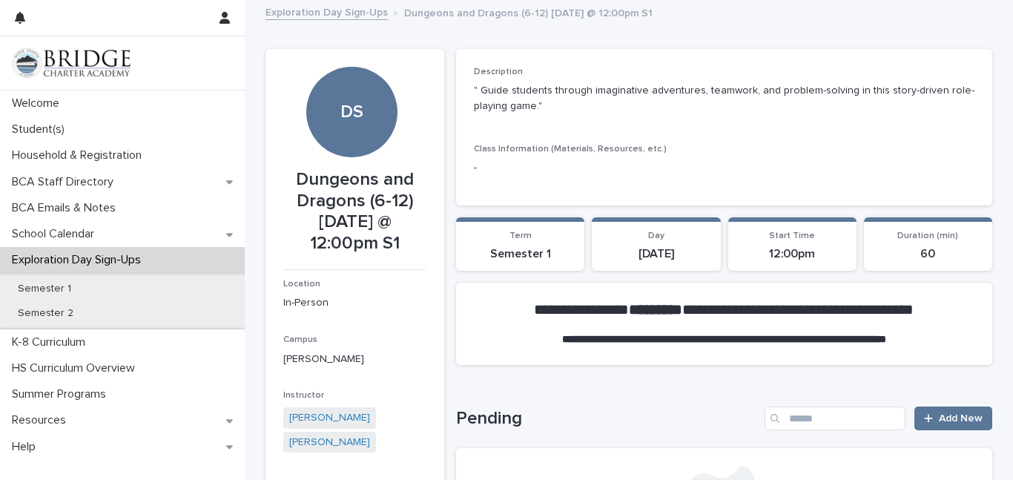
click at [355, 13] on link "Exploration Day Sign-Ups" at bounding box center [327, 11] width 122 height 17
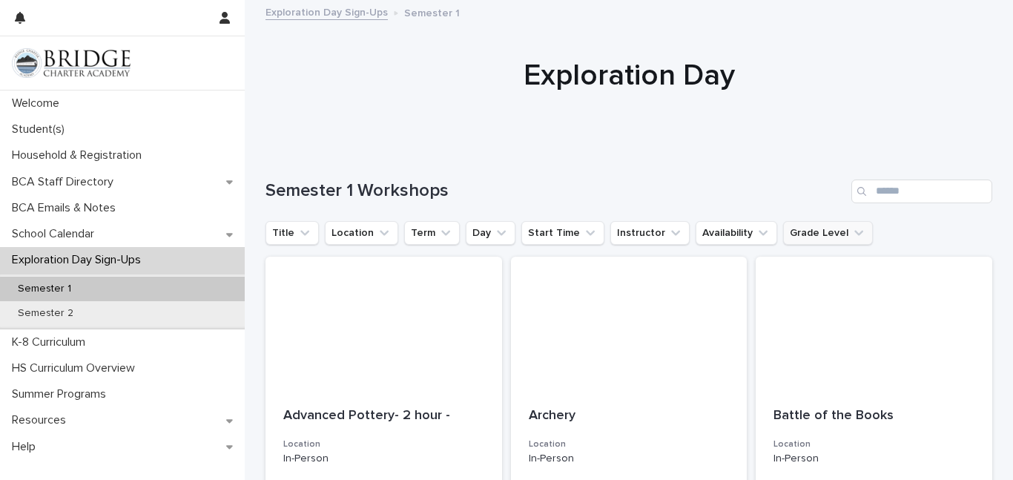
click at [817, 237] on button "Grade Level" at bounding box center [828, 233] width 90 height 24
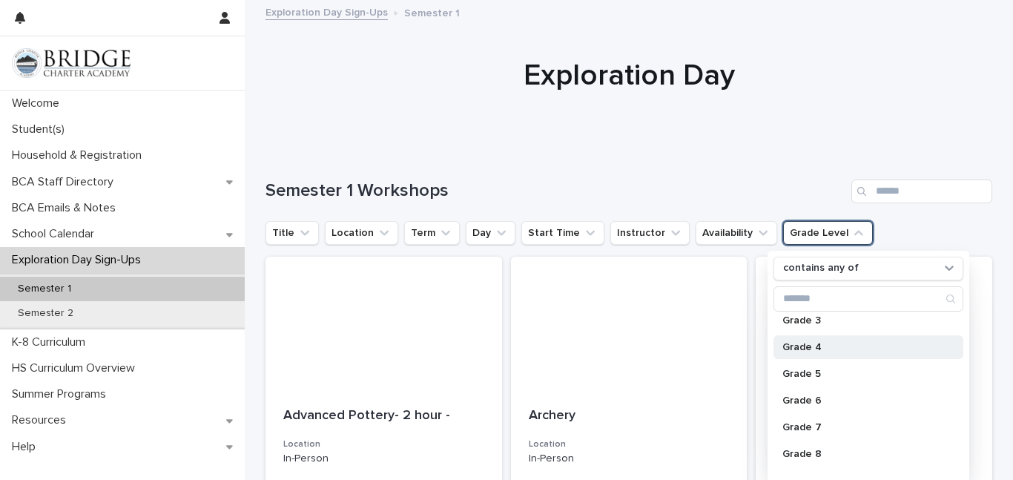
scroll to position [96, 0]
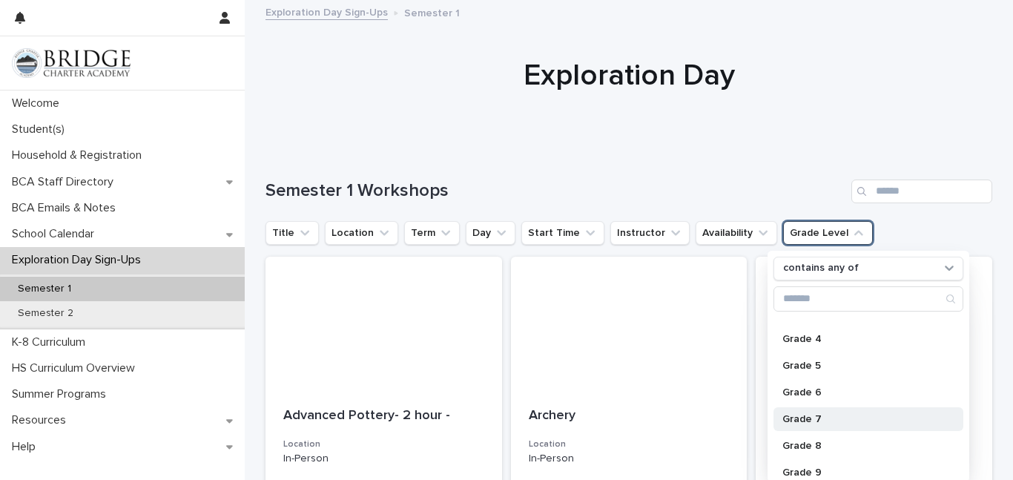
click at [799, 417] on p "Grade 7" at bounding box center [860, 419] width 157 height 10
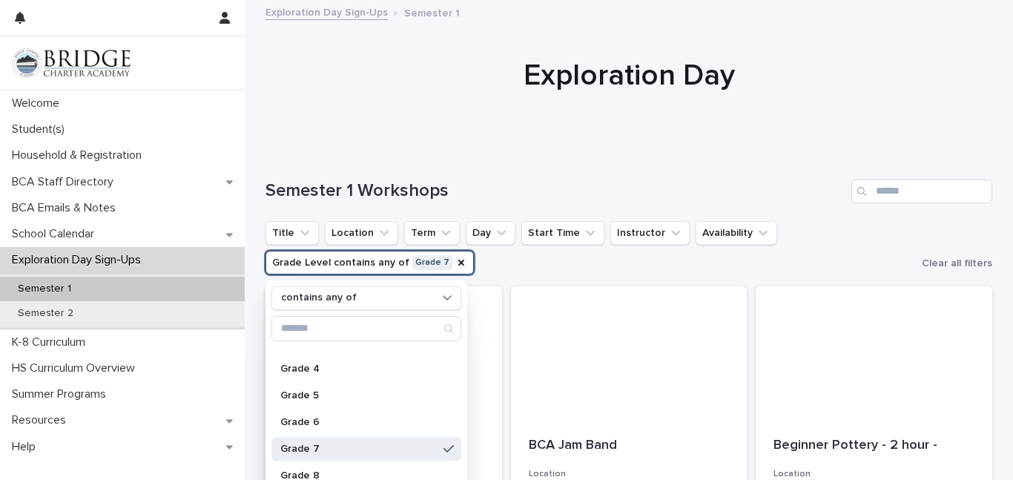
click at [684, 141] on div at bounding box center [629, 75] width 768 height 148
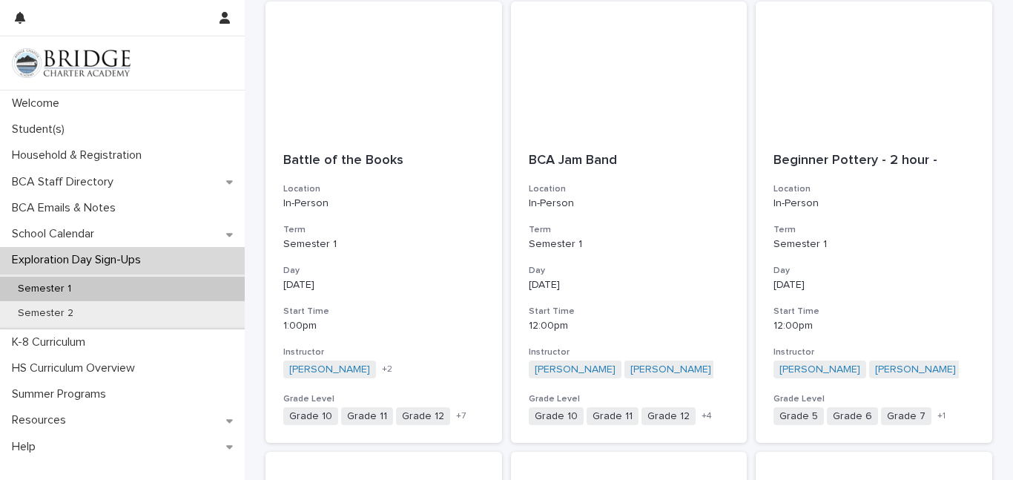
scroll to position [290, 0]
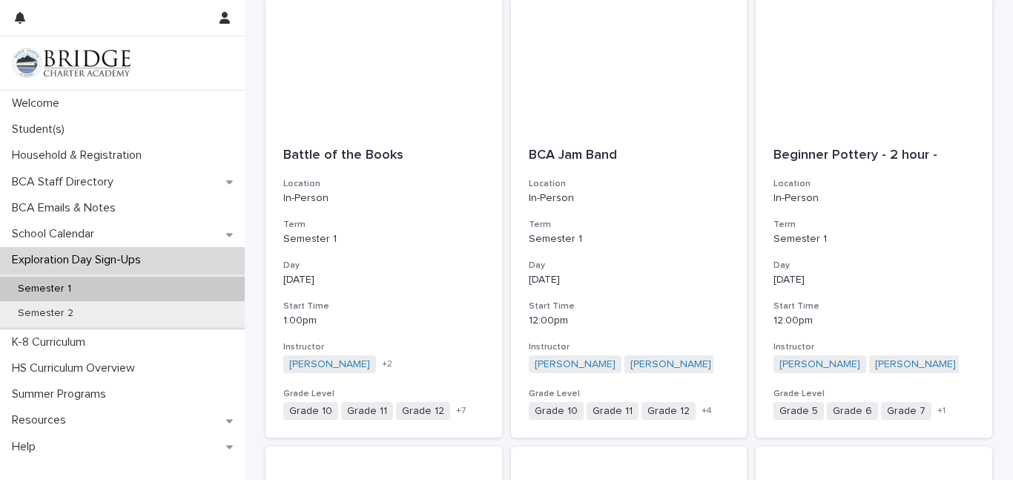
click at [684, 141] on div "BCA Jam Band Location In-Person Term Semester 1 Day [DATE] Start Time 12:00pm I…" at bounding box center [629, 284] width 237 height 309
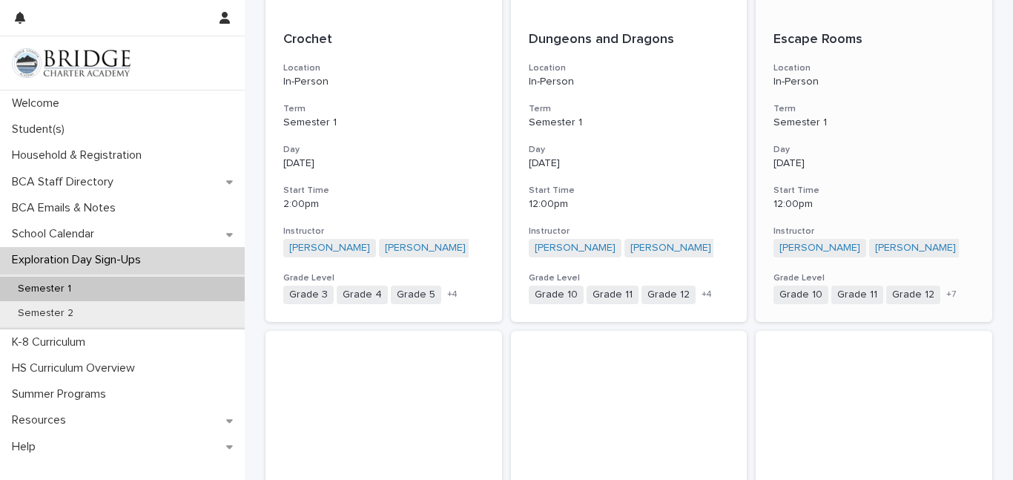
scroll to position [1330, 0]
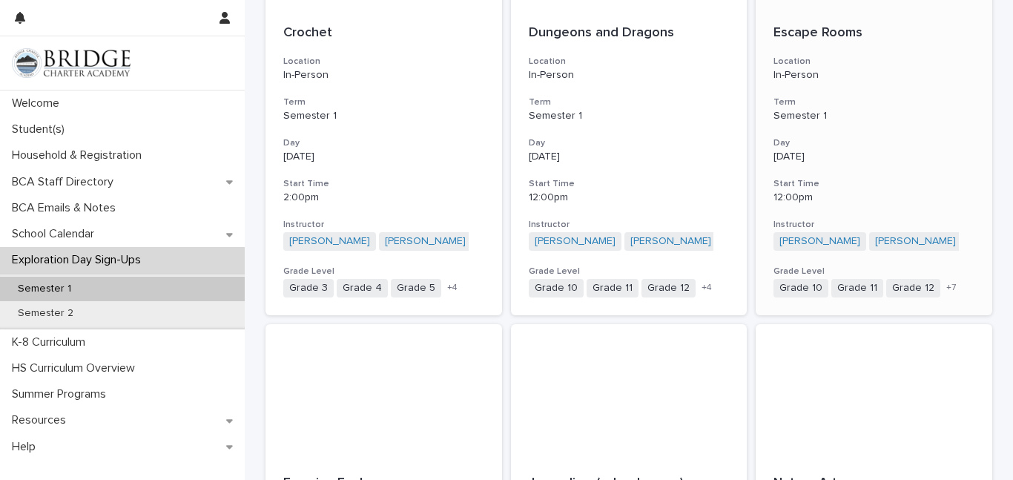
click at [847, 155] on p "[DATE]" at bounding box center [874, 157] width 201 height 13
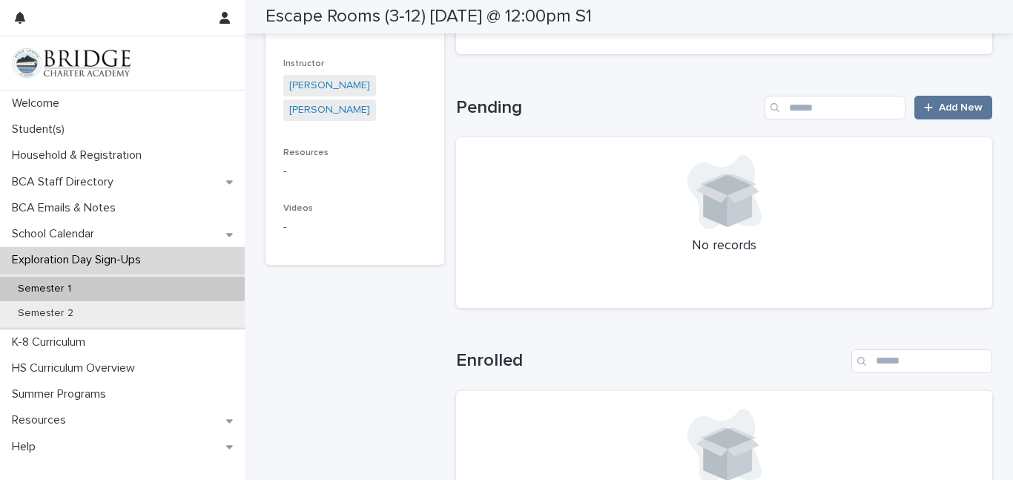
scroll to position [306, 0]
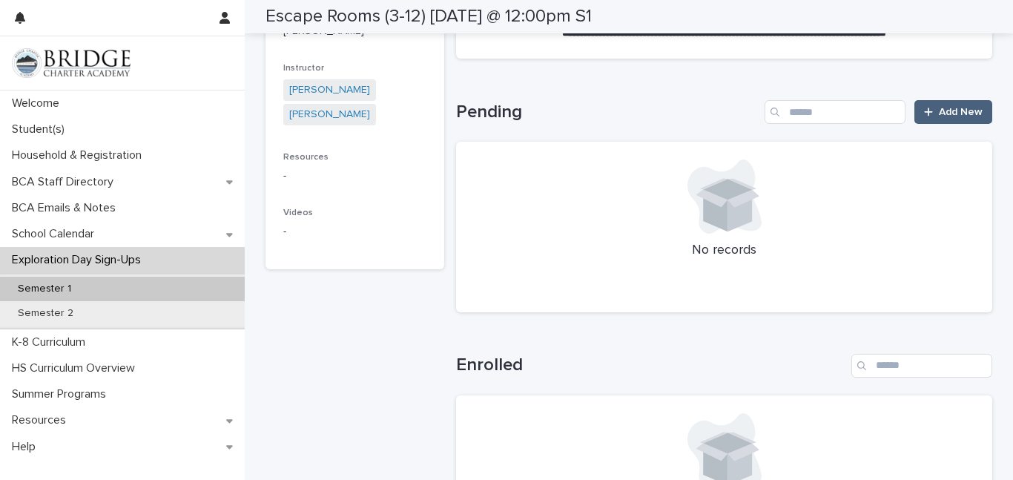
click at [937, 110] on div at bounding box center [931, 112] width 15 height 10
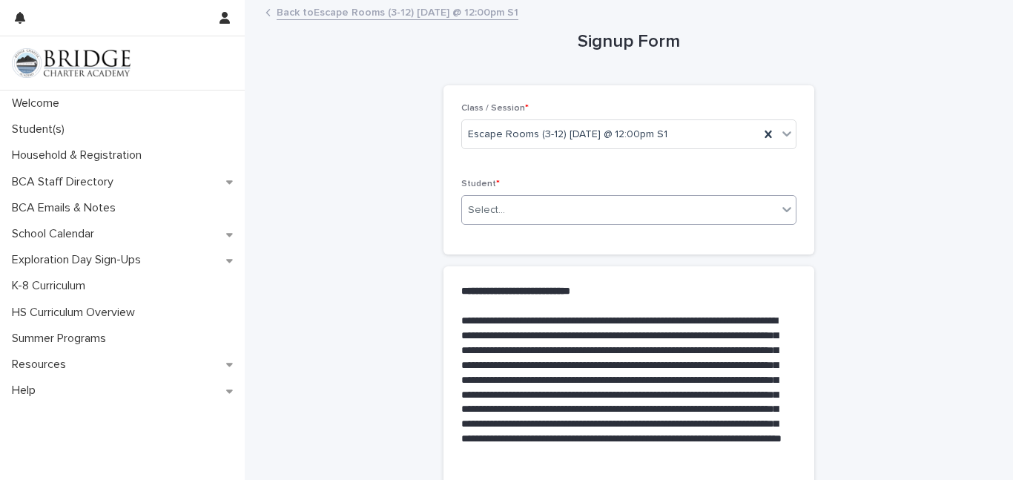
click at [759, 215] on div "Select..." at bounding box center [619, 210] width 315 height 24
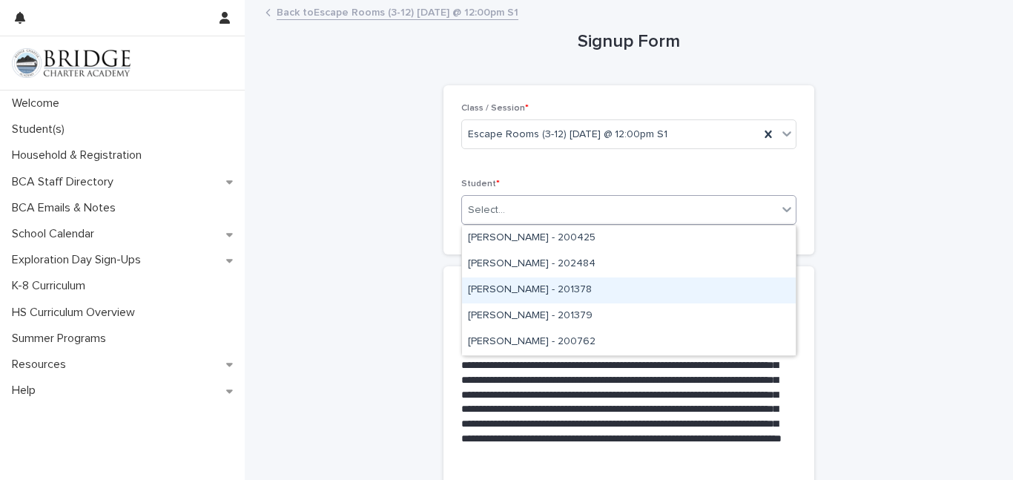
click at [540, 291] on div "[PERSON_NAME] - 201378" at bounding box center [629, 290] width 334 height 26
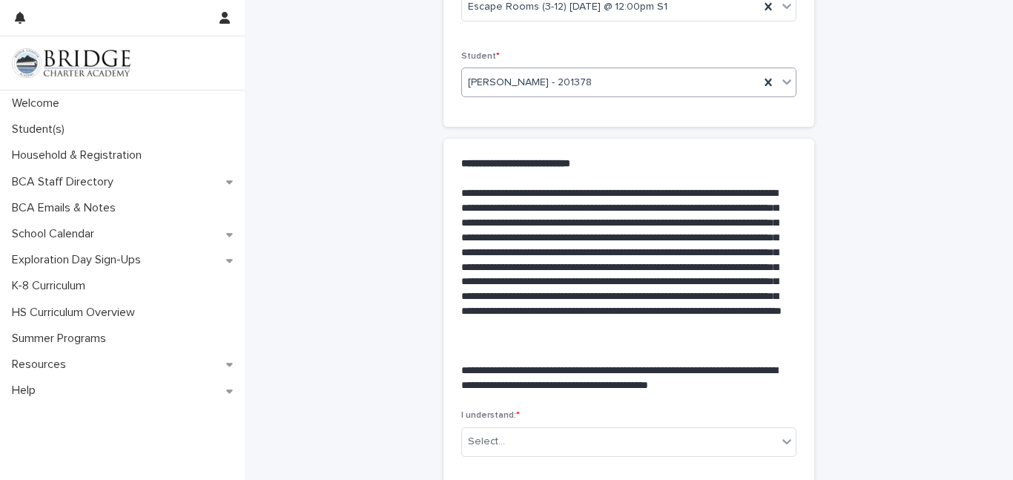
scroll to position [381, 0]
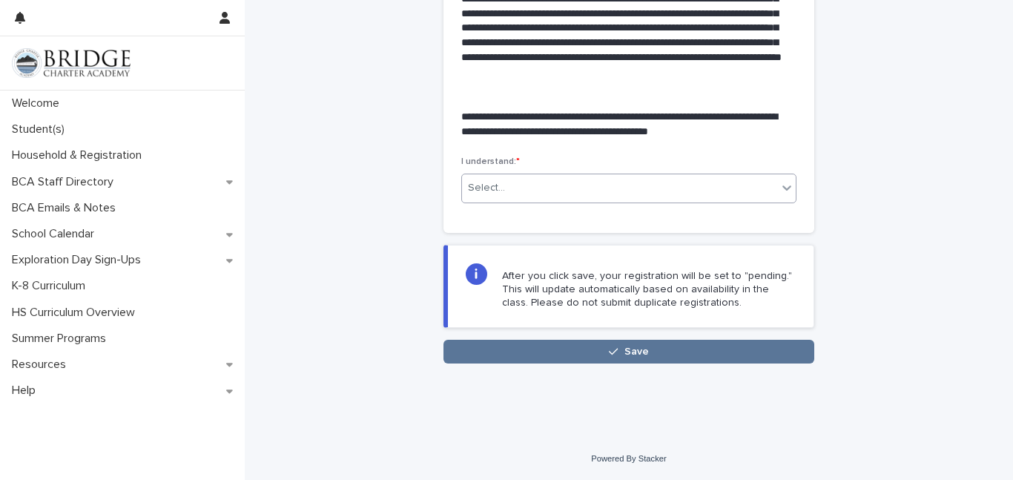
click at [514, 189] on div "Select..." at bounding box center [619, 188] width 315 height 24
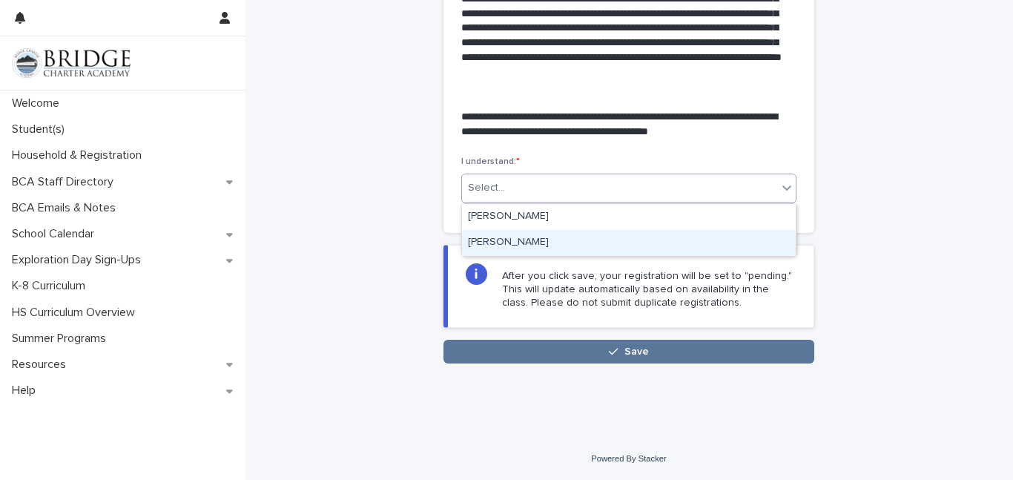
click at [517, 242] on div "[PERSON_NAME]" at bounding box center [629, 243] width 334 height 26
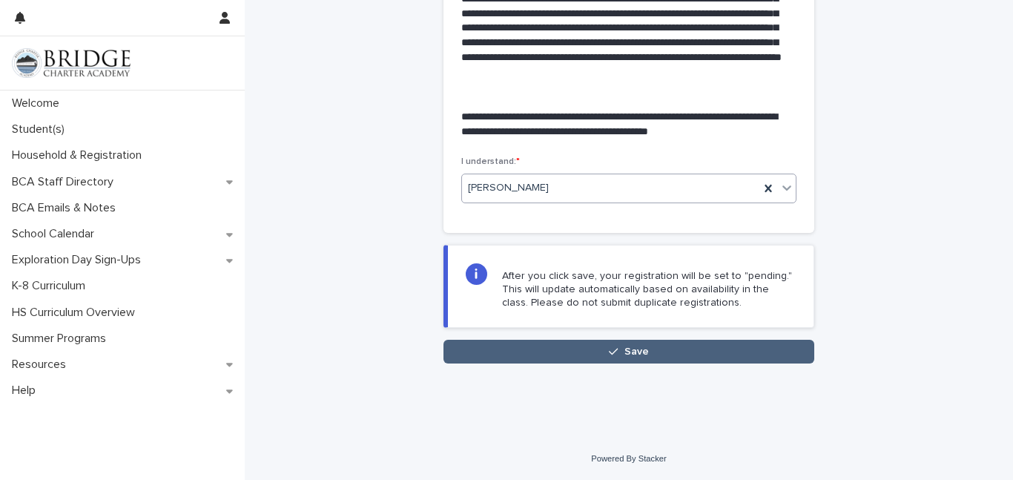
click at [641, 355] on span "Save" at bounding box center [636, 351] width 24 height 10
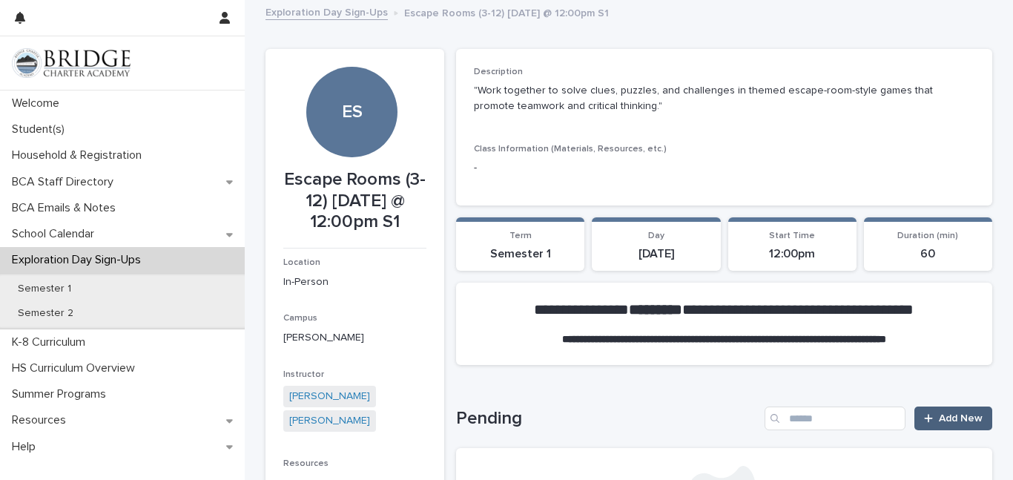
click at [953, 413] on span "Add New" at bounding box center [961, 418] width 44 height 10
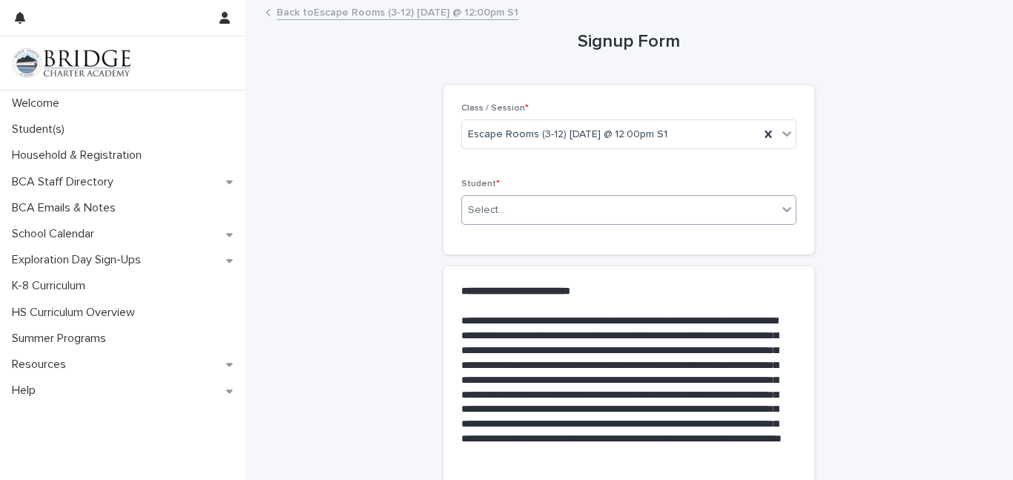
click at [728, 209] on div "Select..." at bounding box center [619, 210] width 315 height 24
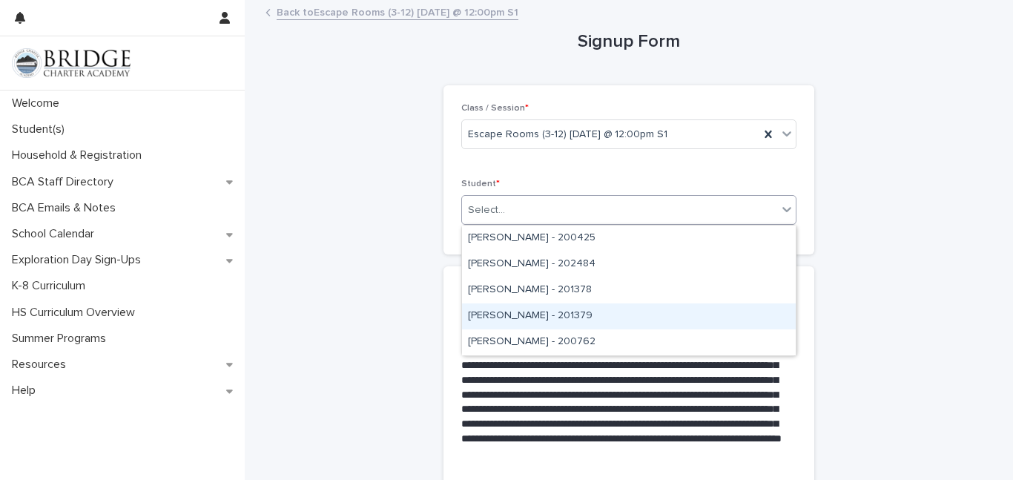
click at [531, 310] on div "[PERSON_NAME] - 201379" at bounding box center [629, 316] width 334 height 26
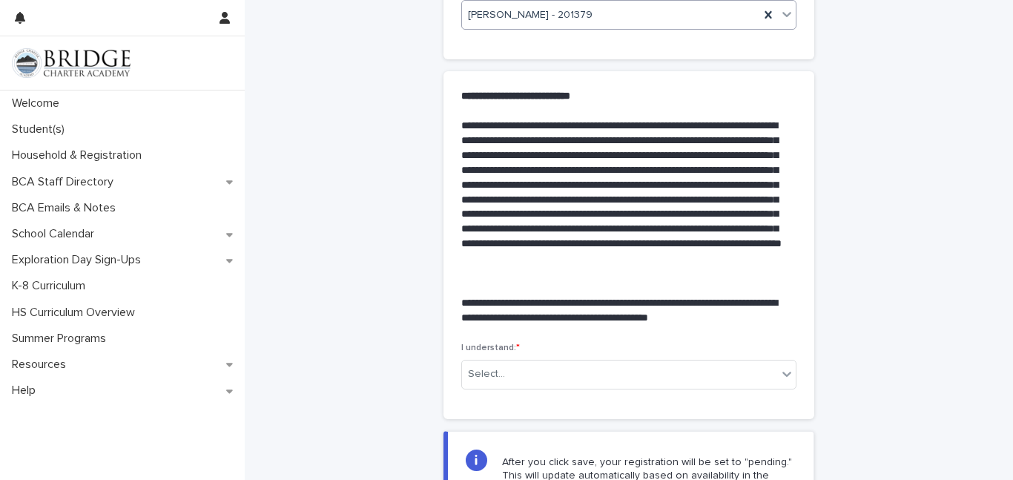
scroll to position [381, 0]
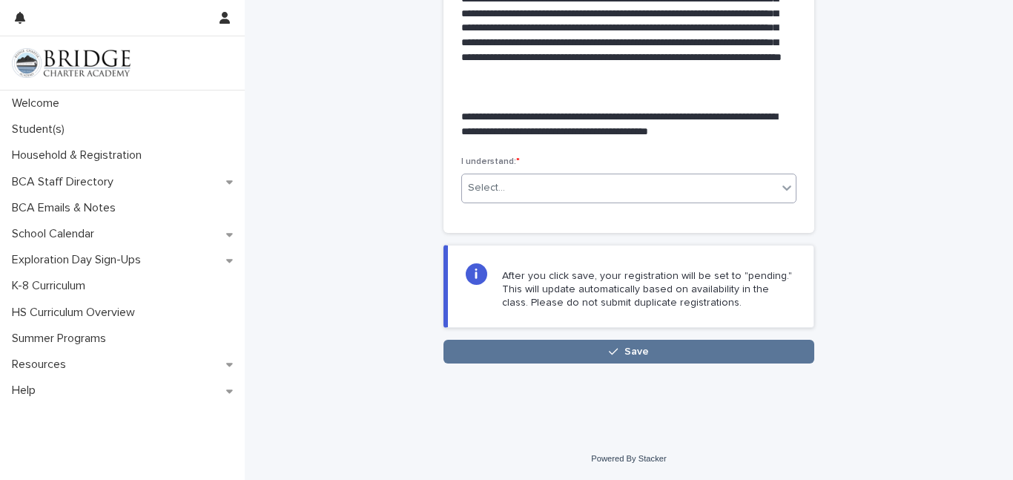
click at [517, 187] on div "Select..." at bounding box center [619, 188] width 315 height 24
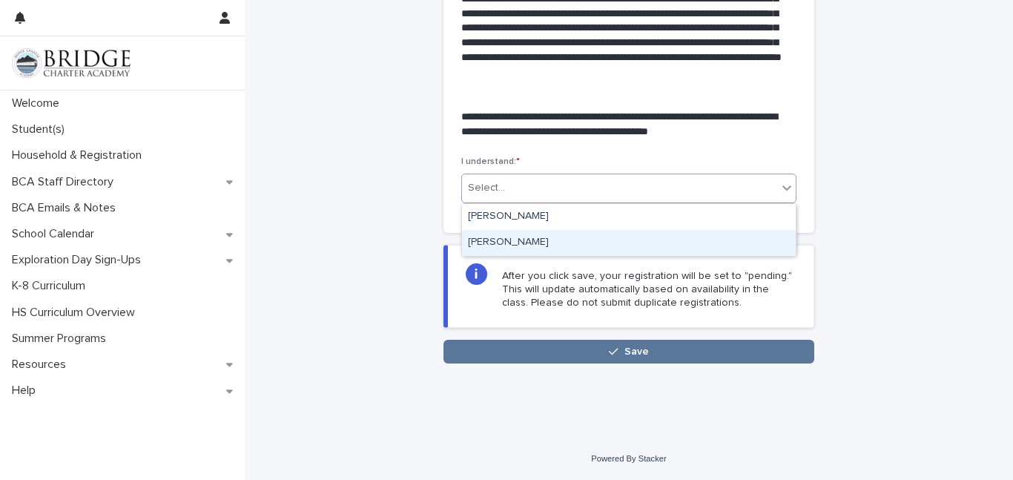
click at [510, 243] on div "[PERSON_NAME]" at bounding box center [629, 243] width 334 height 26
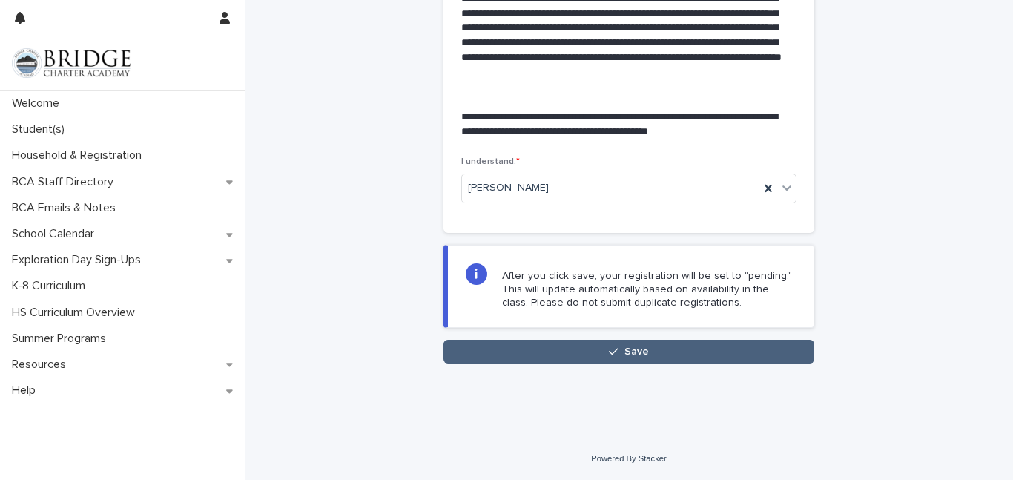
click at [547, 347] on button "Save" at bounding box center [629, 352] width 371 height 24
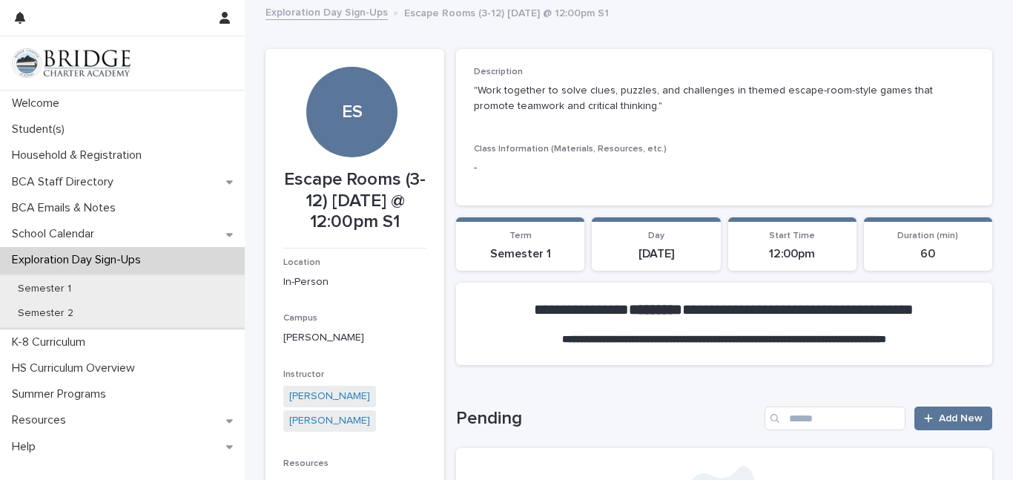
click at [349, 13] on link "Exploration Day Sign-Ups" at bounding box center [327, 11] width 122 height 17
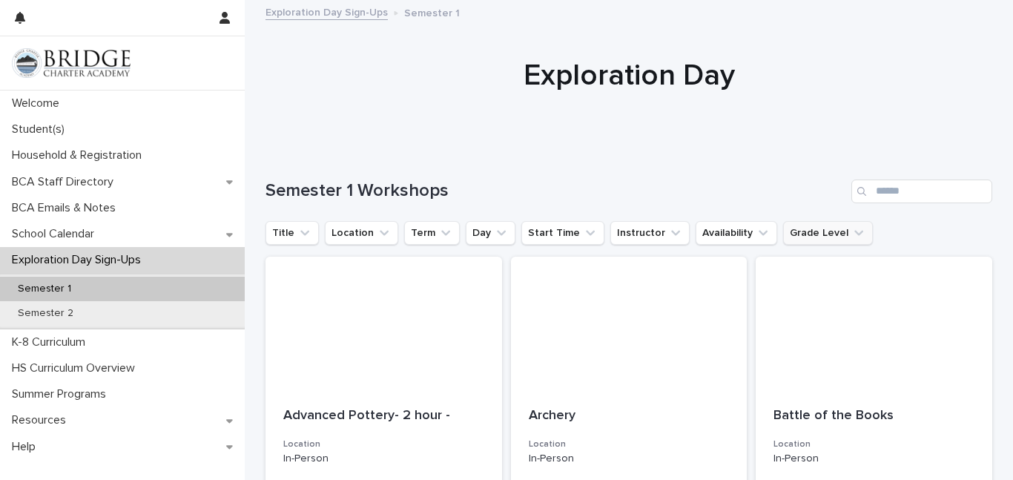
click at [851, 228] on icon "Grade Level" at bounding box center [858, 232] width 15 height 15
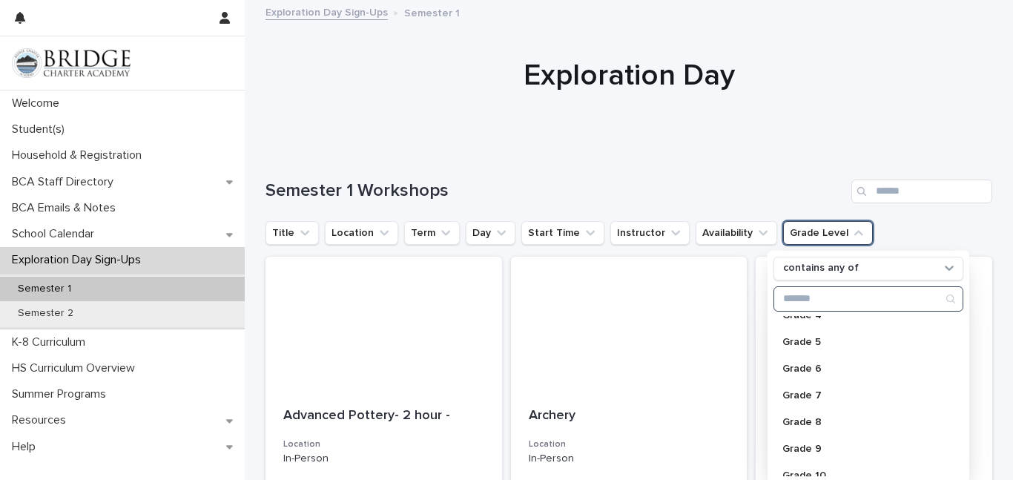
scroll to position [123, 0]
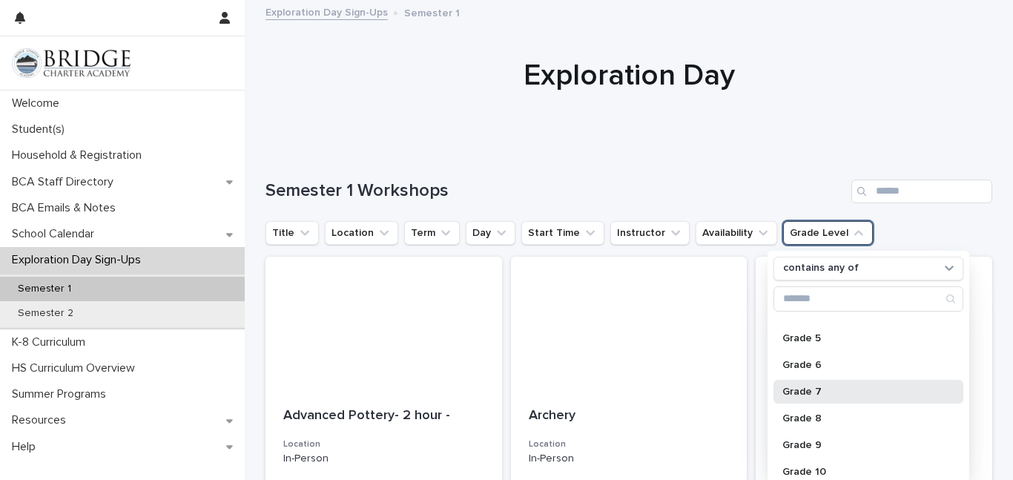
click at [810, 389] on p "Grade 7" at bounding box center [860, 391] width 157 height 10
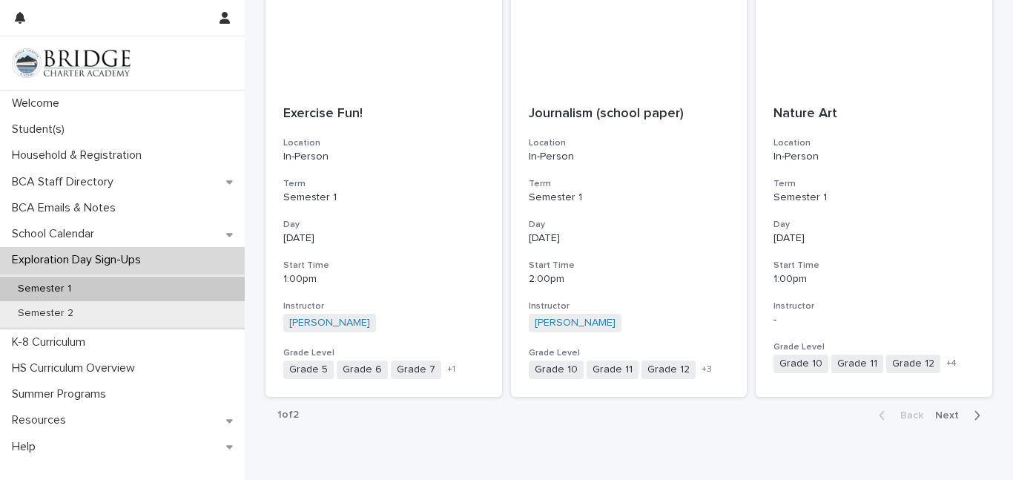
scroll to position [1701, 0]
click at [672, 194] on p "Semester 1" at bounding box center [629, 195] width 201 height 13
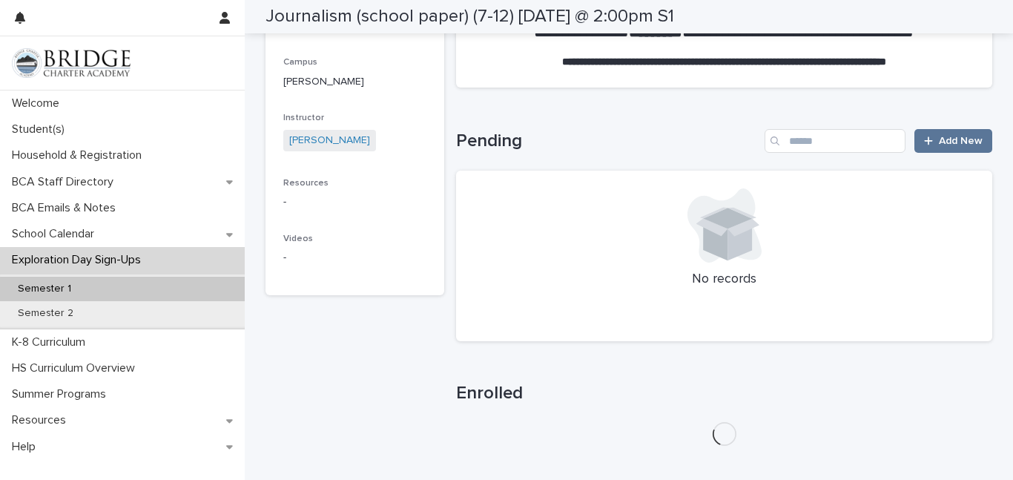
scroll to position [352, 0]
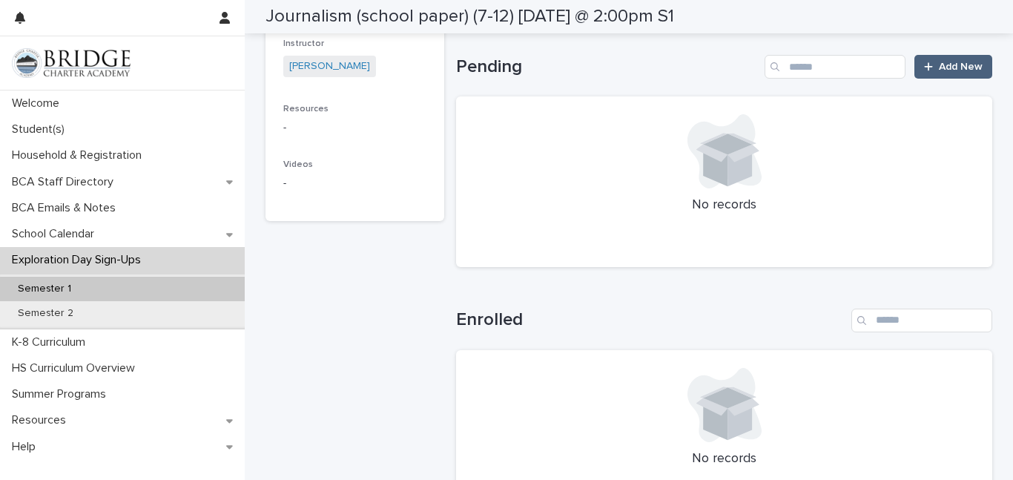
click at [966, 59] on link "Add New" at bounding box center [953, 67] width 78 height 24
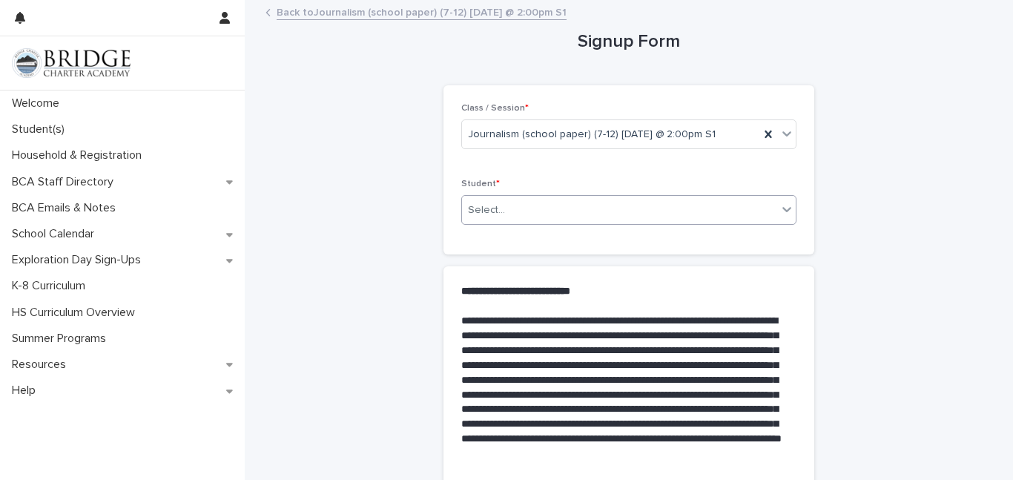
click at [707, 210] on div "Select..." at bounding box center [619, 210] width 315 height 24
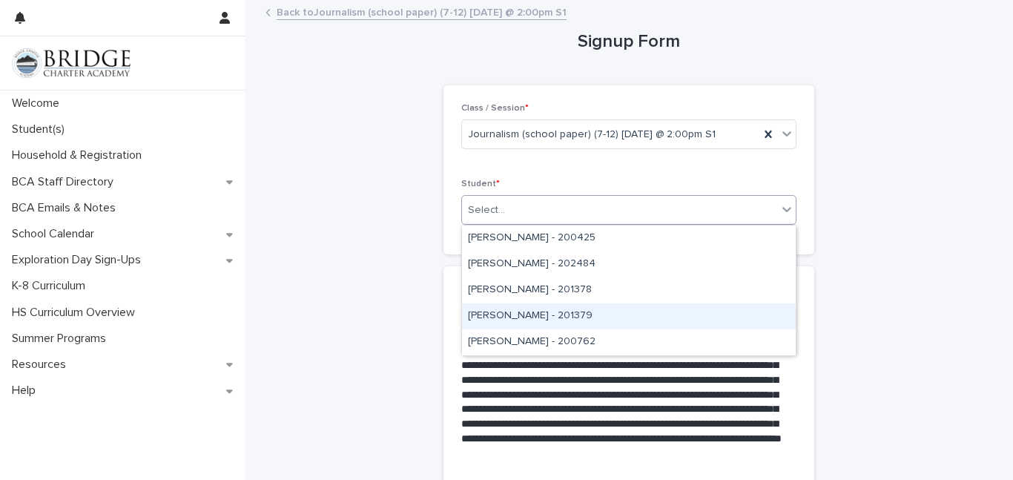
click at [505, 319] on div "[PERSON_NAME] - 201379" at bounding box center [629, 316] width 334 height 26
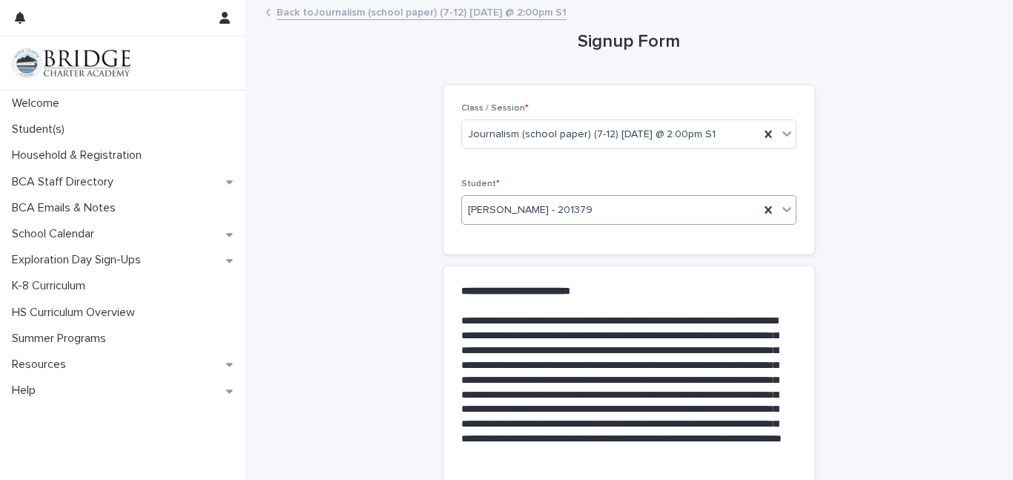
click at [539, 362] on p "**********" at bounding box center [625, 395] width 329 height 162
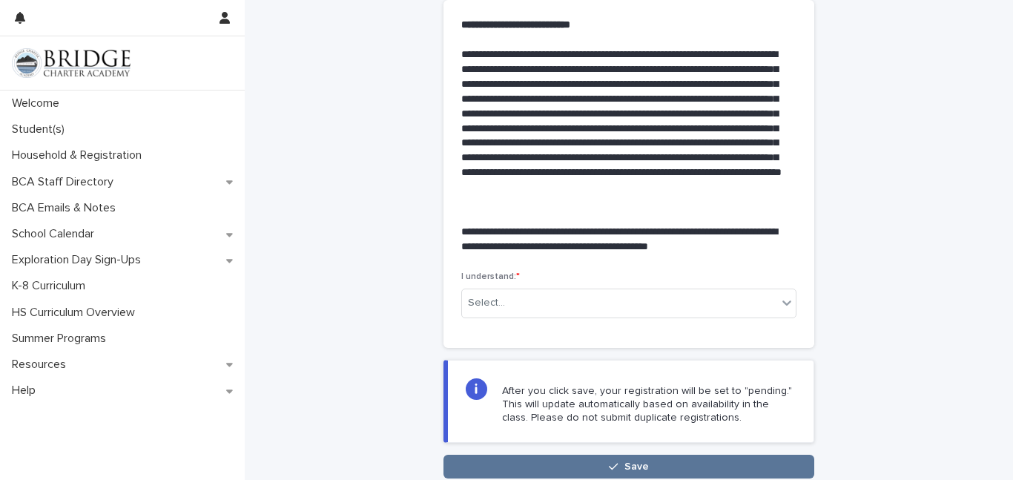
scroll to position [381, 0]
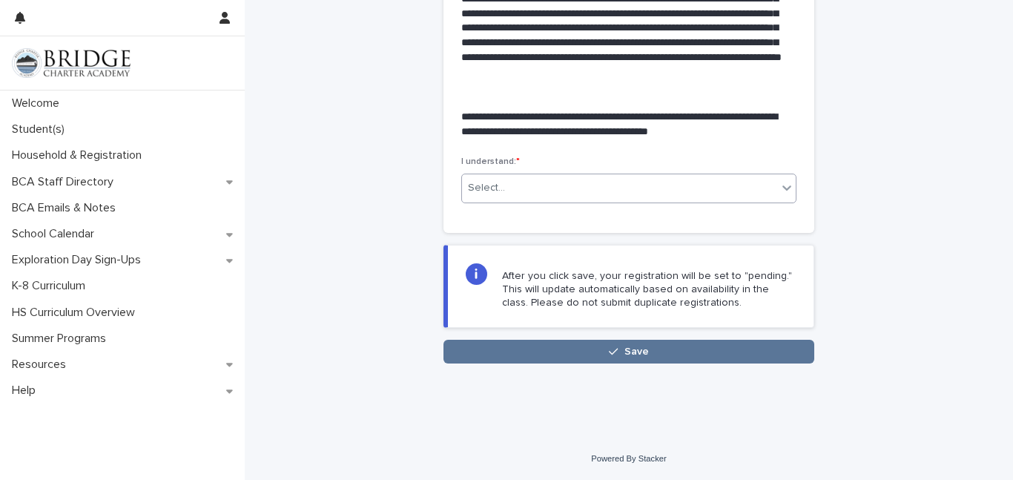
click at [486, 185] on div "Select..." at bounding box center [486, 188] width 37 height 16
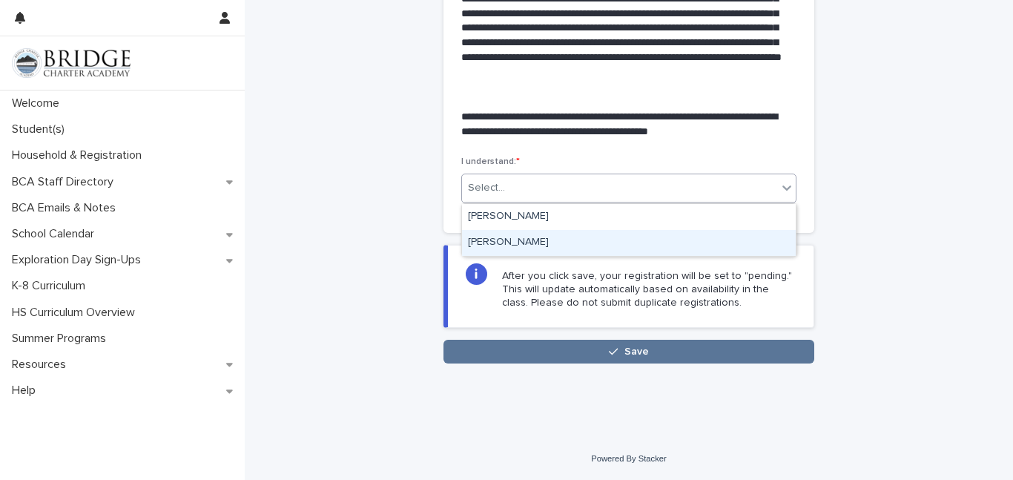
click at [493, 238] on div "[PERSON_NAME]" at bounding box center [629, 243] width 334 height 26
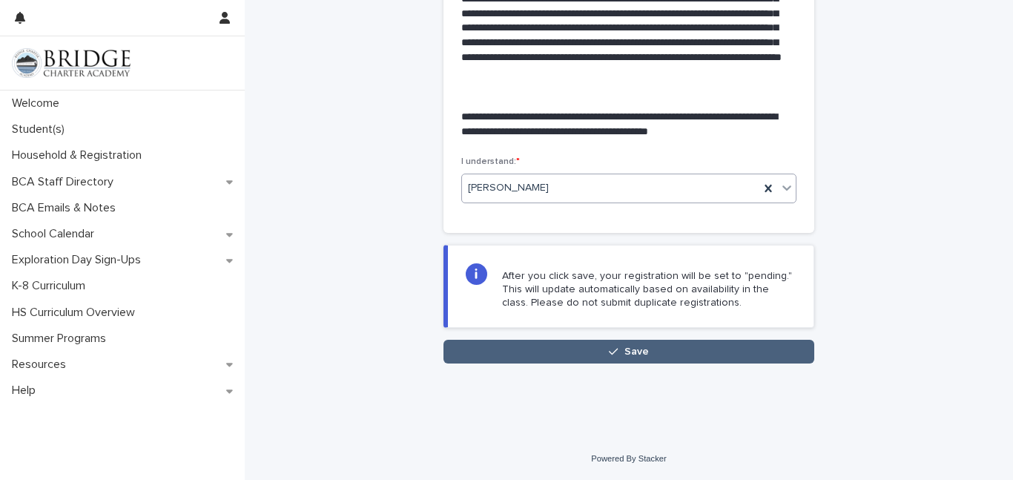
click at [564, 354] on button "Save" at bounding box center [629, 352] width 371 height 24
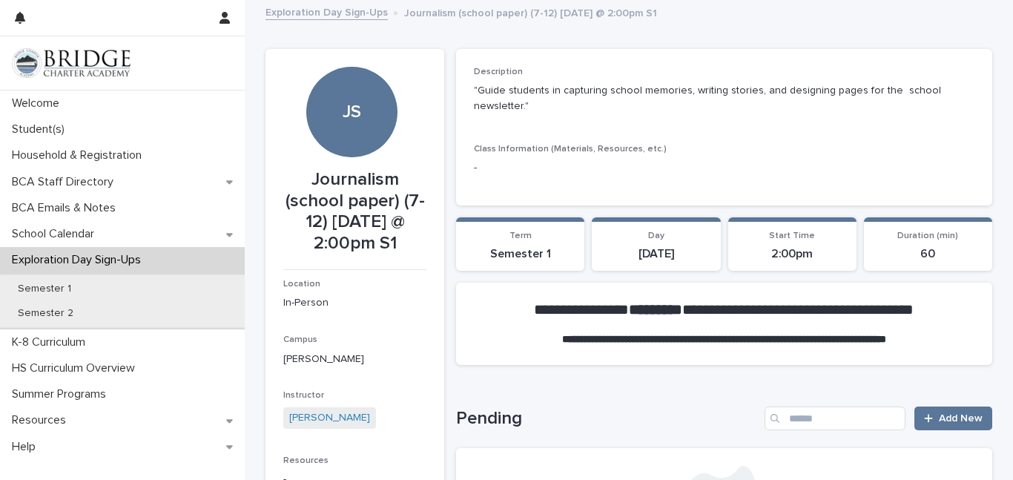
click at [369, 14] on link "Exploration Day Sign-Ups" at bounding box center [327, 11] width 122 height 17
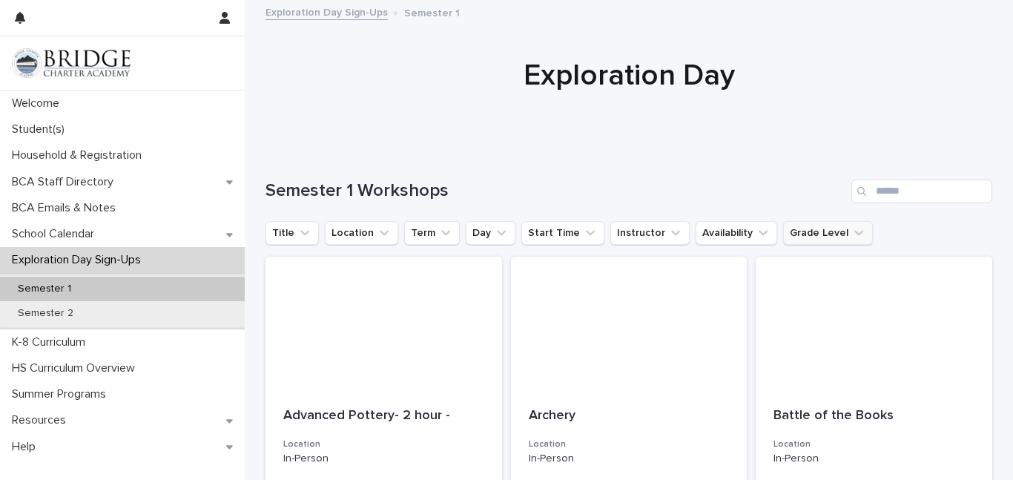
click at [820, 232] on button "Grade Level" at bounding box center [828, 233] width 90 height 24
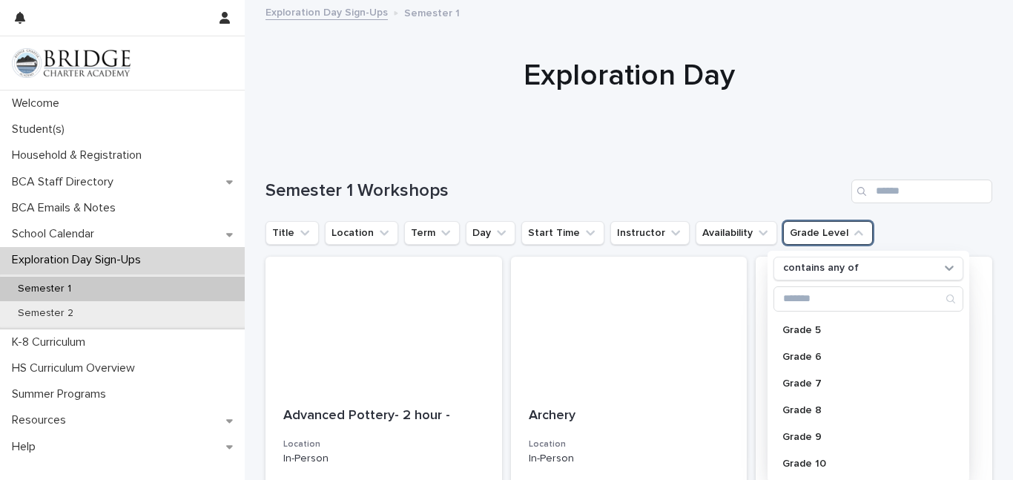
scroll to position [136, 0]
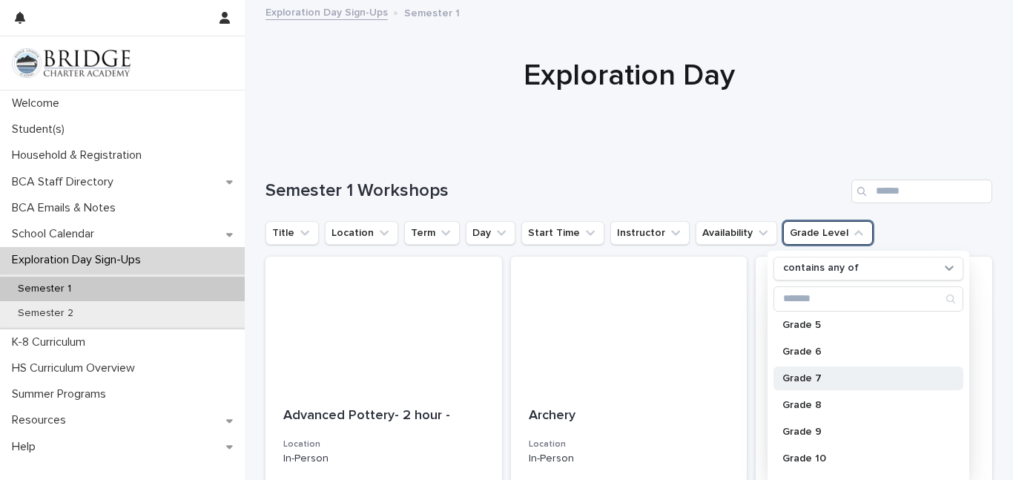
click at [806, 373] on p "Grade 7" at bounding box center [860, 378] width 157 height 10
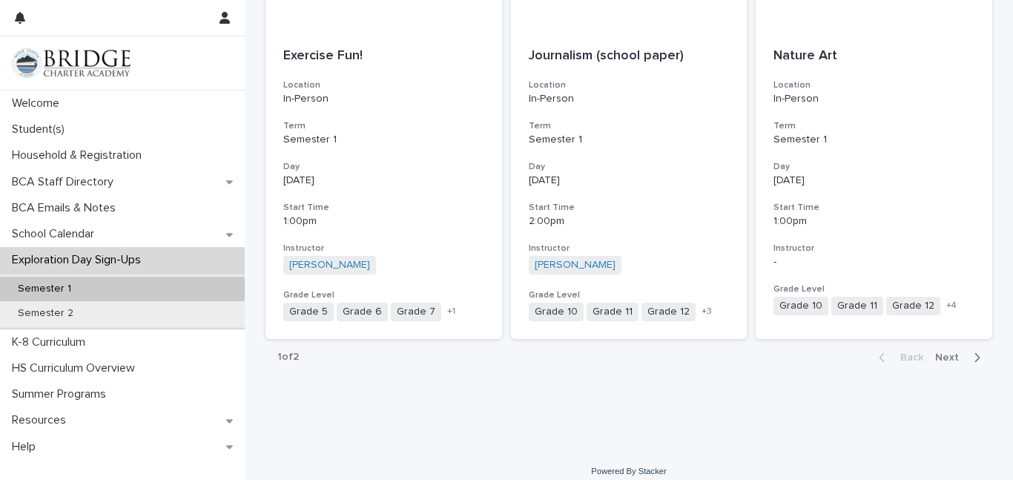
scroll to position [1758, 0]
click at [949, 352] on span "Next" at bounding box center [951, 357] width 33 height 10
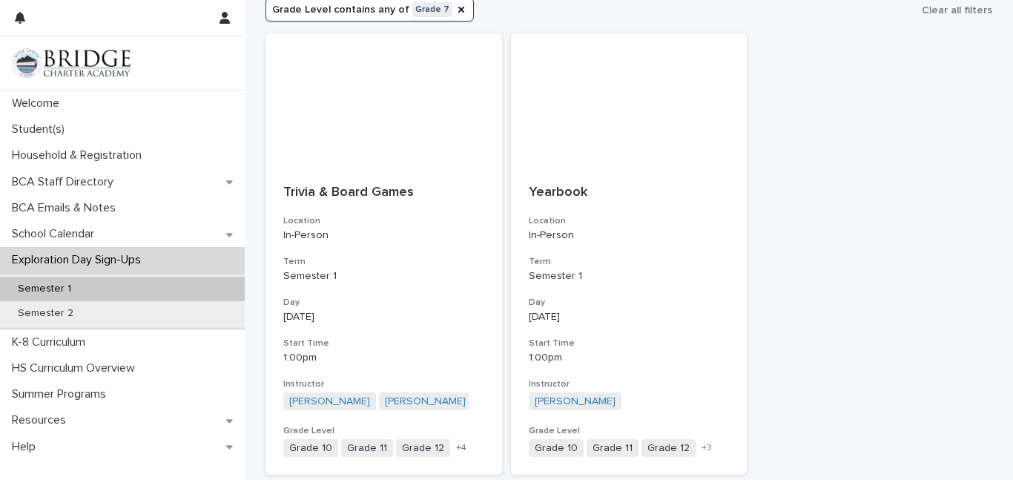
scroll to position [259, 0]
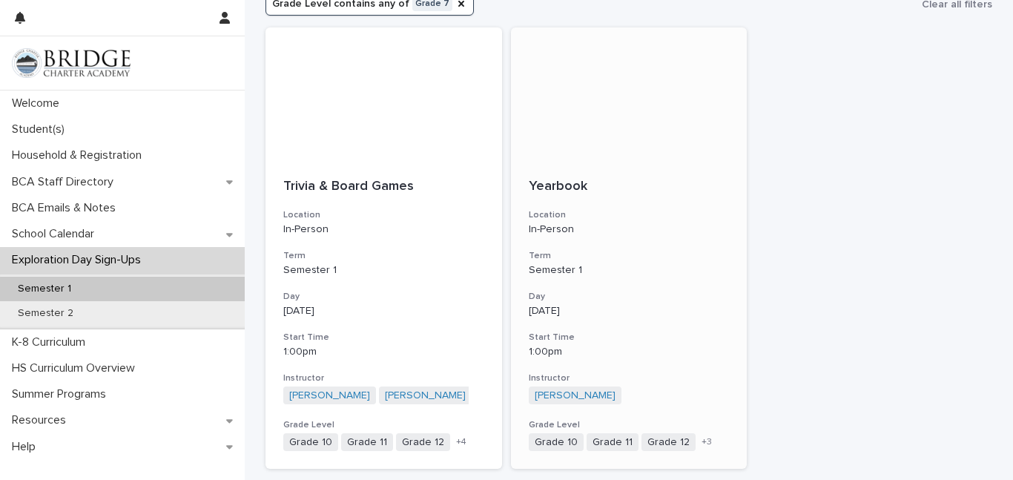
click at [666, 284] on div "Yearbook Location In-Person Term Semester 1 Day [DATE] Start Time 1:00pm Instru…" at bounding box center [629, 315] width 237 height 309
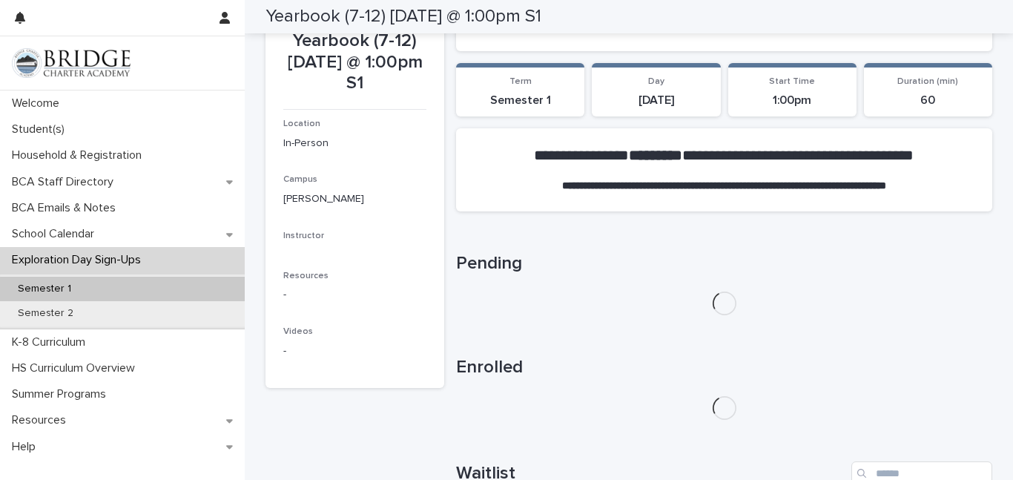
scroll to position [288, 0]
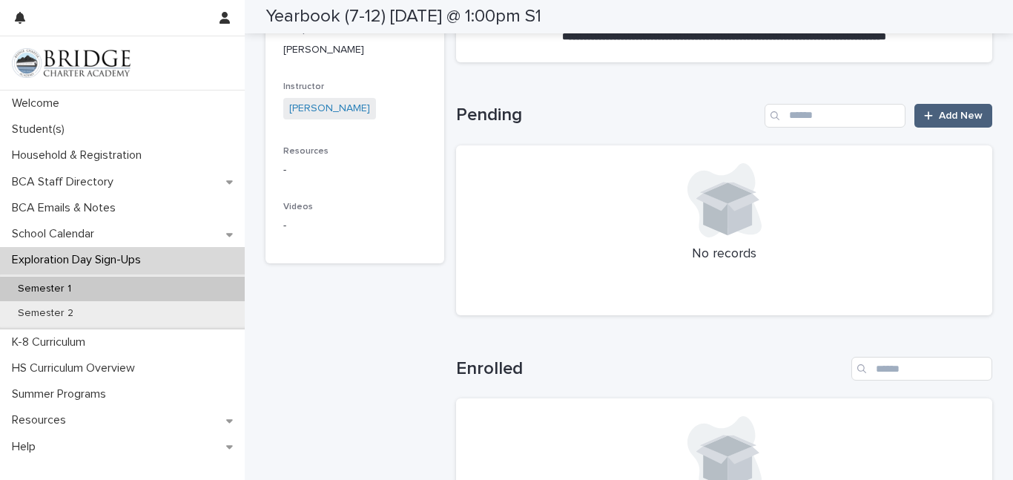
click at [975, 113] on span "Add New" at bounding box center [961, 116] width 44 height 10
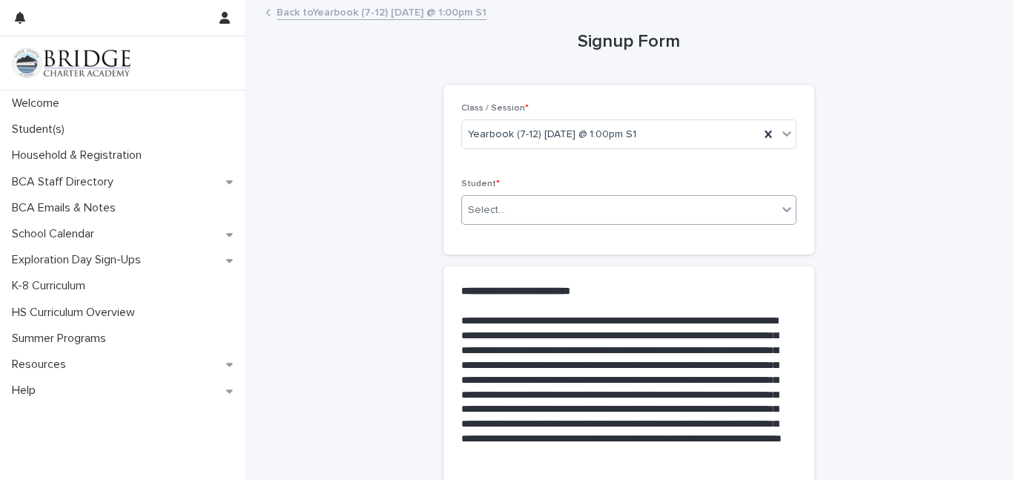
click at [665, 205] on div "Select..." at bounding box center [619, 210] width 315 height 24
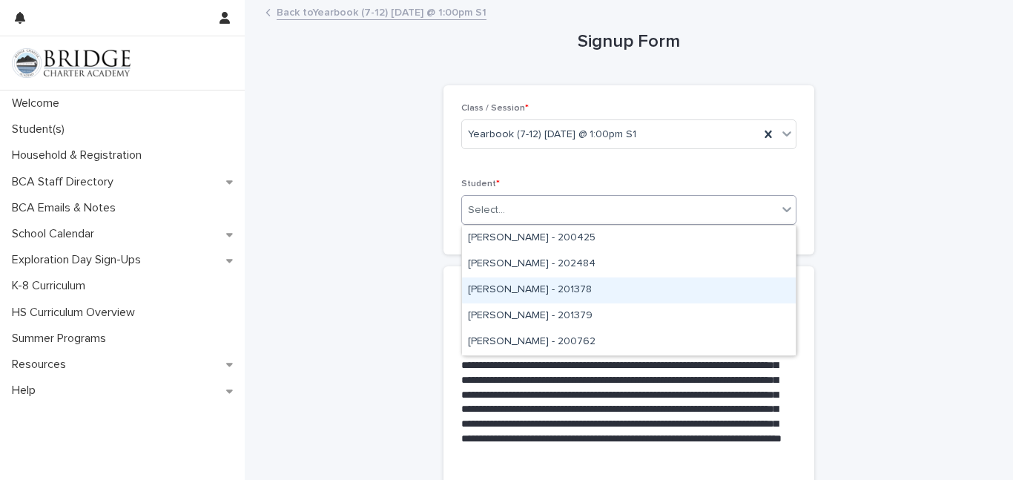
click at [546, 285] on div "[PERSON_NAME] - 201378" at bounding box center [629, 290] width 334 height 26
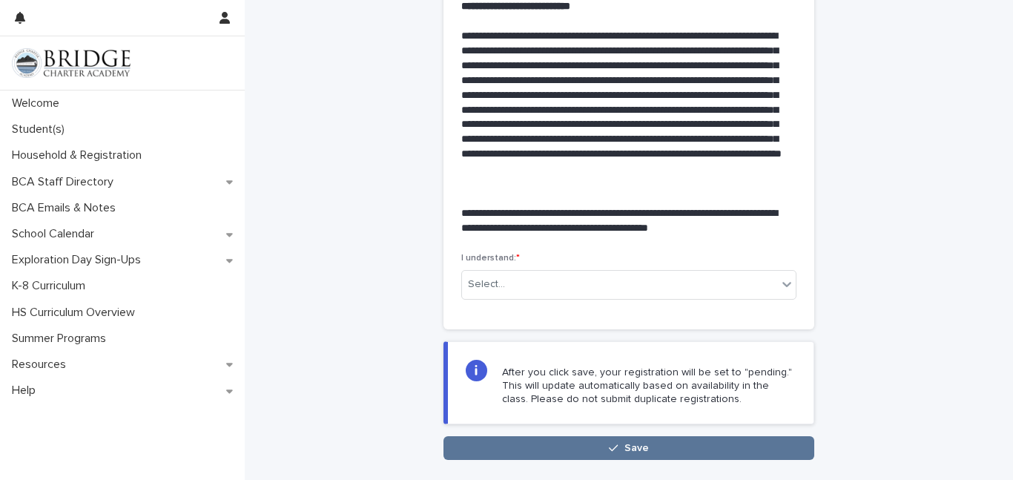
scroll to position [288, 0]
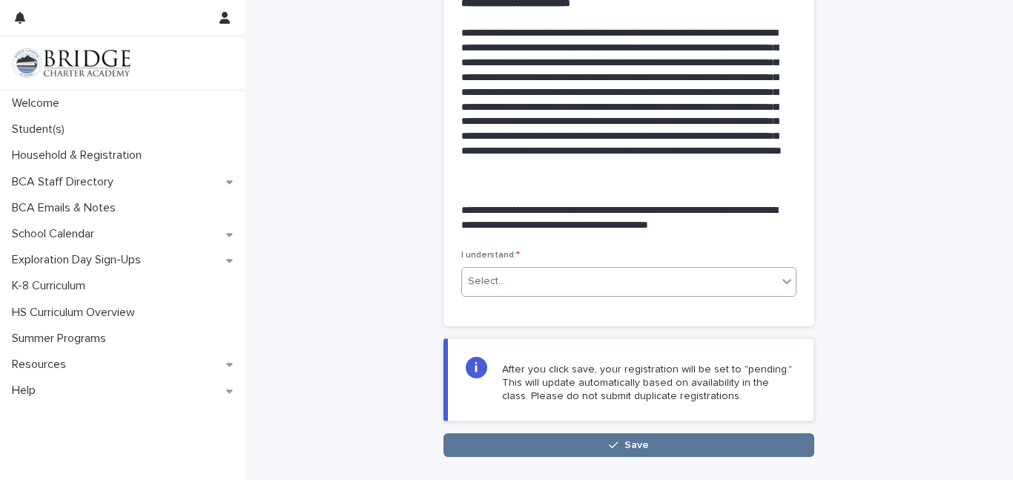
click at [547, 279] on div "Select..." at bounding box center [619, 281] width 315 height 24
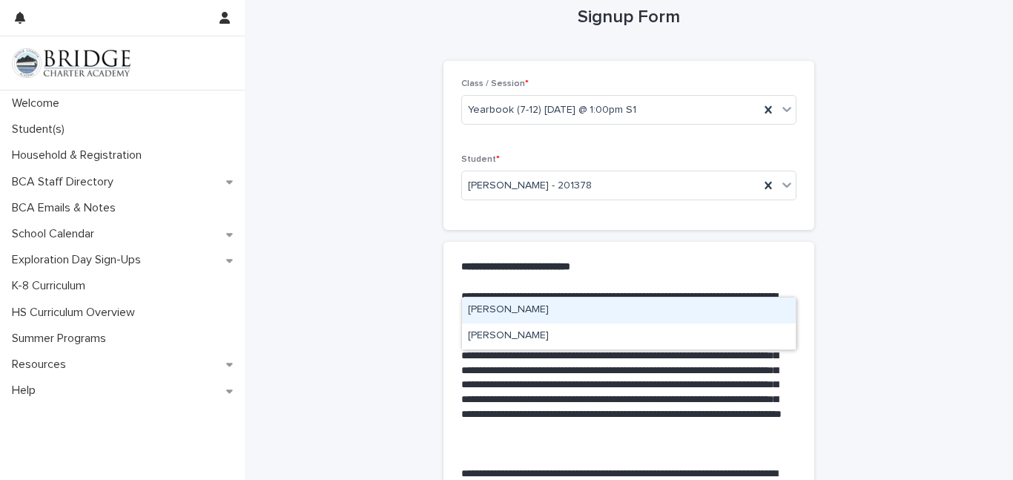
scroll to position [24, 0]
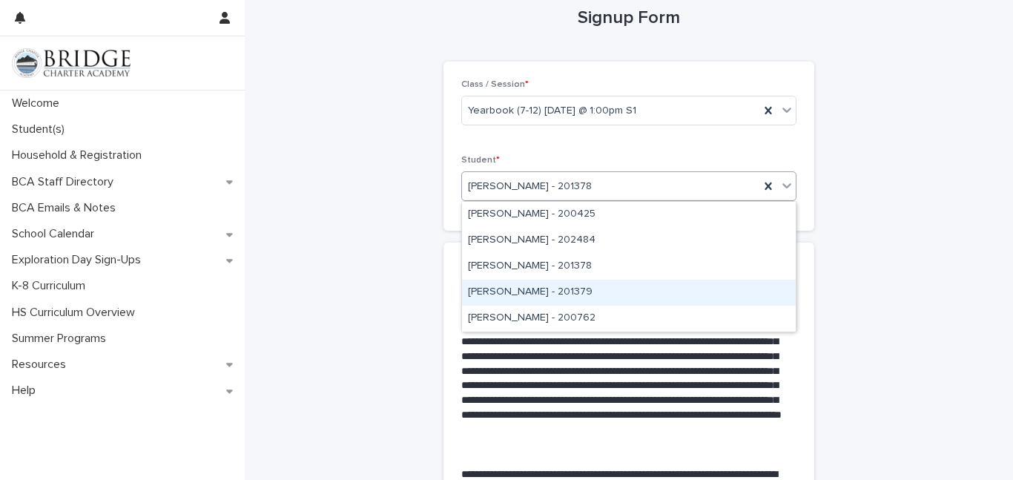
click at [518, 290] on div "[PERSON_NAME] - 201379" at bounding box center [629, 293] width 334 height 26
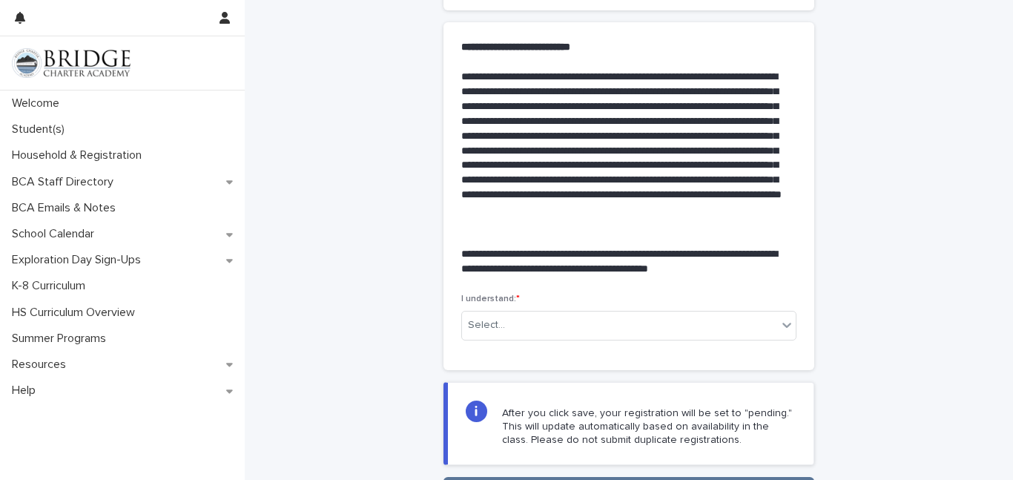
scroll to position [245, 0]
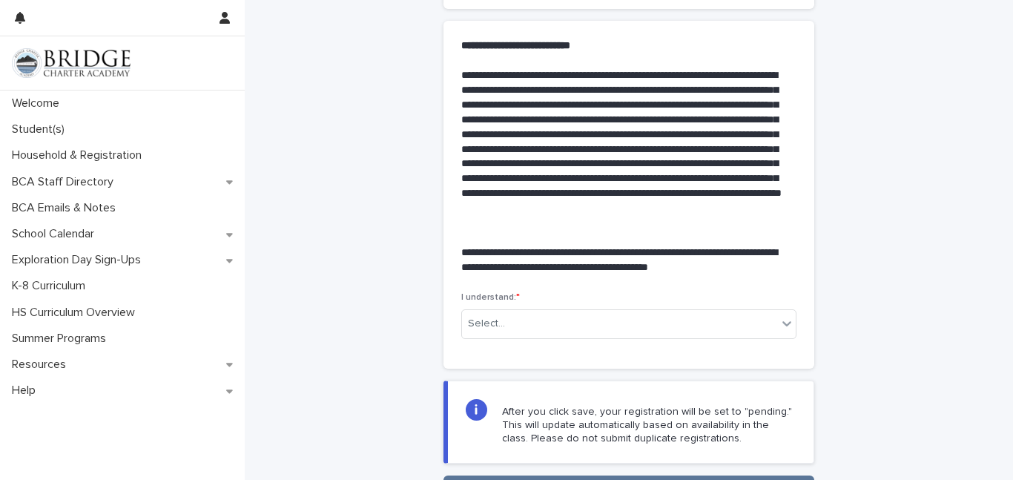
click at [527, 326] on div "Select..." at bounding box center [619, 323] width 315 height 24
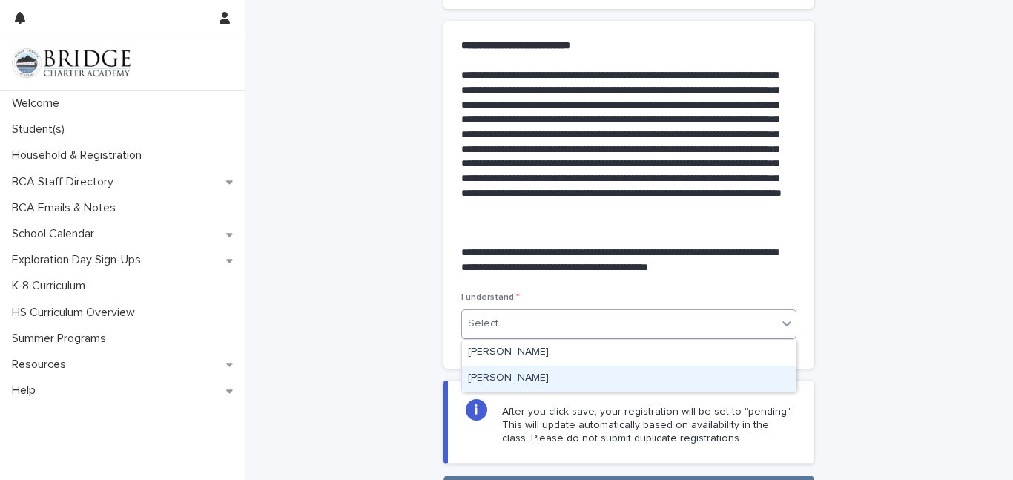
click at [515, 378] on div "[PERSON_NAME]" at bounding box center [629, 379] width 334 height 26
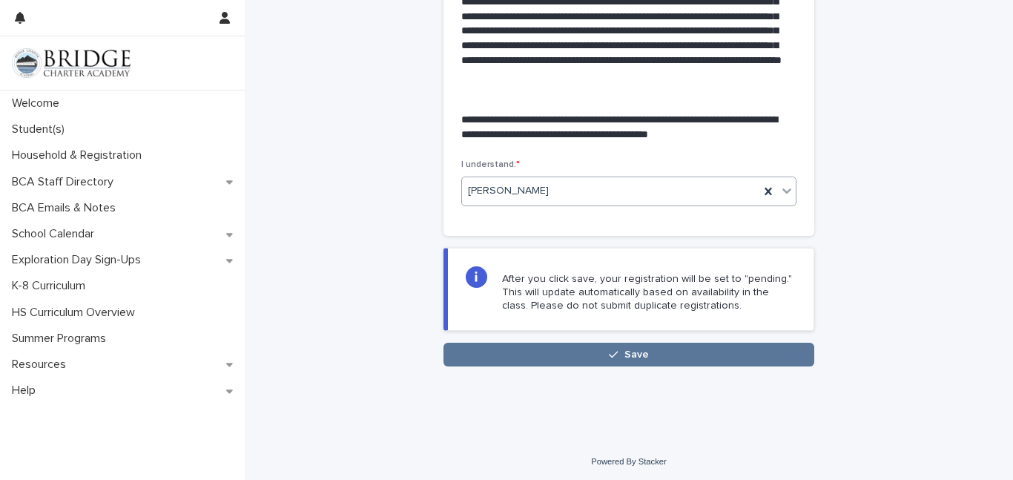
scroll to position [381, 0]
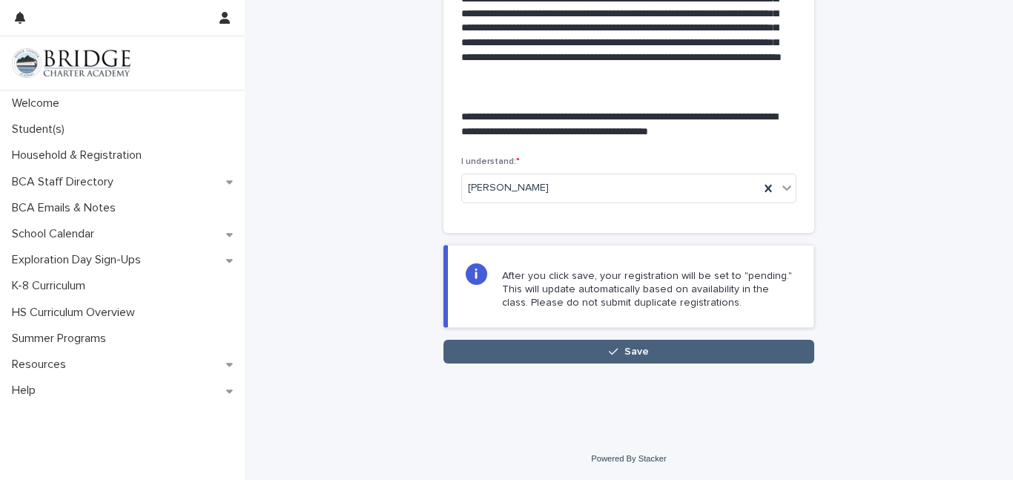
click at [514, 360] on button "Save" at bounding box center [629, 352] width 371 height 24
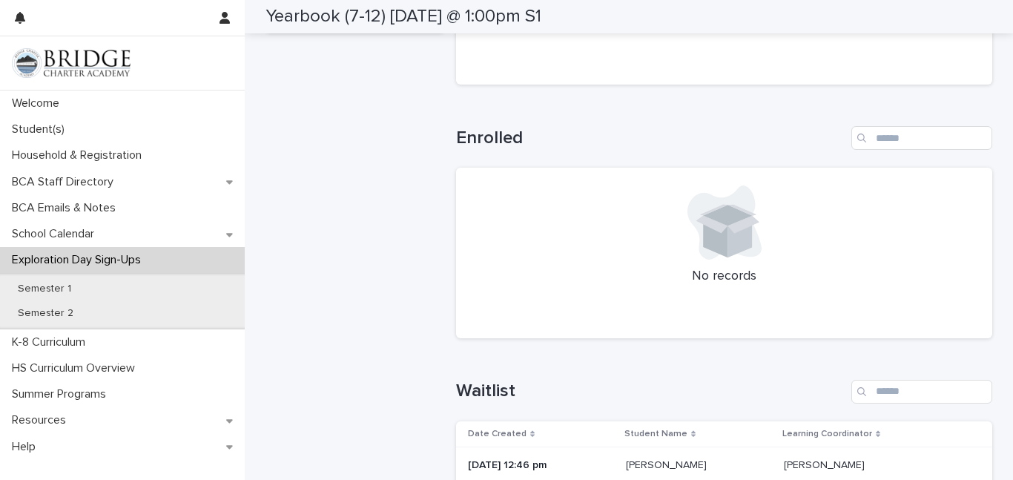
scroll to position [484, 0]
